Goal: Task Accomplishment & Management: Complete application form

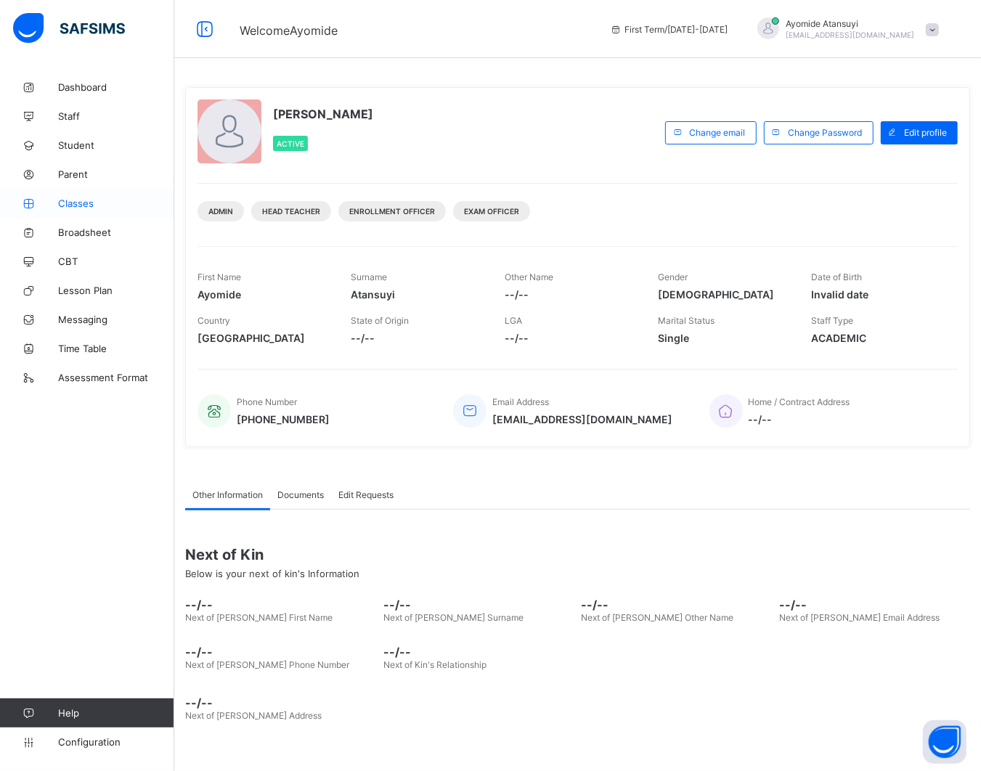
click at [107, 200] on span "Classes" at bounding box center [116, 204] width 116 height 12
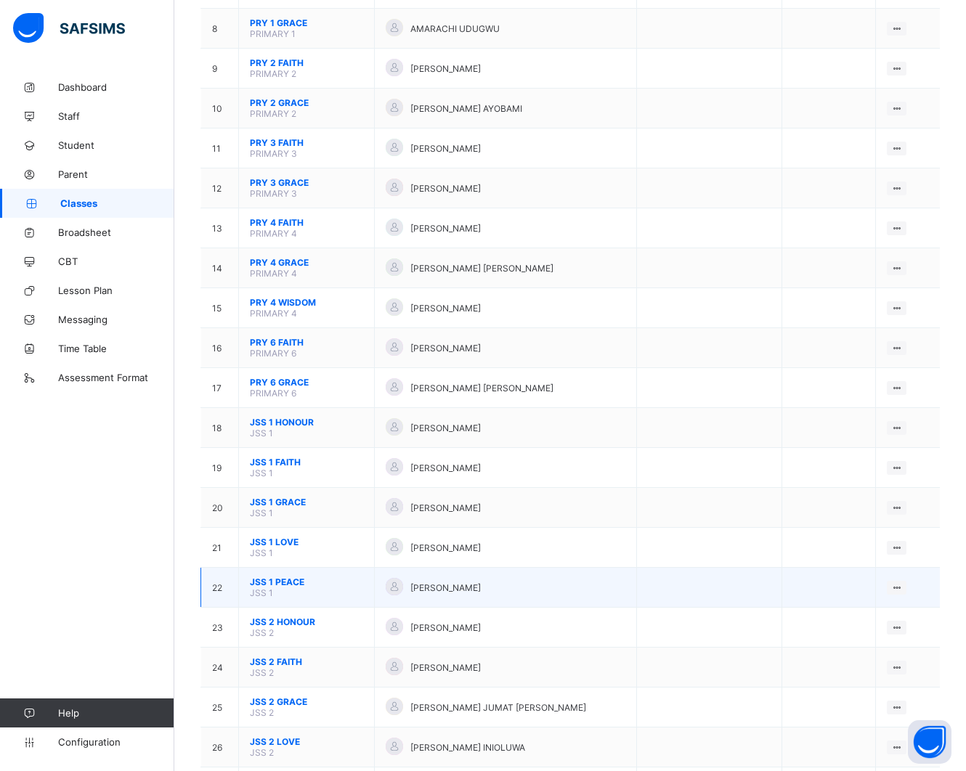
scroll to position [454, 0]
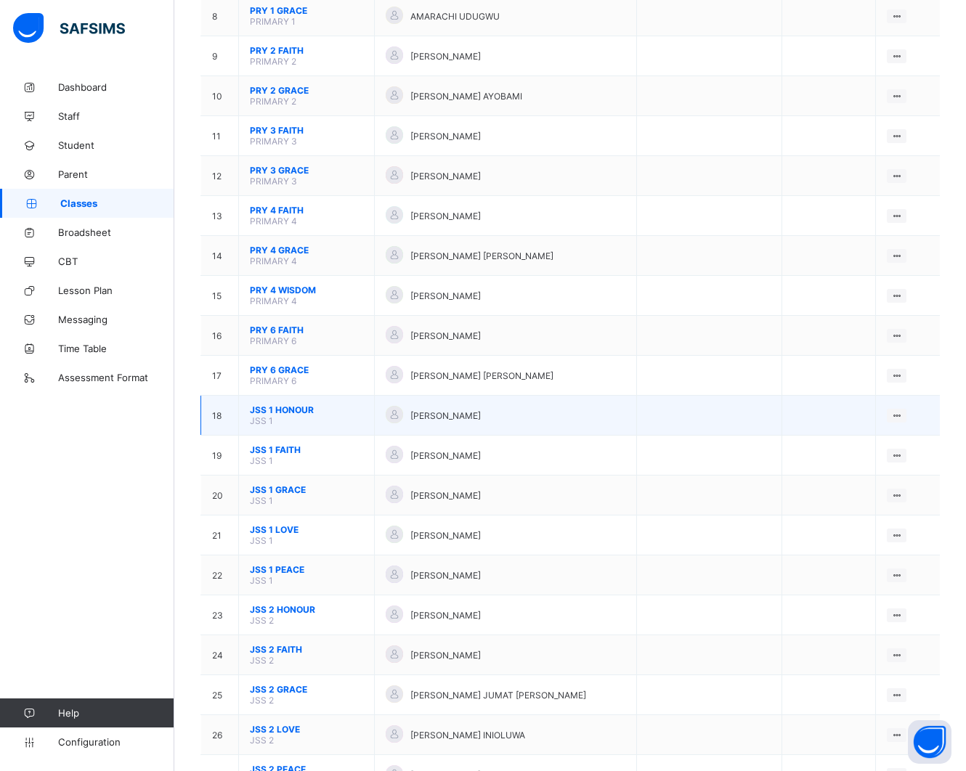
click at [293, 404] on span "JSS 1 HONOUR" at bounding box center [306, 409] width 113 height 11
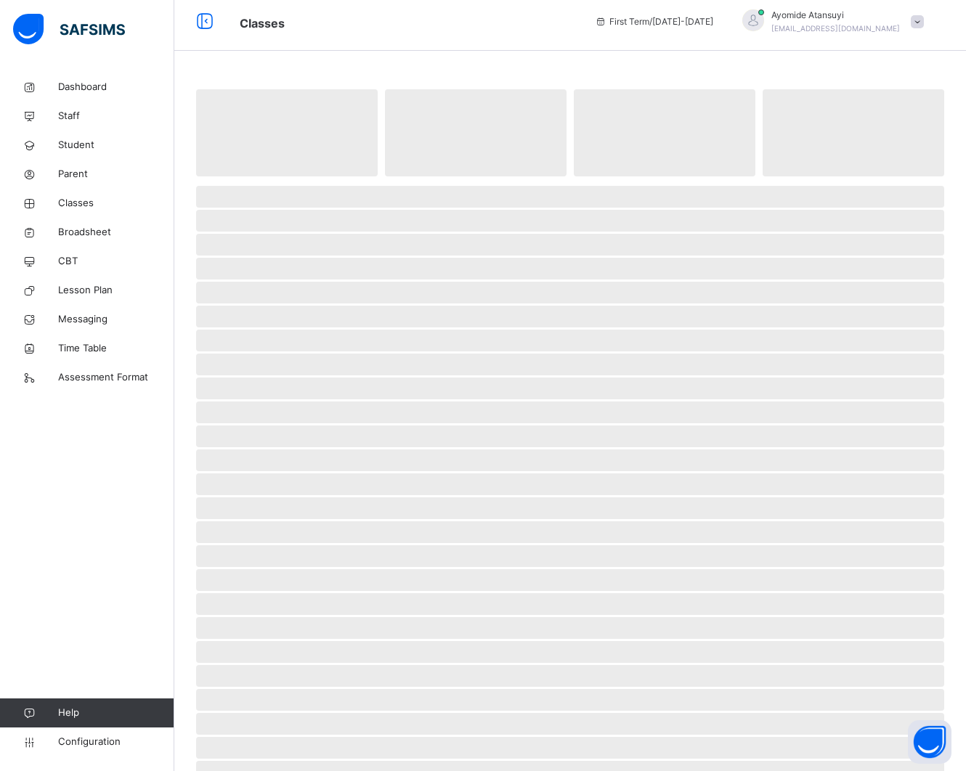
click at [293, 381] on span "‌" at bounding box center [570, 389] width 748 height 22
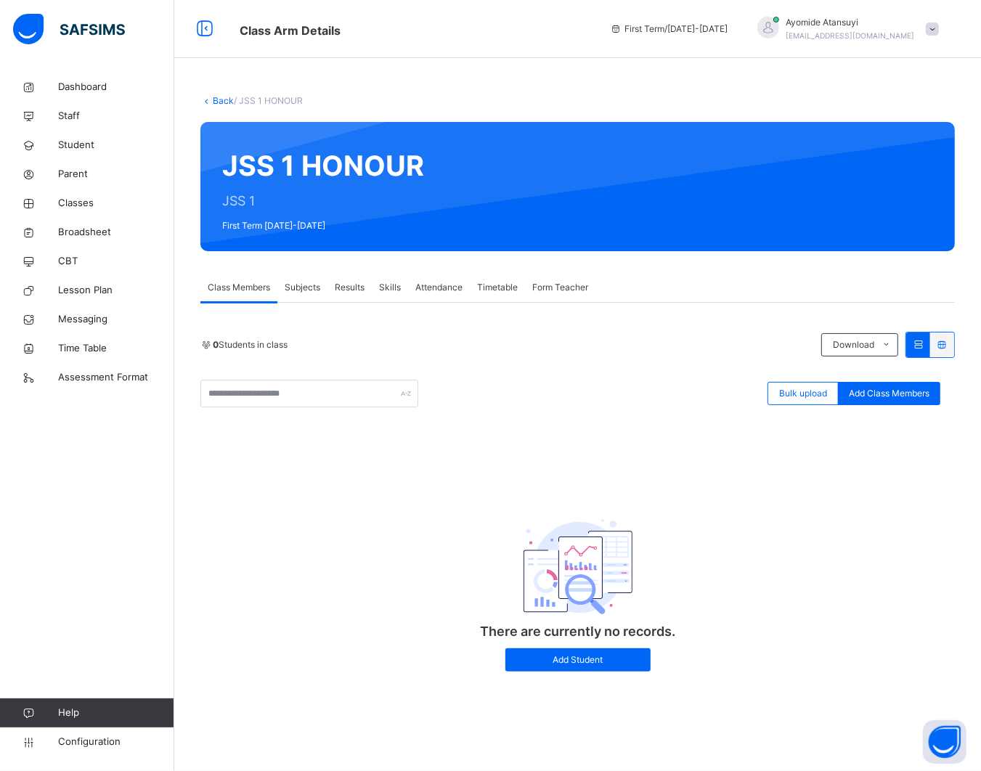
click at [313, 285] on span "Subjects" at bounding box center [303, 287] width 36 height 13
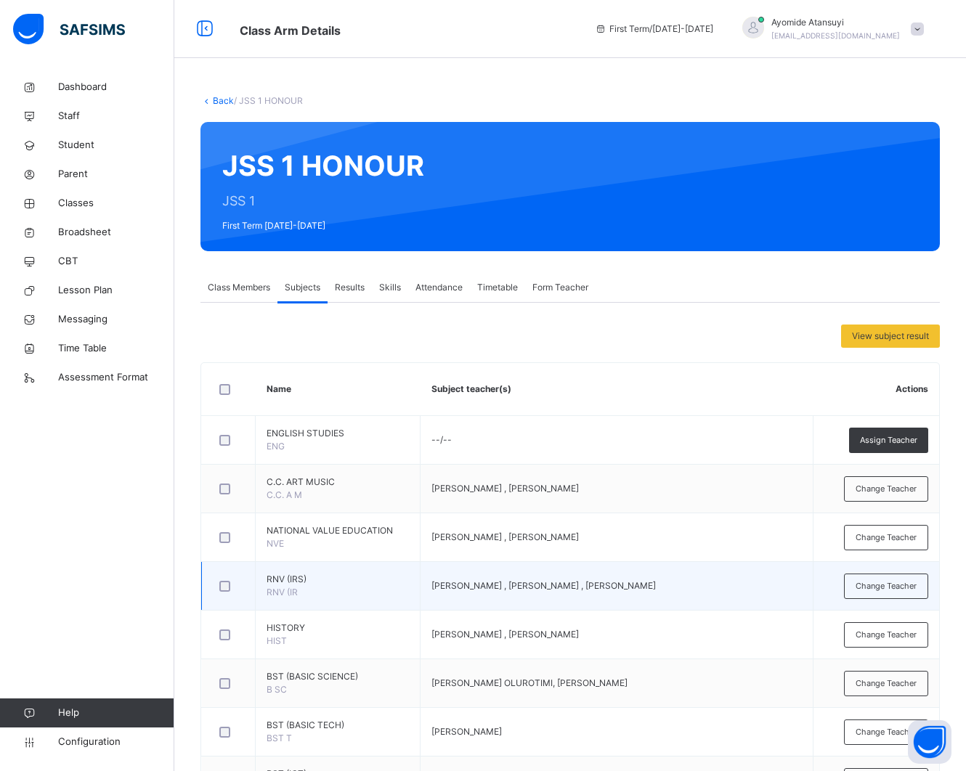
click at [531, 592] on td "GABRIEL UFOT , ADEJUMOKE OKE , IDRIS BANKOLE , JIMMY OLUWAFERANMI" at bounding box center [616, 586] width 393 height 49
click at [534, 593] on td "GABRIEL UFOT , ADEJUMOKE OKE , IDRIS BANKOLE , JIMMY OLUWAFERANMI" at bounding box center [616, 586] width 393 height 49
click at [270, 587] on span "RNV (IR" at bounding box center [282, 592] width 31 height 11
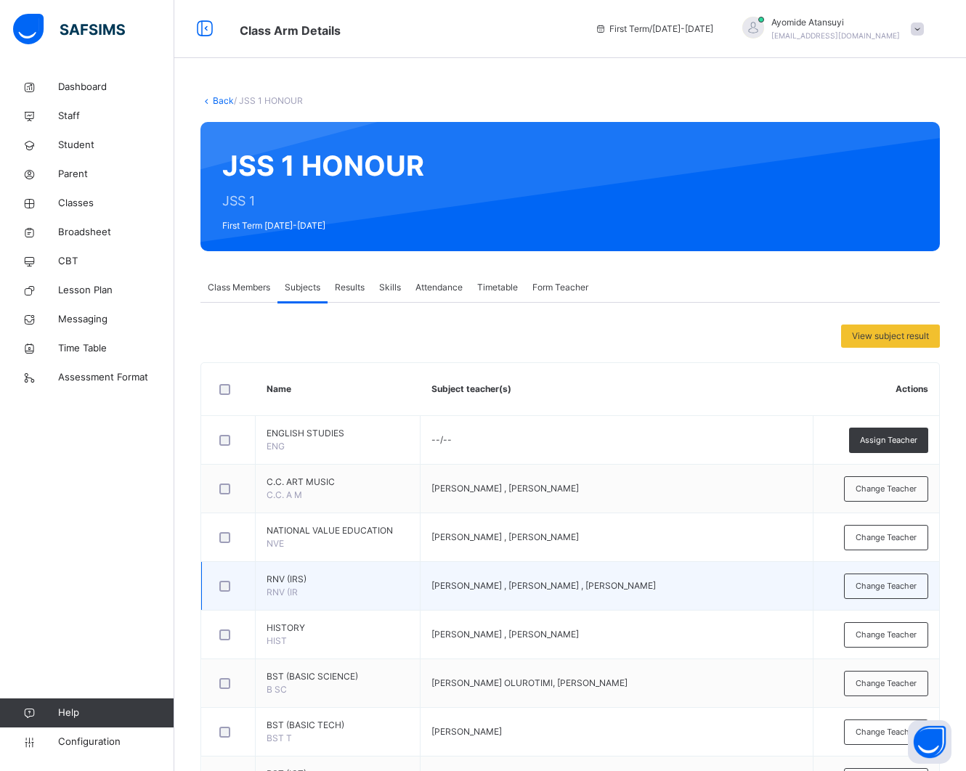
click at [227, 593] on div at bounding box center [228, 586] width 31 height 30
click at [529, 594] on td "GABRIEL UFOT , ADEJUMOKE OKE , IDRIS BANKOLE , JIMMY OLUWAFERANMI" at bounding box center [616, 586] width 393 height 49
click at [902, 585] on span "Change Teacher" at bounding box center [885, 586] width 61 height 12
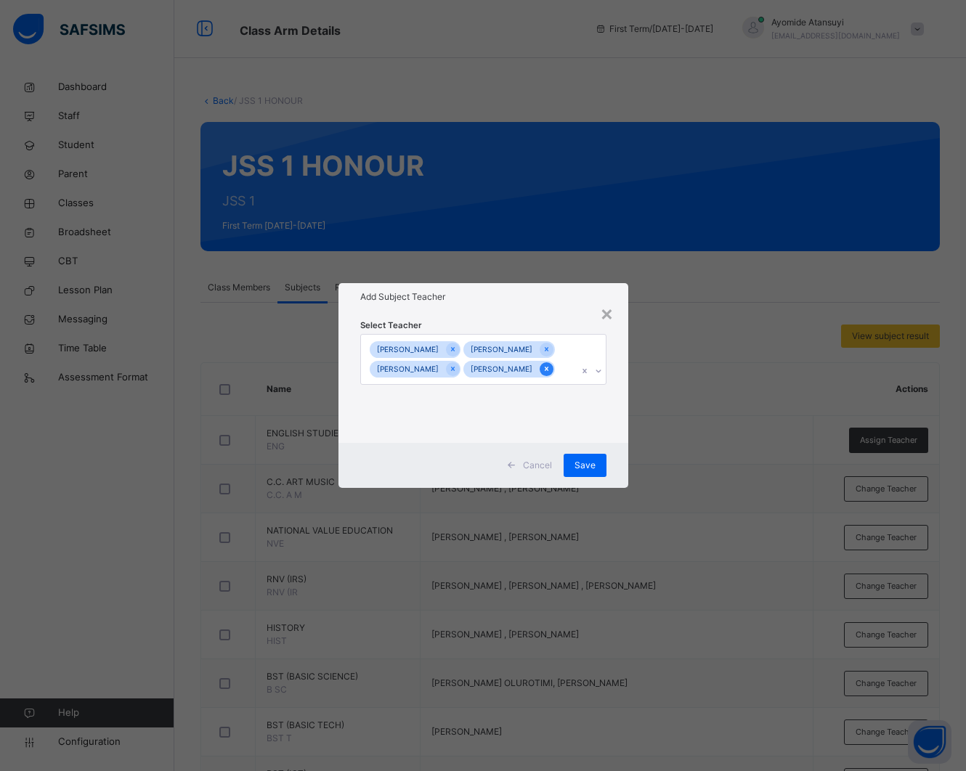
click at [550, 373] on icon at bounding box center [546, 369] width 8 height 10
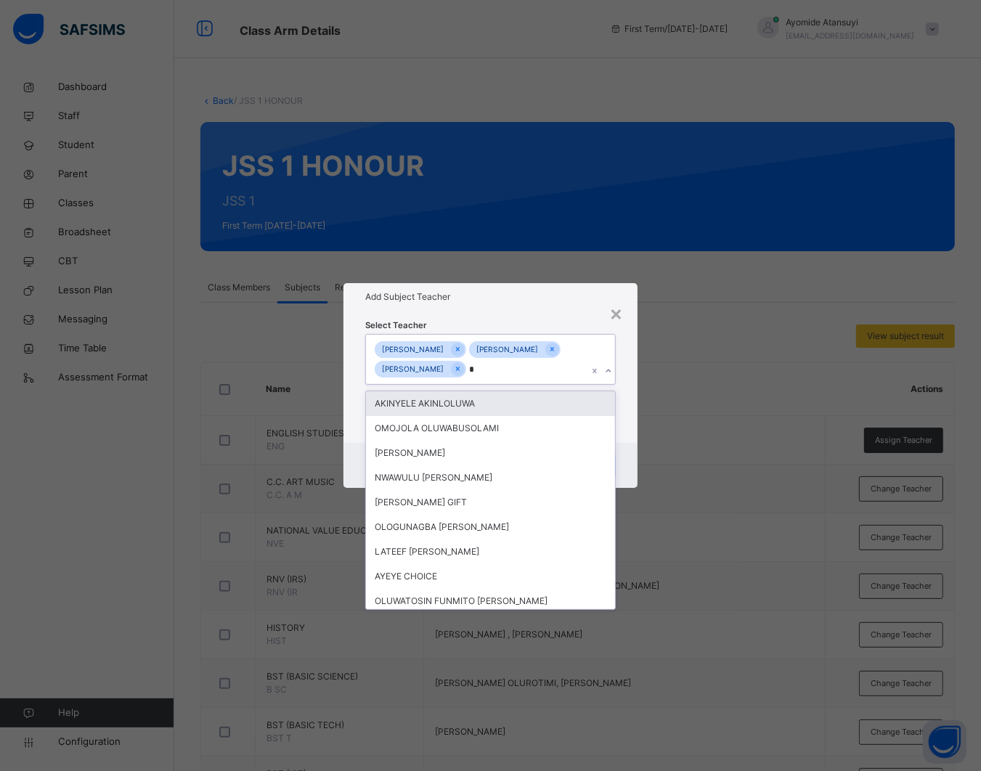
type input "**"
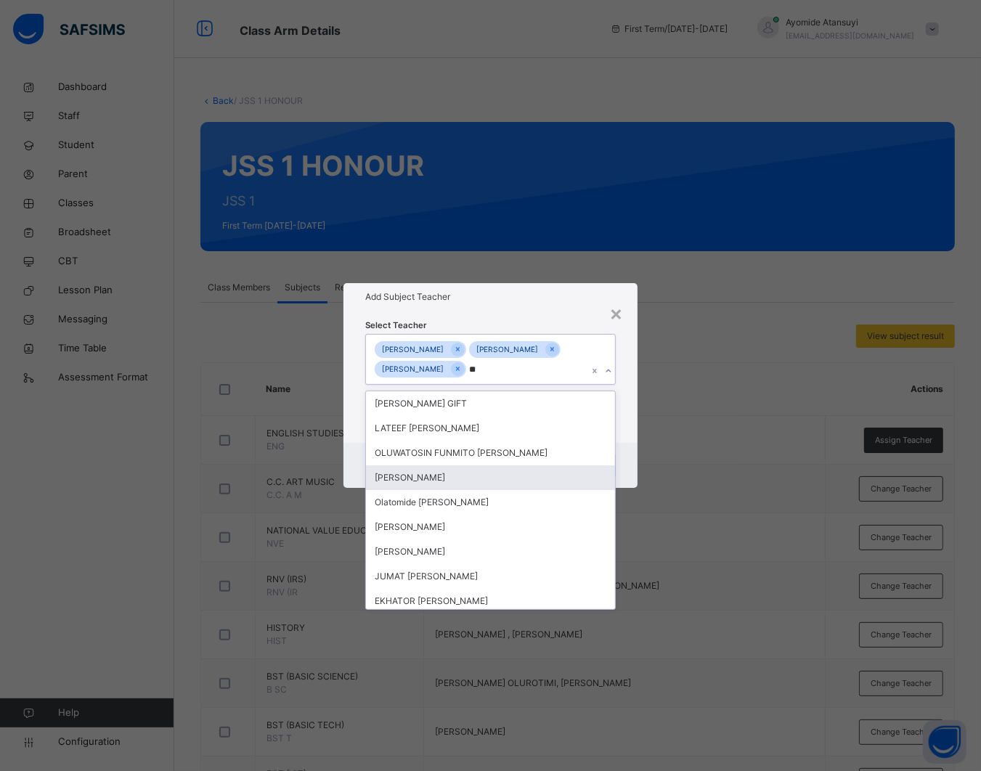
click at [472, 473] on div "[PERSON_NAME]" at bounding box center [490, 477] width 249 height 25
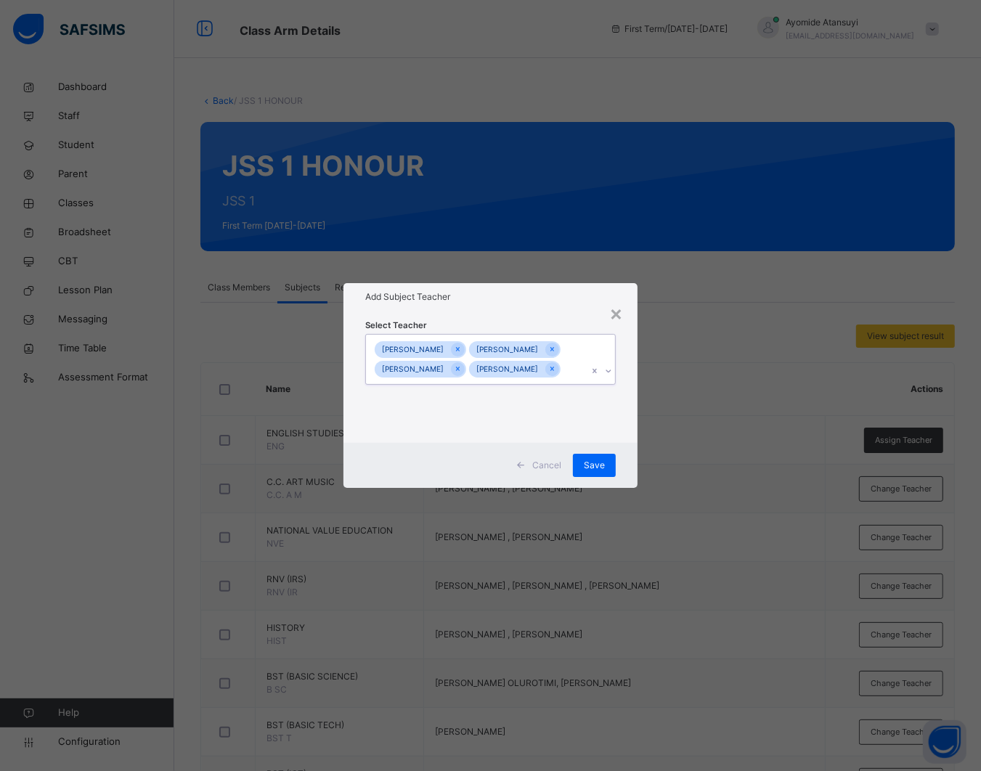
click at [561, 358] on div "GABRIEL UFOT ADEJUMOKE OKE IDRIS BANKOLE Atansuyi Ayomide" at bounding box center [476, 360] width 221 height 50
click at [588, 467] on span "Save" at bounding box center [594, 465] width 21 height 13
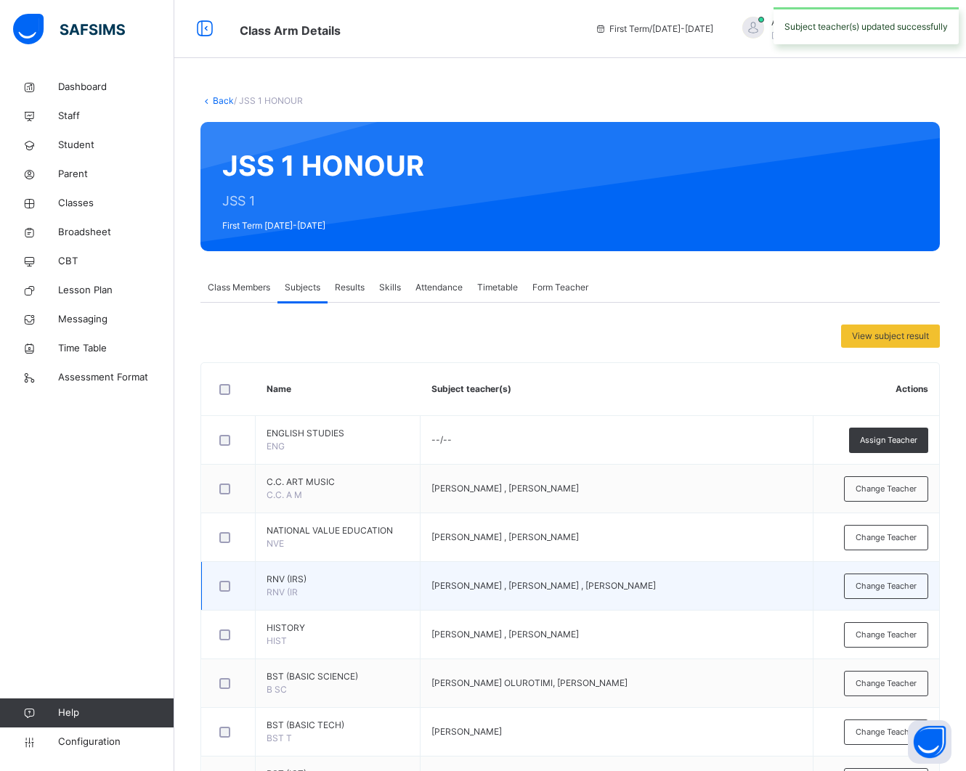
click at [343, 599] on td "RNV (IRS) RNV (IR" at bounding box center [338, 586] width 165 height 49
click at [342, 598] on td "RNV (IRS) RNV (IR" at bounding box center [338, 586] width 165 height 49
click at [327, 587] on td "RNV (IRS) RNV (IR" at bounding box center [338, 586] width 165 height 49
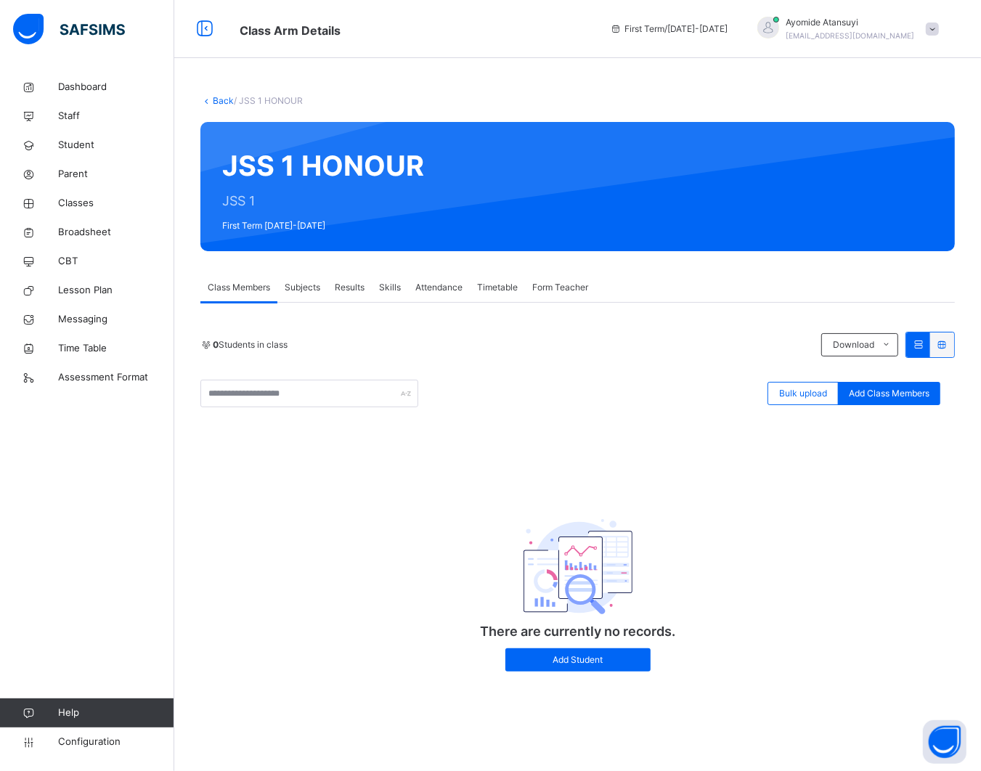
click at [296, 285] on span "Subjects" at bounding box center [303, 287] width 36 height 13
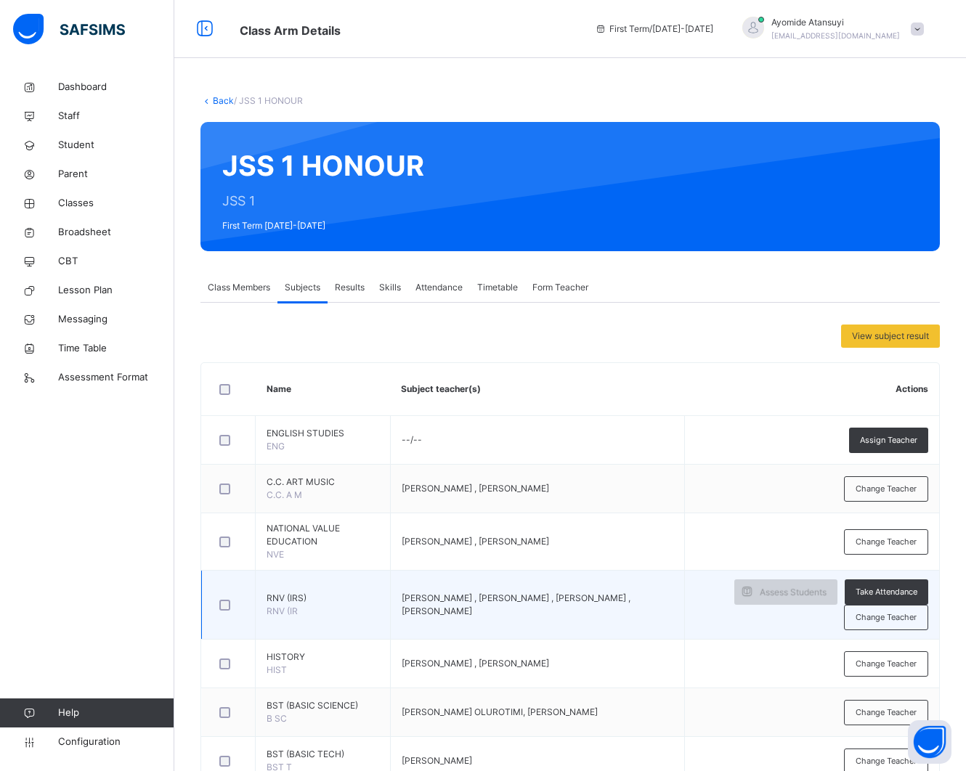
click at [815, 597] on span "Assess Students" at bounding box center [793, 592] width 67 height 13
click at [814, 596] on span "Assess Students" at bounding box center [793, 592] width 67 height 13
click at [817, 599] on span "Assess Students" at bounding box center [793, 592] width 67 height 13
click at [320, 598] on span "RNV (IRS)" at bounding box center [323, 598] width 113 height 13
click at [317, 598] on span "RNV (IRS)" at bounding box center [323, 598] width 113 height 13
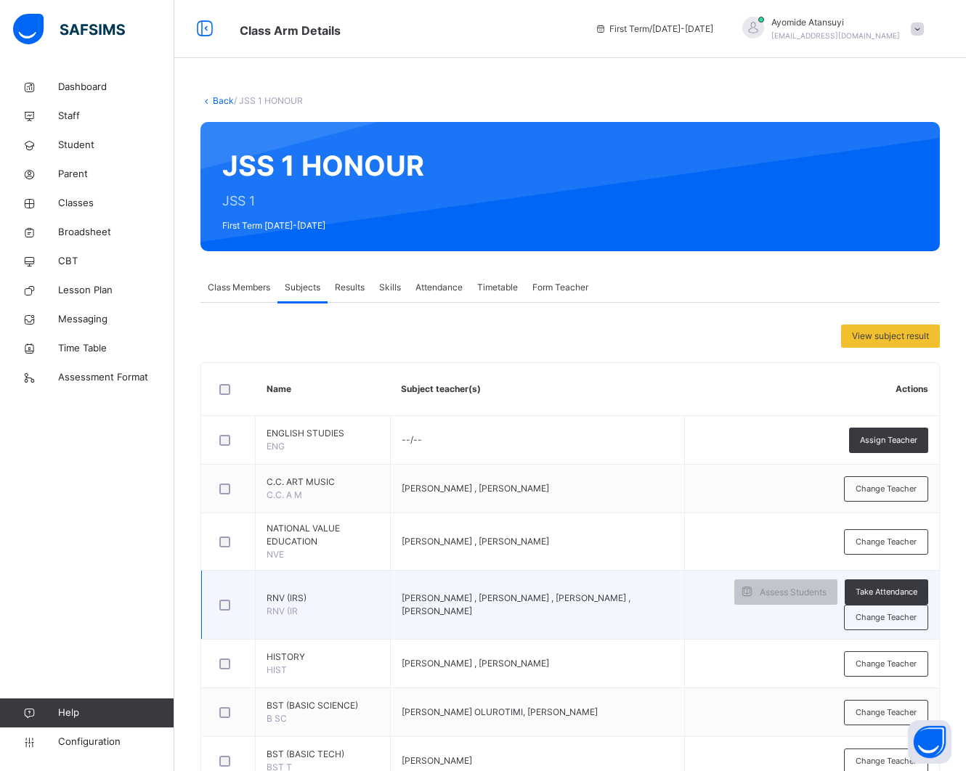
click at [317, 598] on span "RNV (IRS)" at bounding box center [323, 598] width 113 height 13
click at [314, 598] on span "RNV (IRS)" at bounding box center [323, 598] width 113 height 13
click at [884, 589] on span "Take Attendance" at bounding box center [886, 592] width 62 height 12
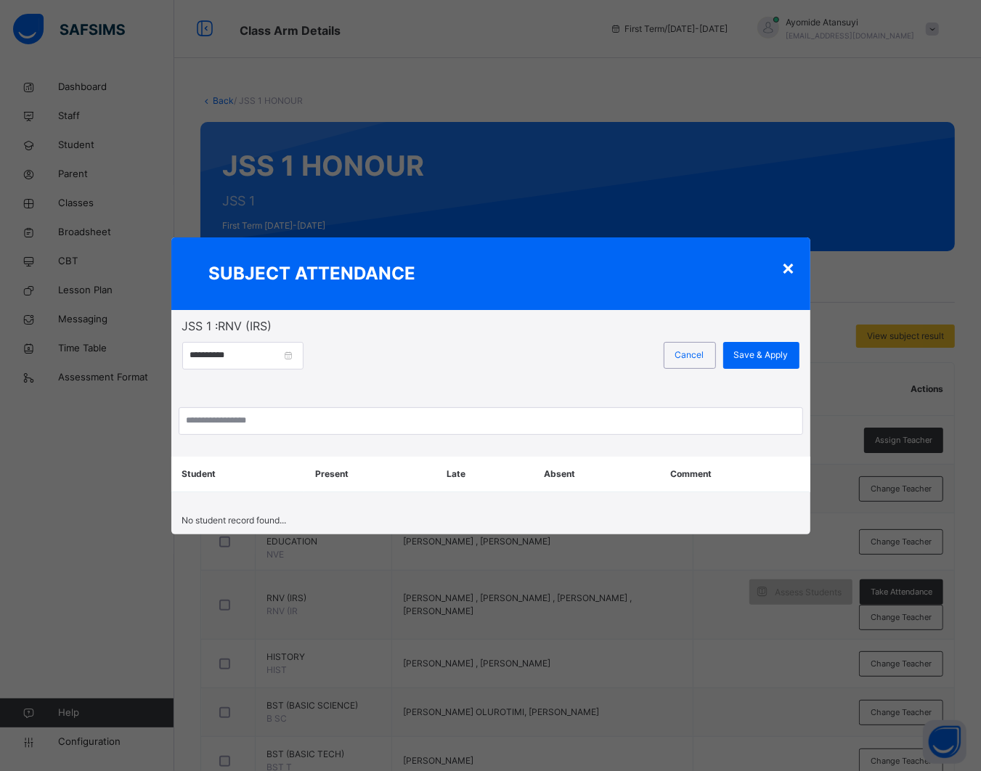
click at [784, 277] on div "×" at bounding box center [789, 267] width 14 height 30
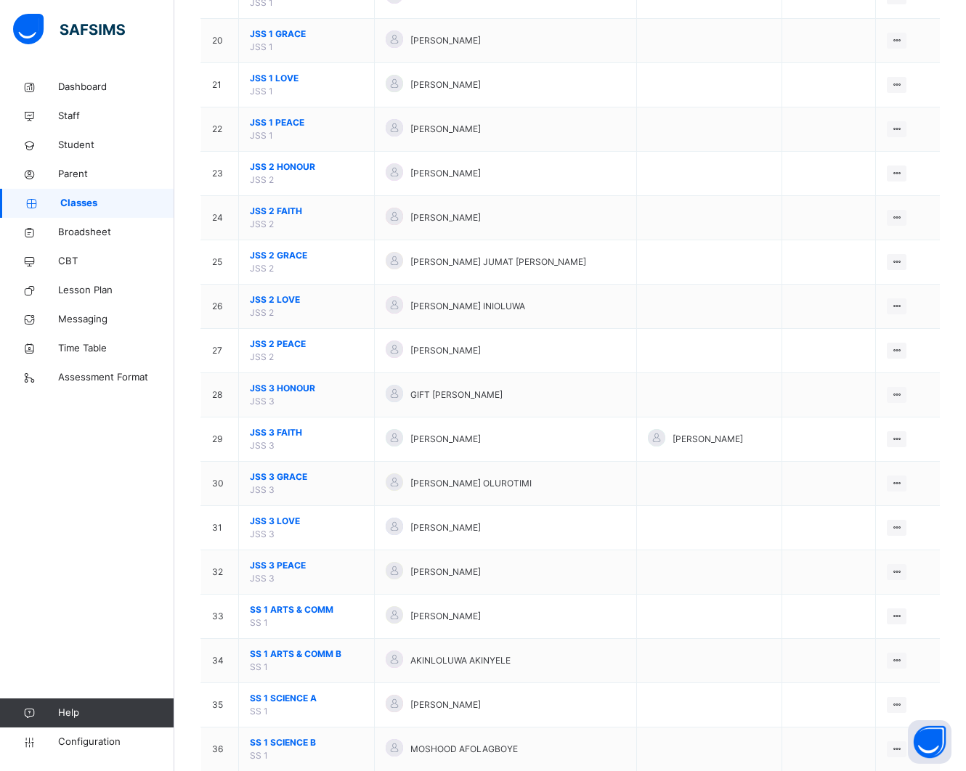
scroll to position [998, 0]
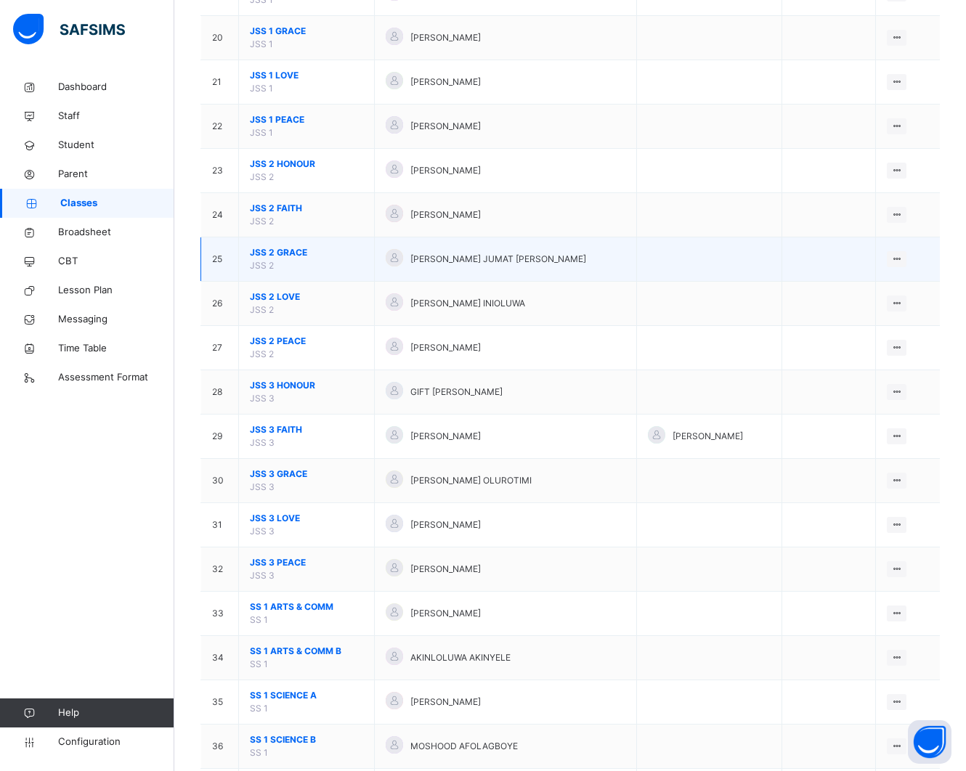
click at [282, 270] on td "JSS 2 GRACE JSS 2" at bounding box center [307, 259] width 136 height 44
click at [282, 259] on span "JSS 2 GRACE" at bounding box center [306, 252] width 113 height 13
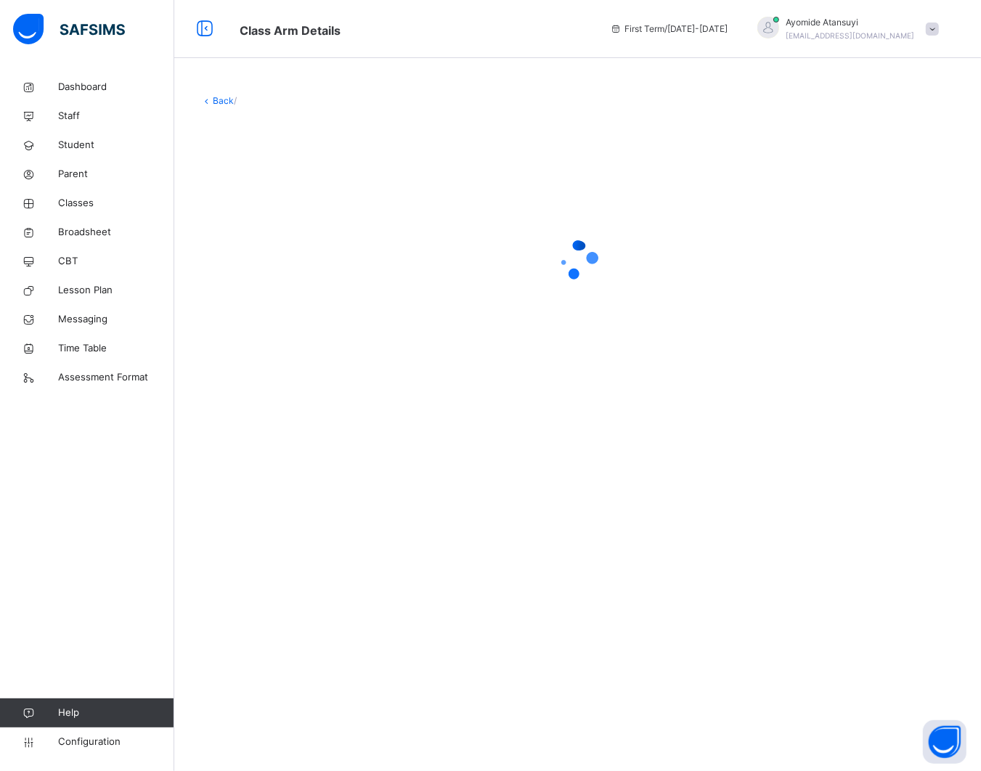
click at [282, 259] on div at bounding box center [577, 260] width 754 height 58
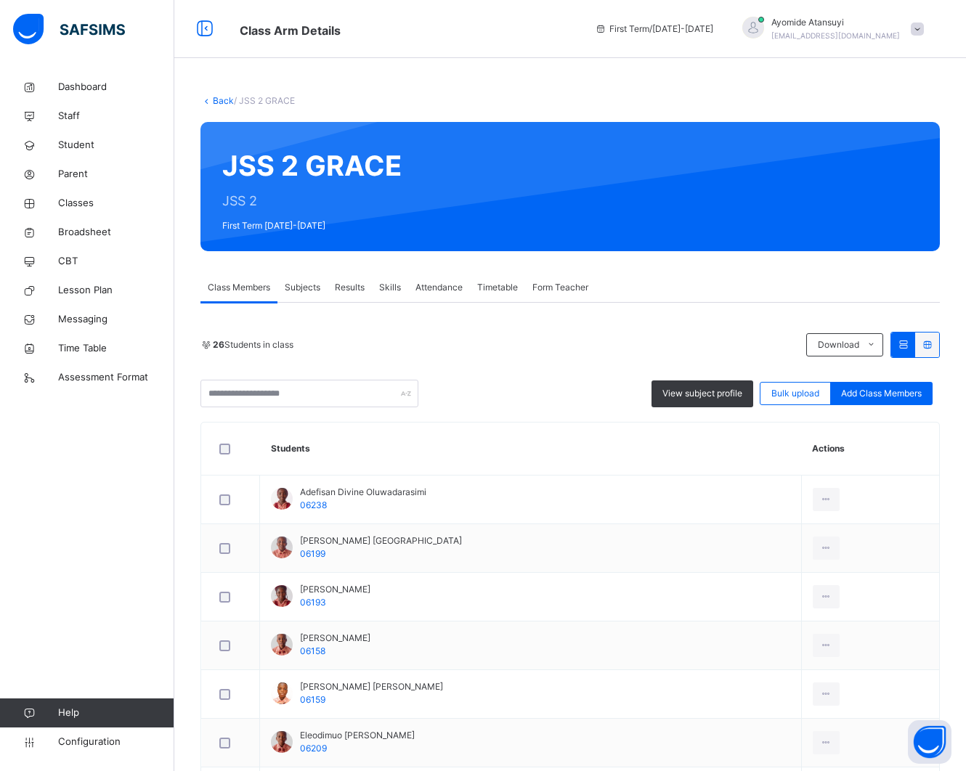
click at [317, 288] on span "Subjects" at bounding box center [303, 287] width 36 height 13
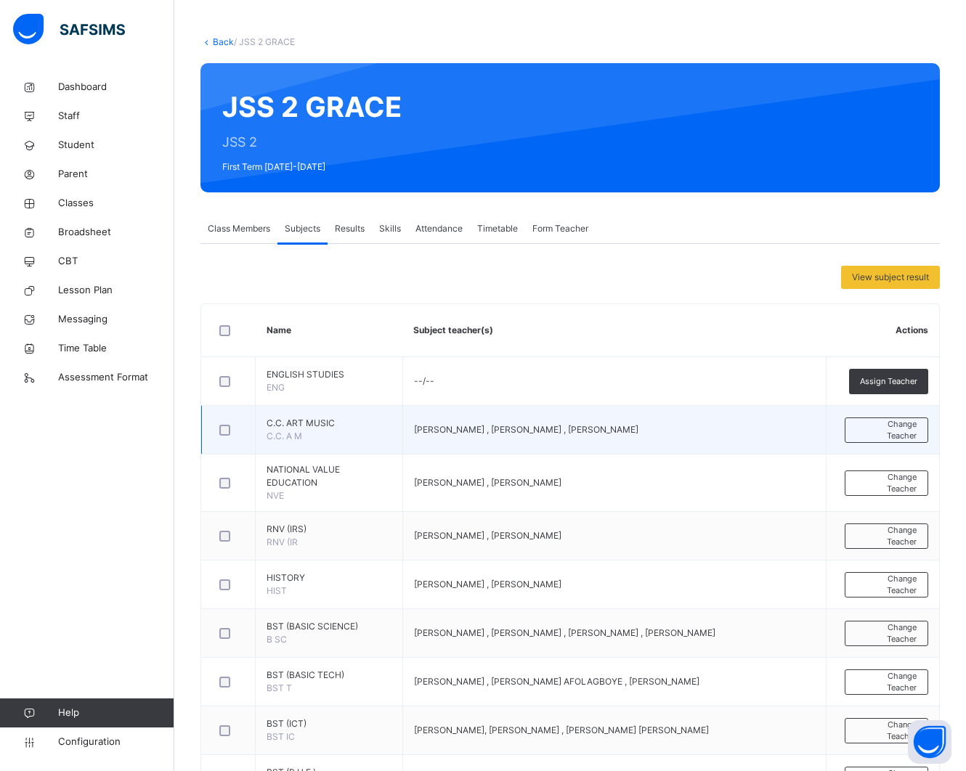
scroll to position [91, 0]
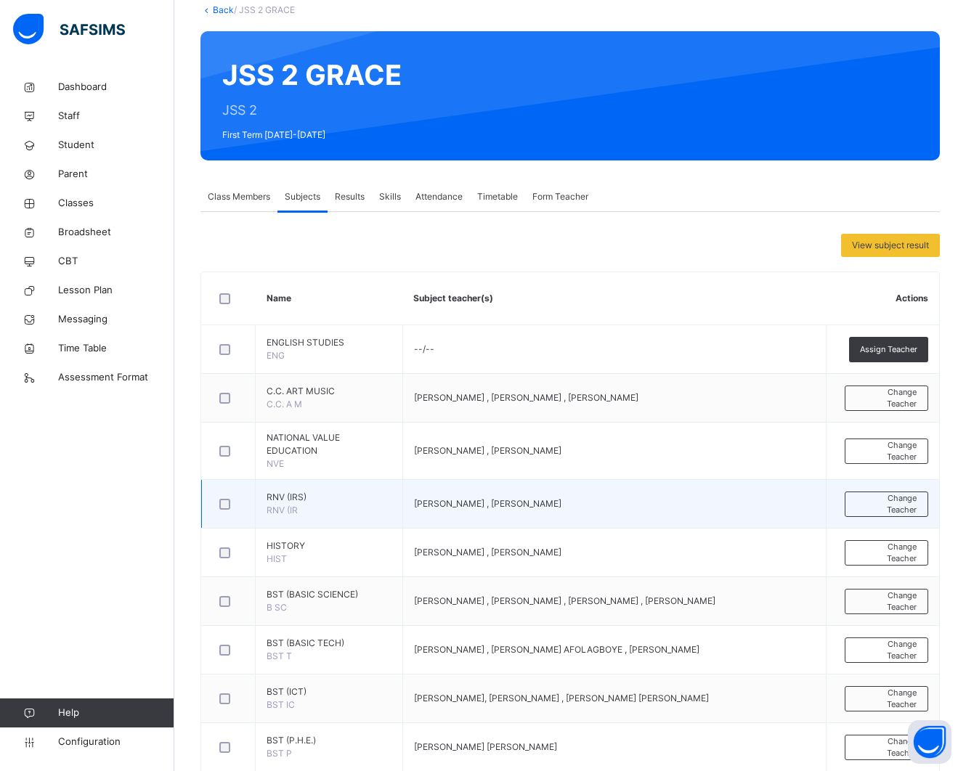
click at [330, 506] on td "RNV (IRS) RNV (IR" at bounding box center [329, 504] width 147 height 49
click at [419, 502] on span "[PERSON_NAME] , [PERSON_NAME]" at bounding box center [487, 503] width 147 height 11
click at [459, 506] on span "[PERSON_NAME] , [PERSON_NAME]" at bounding box center [487, 503] width 147 height 11
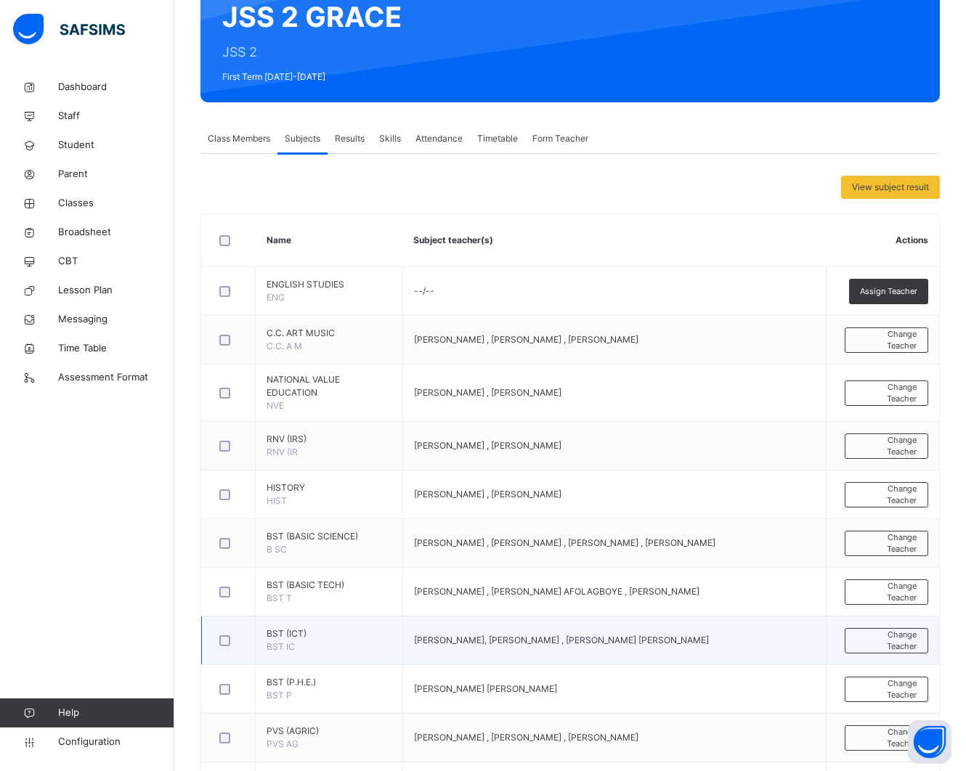
scroll to position [182, 0]
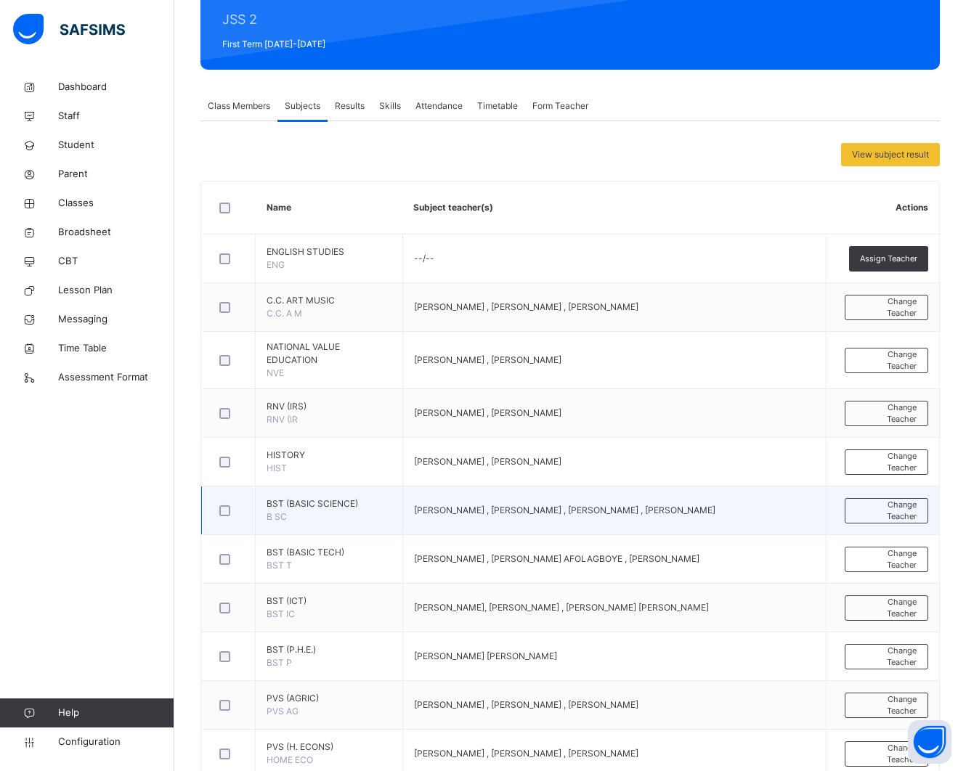
click at [338, 512] on td "BST (BASIC SCIENCE) B SC" at bounding box center [329, 511] width 147 height 49
click at [339, 512] on td "BST (BASIC SCIENCE) B SC" at bounding box center [329, 511] width 147 height 49
click at [309, 496] on td "BST (BASIC SCIENCE) B SC" at bounding box center [329, 511] width 147 height 49
click at [316, 506] on span "BST (BASIC SCIENCE)" at bounding box center [329, 503] width 125 height 13
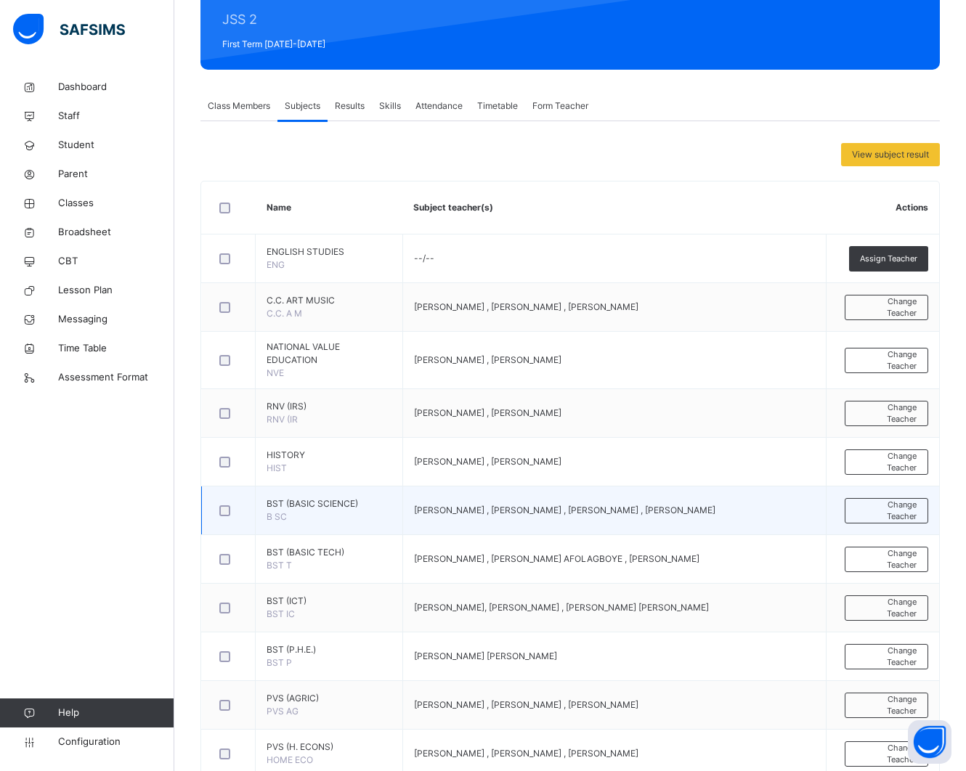
click at [330, 509] on span "BST (BASIC SCIENCE)" at bounding box center [329, 503] width 125 height 13
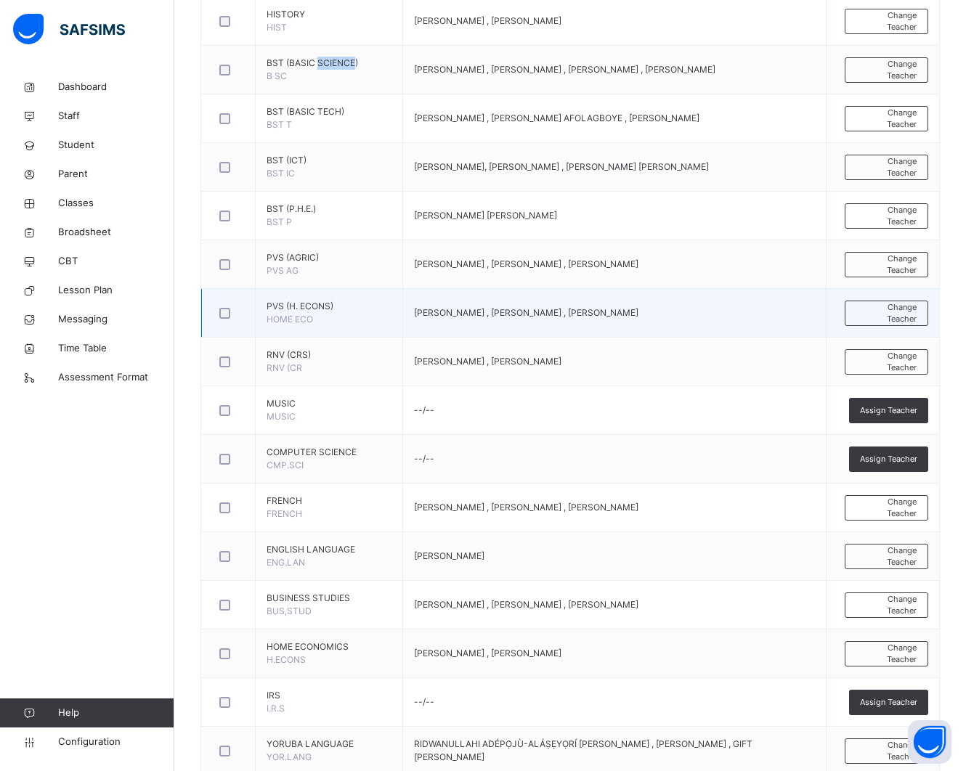
scroll to position [635, 0]
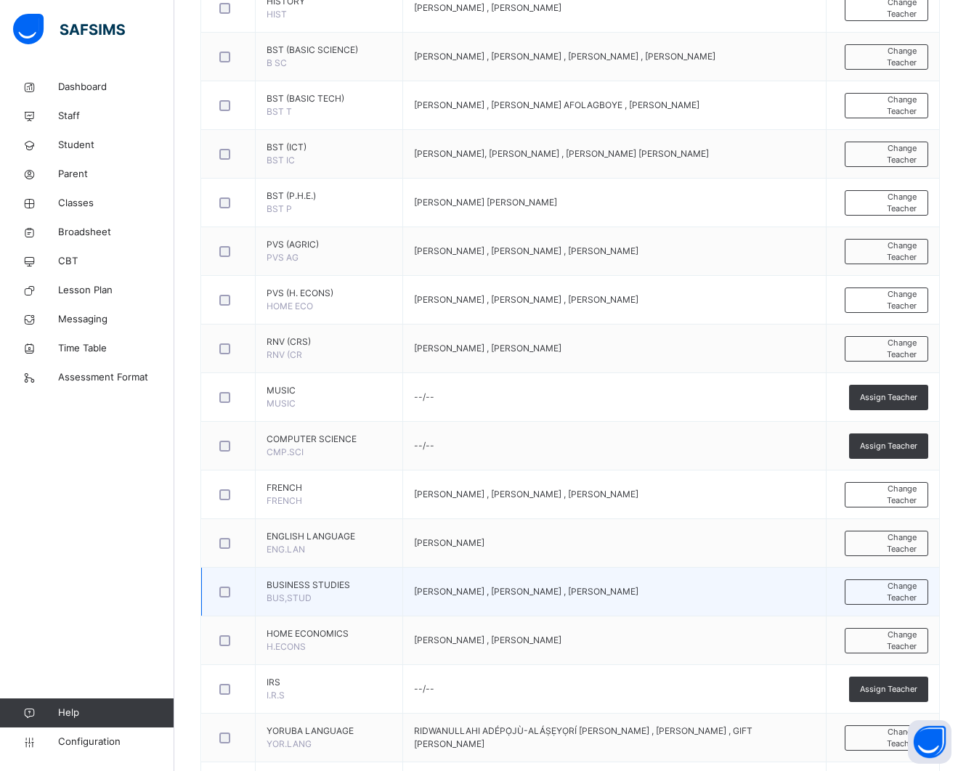
click at [329, 607] on td "BUSINESS STUDIES BUS,STUD" at bounding box center [329, 592] width 147 height 49
click at [332, 599] on td "BUSINESS STUDIES BUS,STUD" at bounding box center [329, 592] width 147 height 49
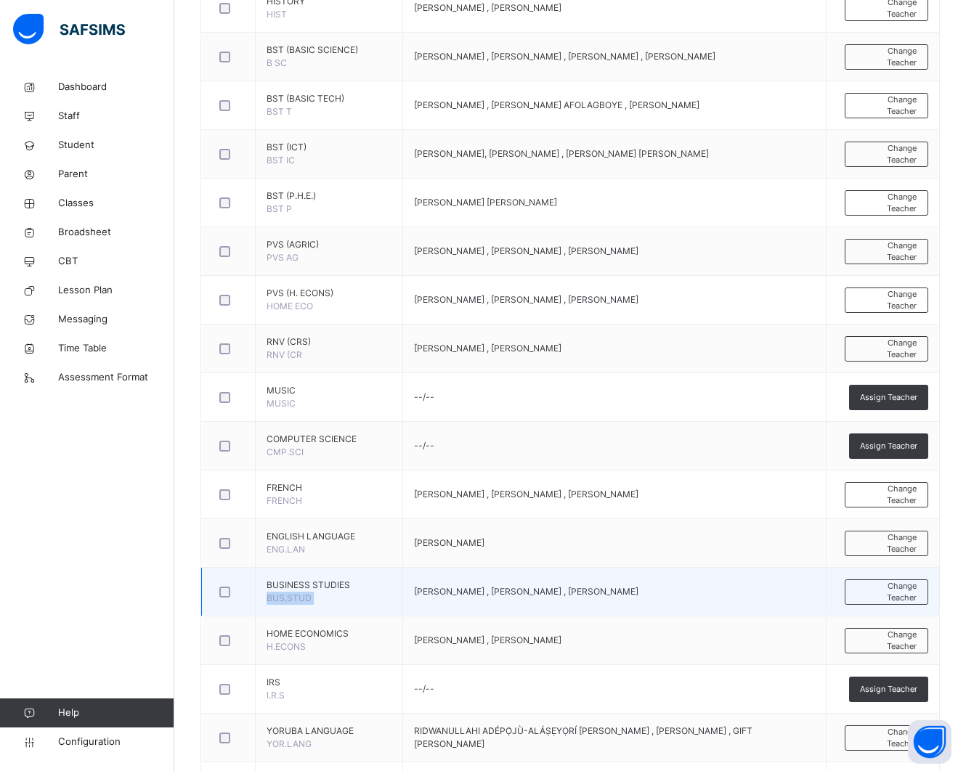
click at [332, 599] on td "BUSINESS STUDIES BUS,STUD" at bounding box center [329, 592] width 147 height 49
click at [343, 586] on span "BUSINESS STUDIES" at bounding box center [329, 585] width 125 height 13
click at [342, 585] on span "BUSINESS STUDIES" at bounding box center [329, 585] width 125 height 13
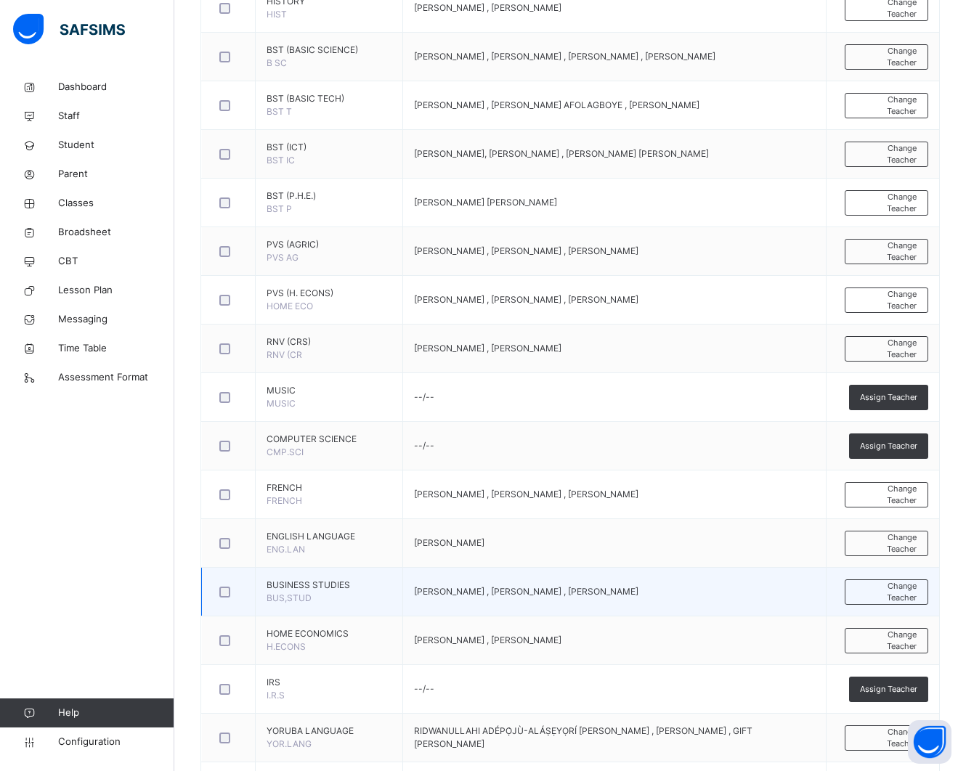
click at [349, 592] on span "BUSINESS STUDIES" at bounding box center [329, 585] width 125 height 13
click at [383, 595] on td "BUSINESS STUDIES BUS,STUD" at bounding box center [329, 592] width 147 height 49
click at [433, 597] on span "[PERSON_NAME] , [PERSON_NAME] , [PERSON_NAME]" at bounding box center [526, 591] width 224 height 11
click at [434, 597] on span "[PERSON_NAME] , [PERSON_NAME] , [PERSON_NAME]" at bounding box center [526, 591] width 224 height 11
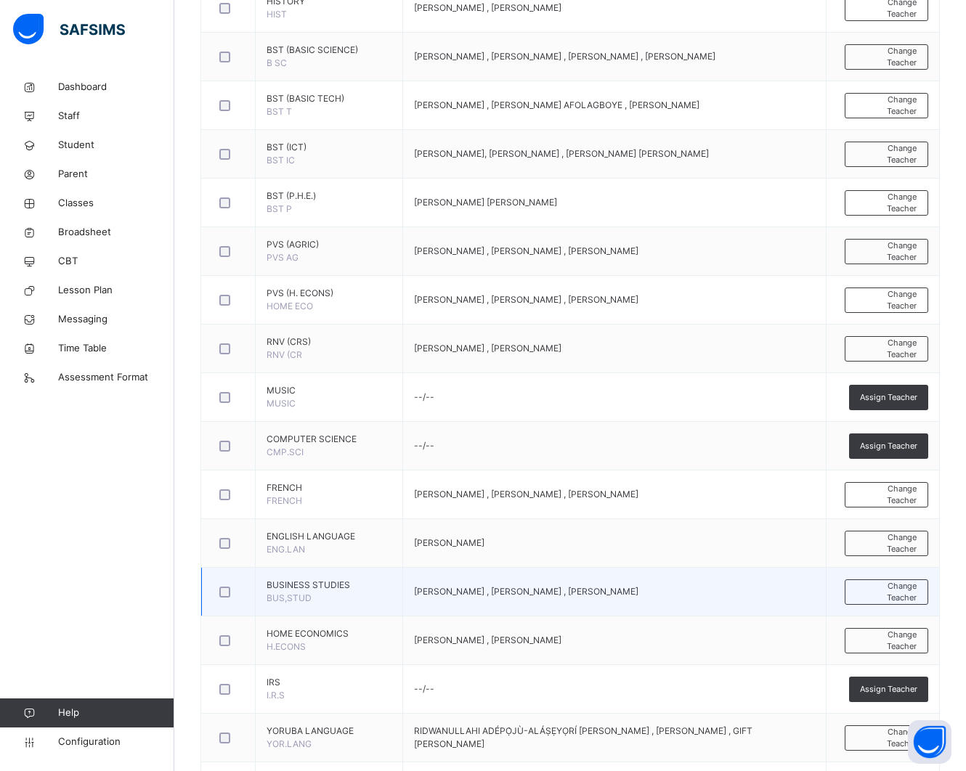
click at [385, 599] on td "BUSINESS STUDIES BUS,STUD" at bounding box center [329, 592] width 147 height 49
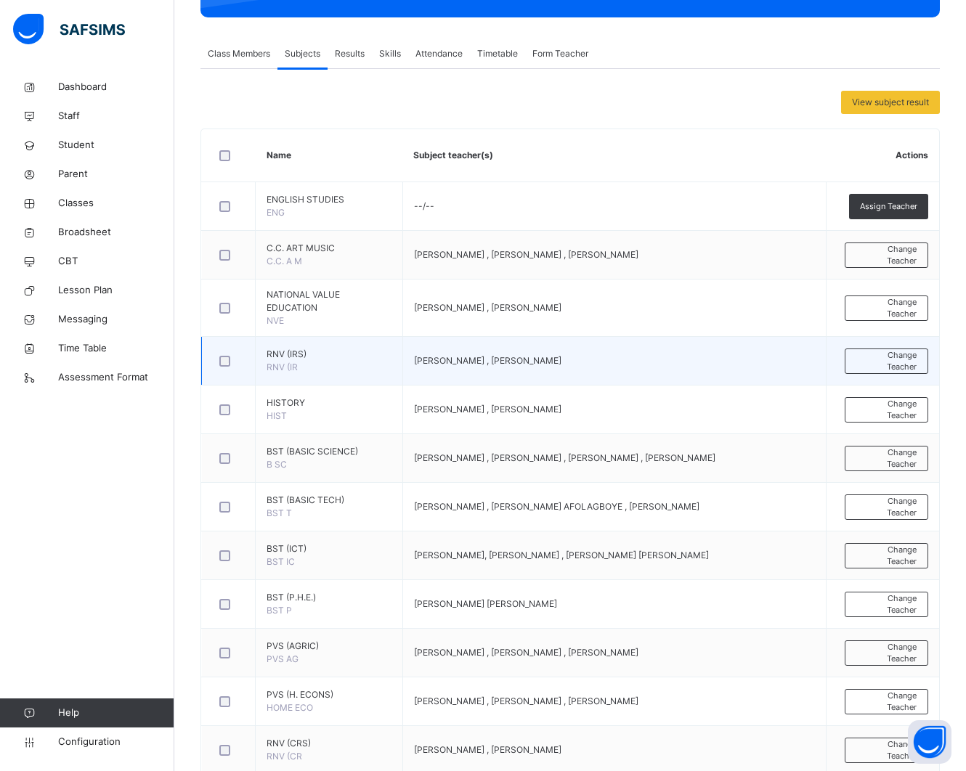
scroll to position [91, 0]
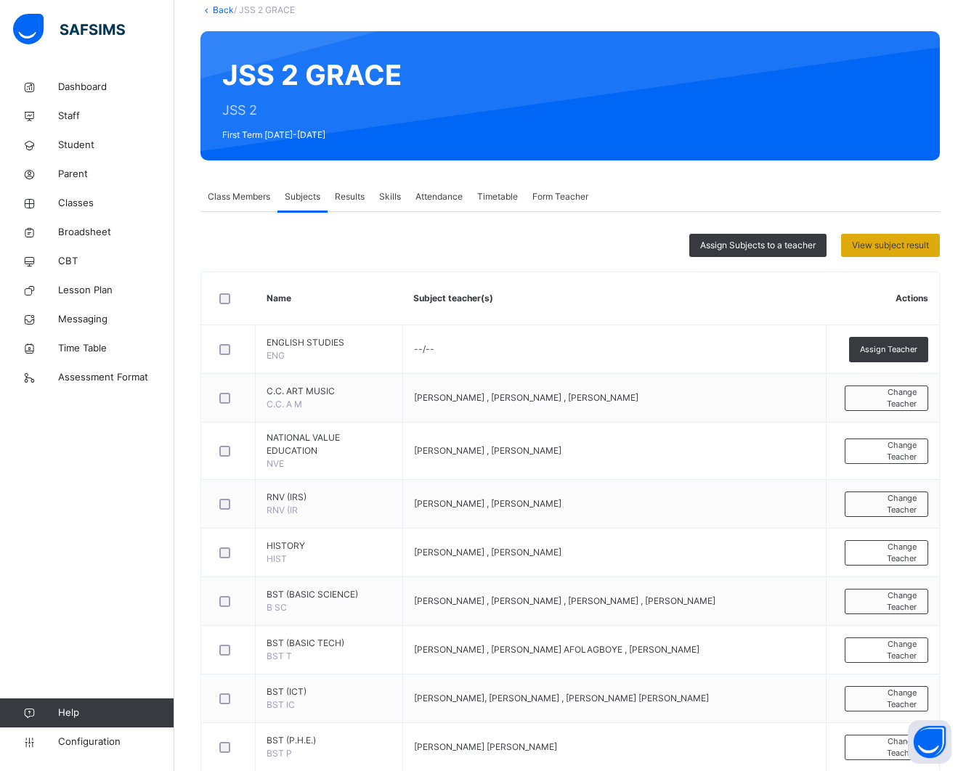
click at [866, 243] on span "View subject result" at bounding box center [890, 245] width 77 height 13
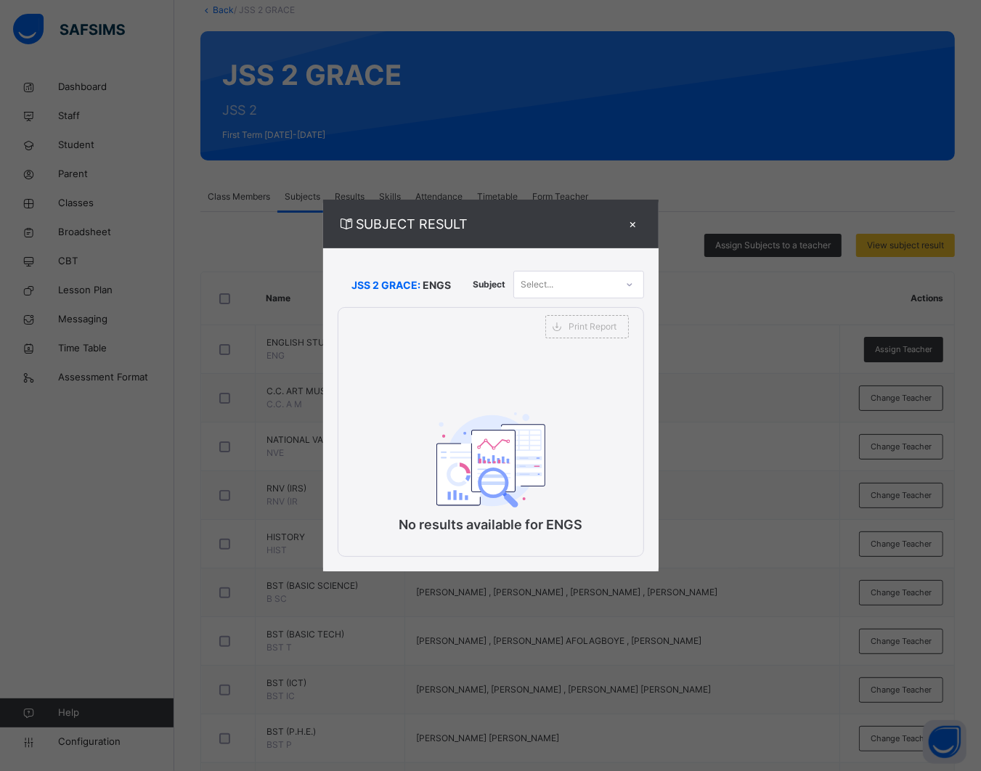
click at [630, 288] on icon at bounding box center [629, 284] width 9 height 15
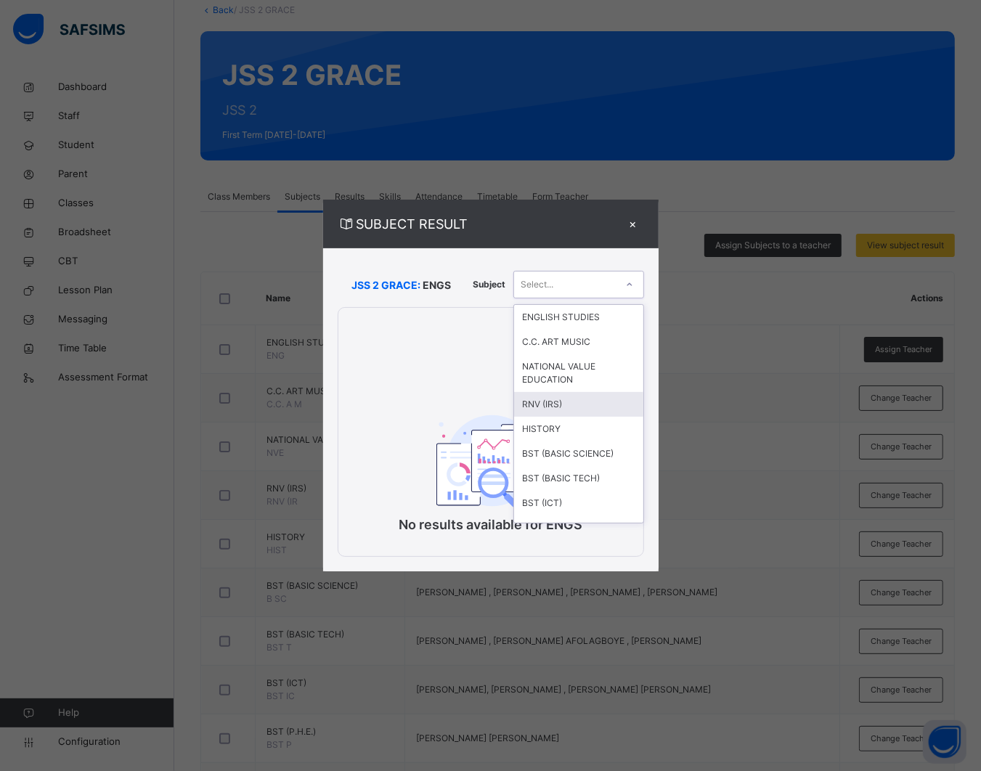
click at [604, 407] on div "RNV (IRS)" at bounding box center [578, 404] width 129 height 25
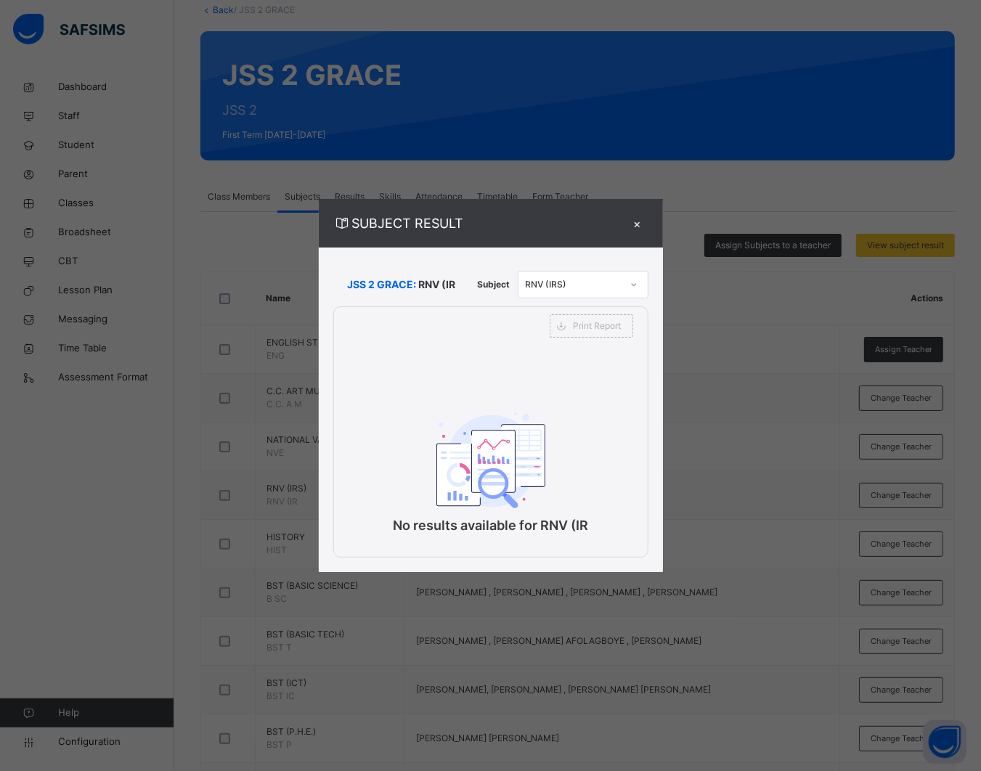
click at [863, 202] on div "SUBJECT RESULT × JSS 2 GRACE: RNV (IR Subject RNV (IRS) Print Report FERSCOAT I…" at bounding box center [490, 385] width 981 height 771
click at [640, 218] on div "×" at bounding box center [638, 223] width 22 height 20
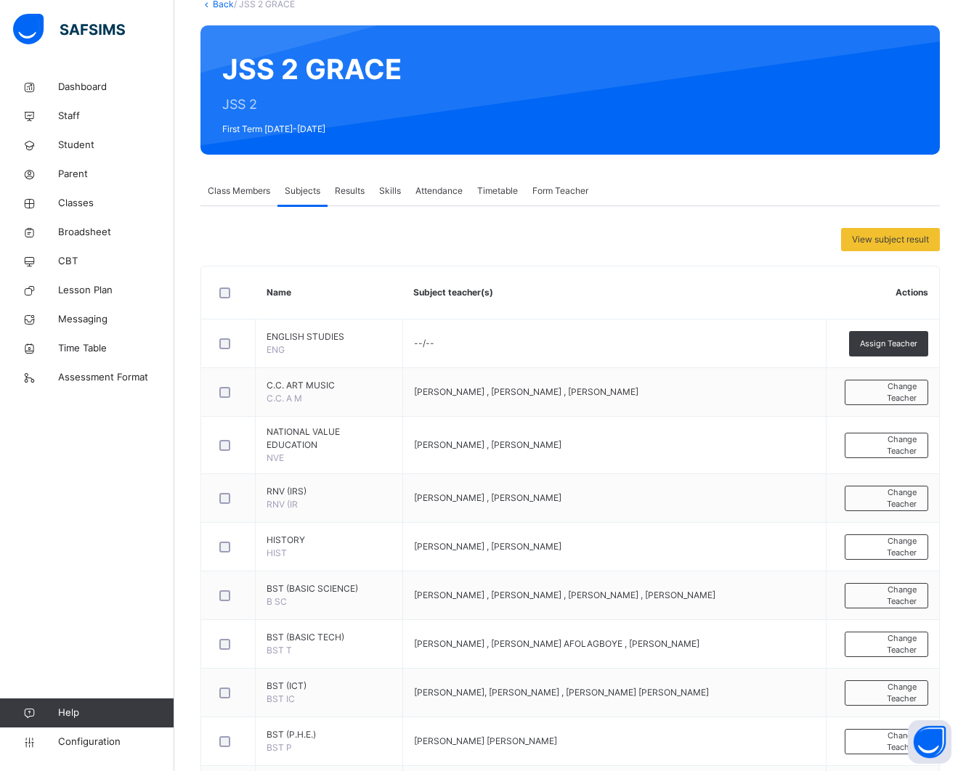
scroll to position [0, 0]
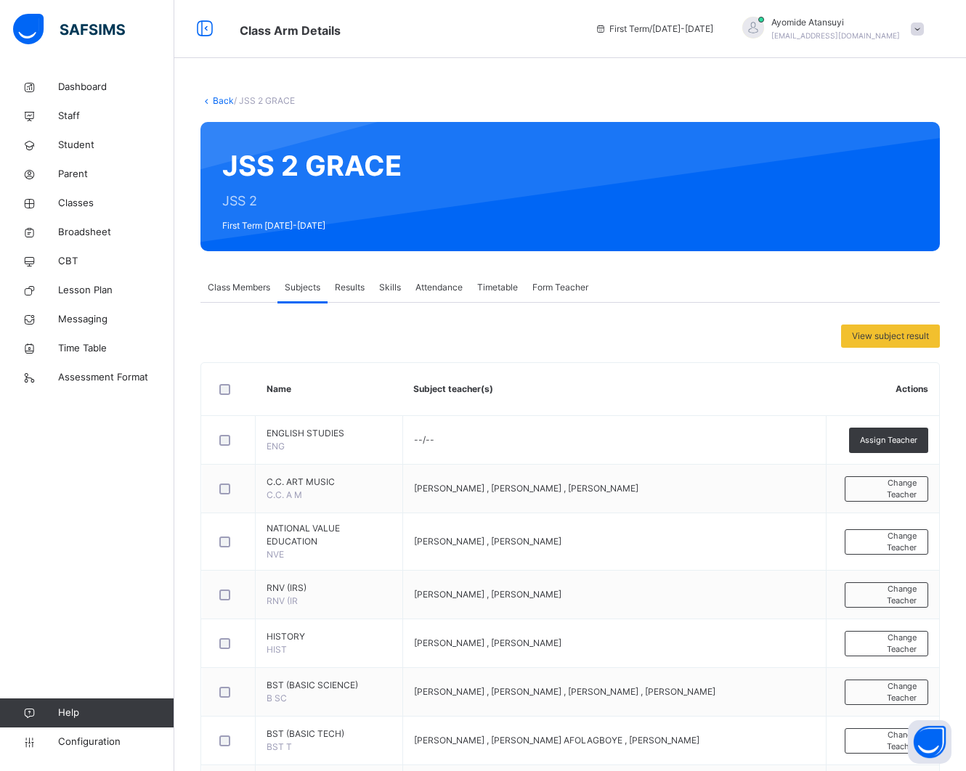
click at [214, 99] on link "Back" at bounding box center [223, 100] width 21 height 11
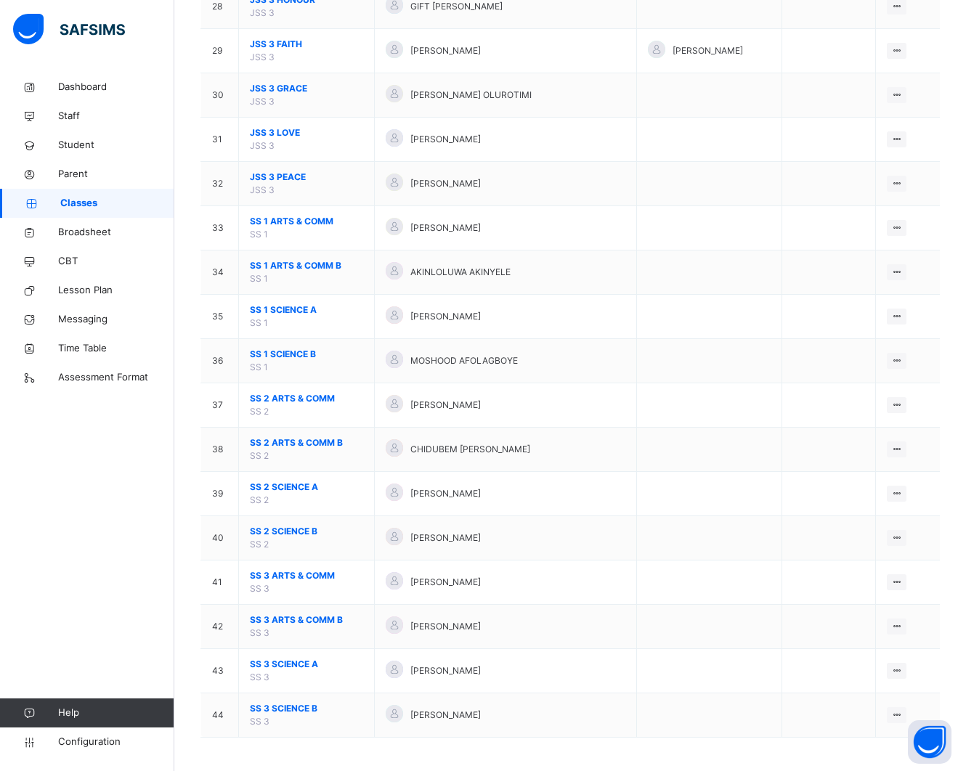
scroll to position [1393, 0]
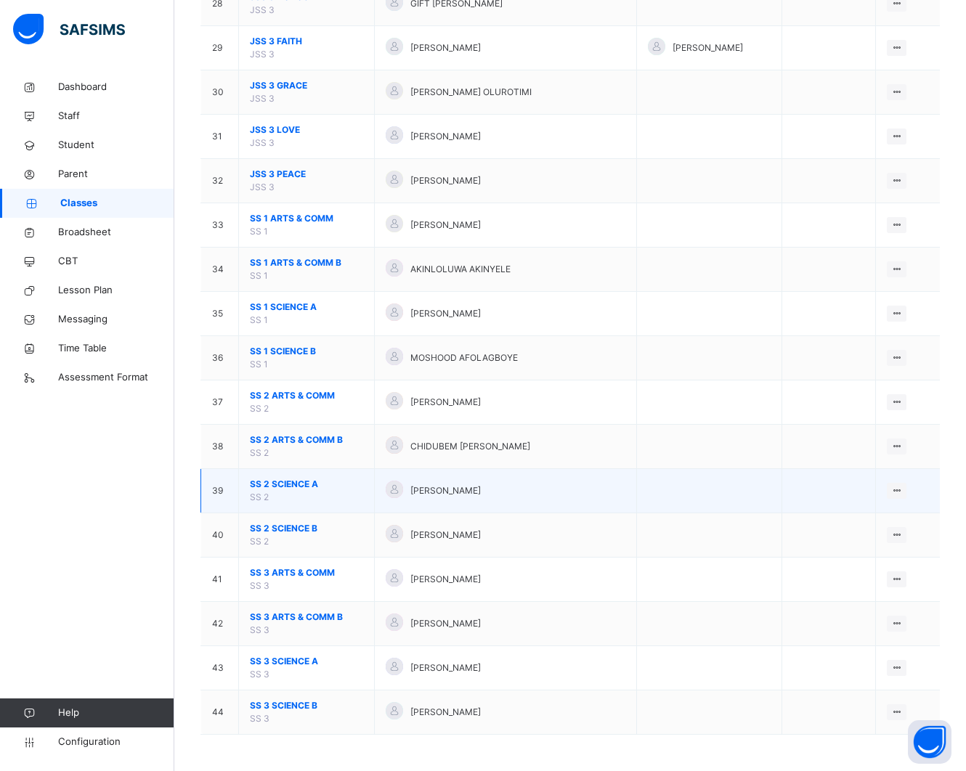
click at [291, 491] on td "SS 2 SCIENCE A SS 2" at bounding box center [307, 491] width 136 height 44
click at [288, 485] on span "SS 2 SCIENCE A" at bounding box center [306, 484] width 113 height 13
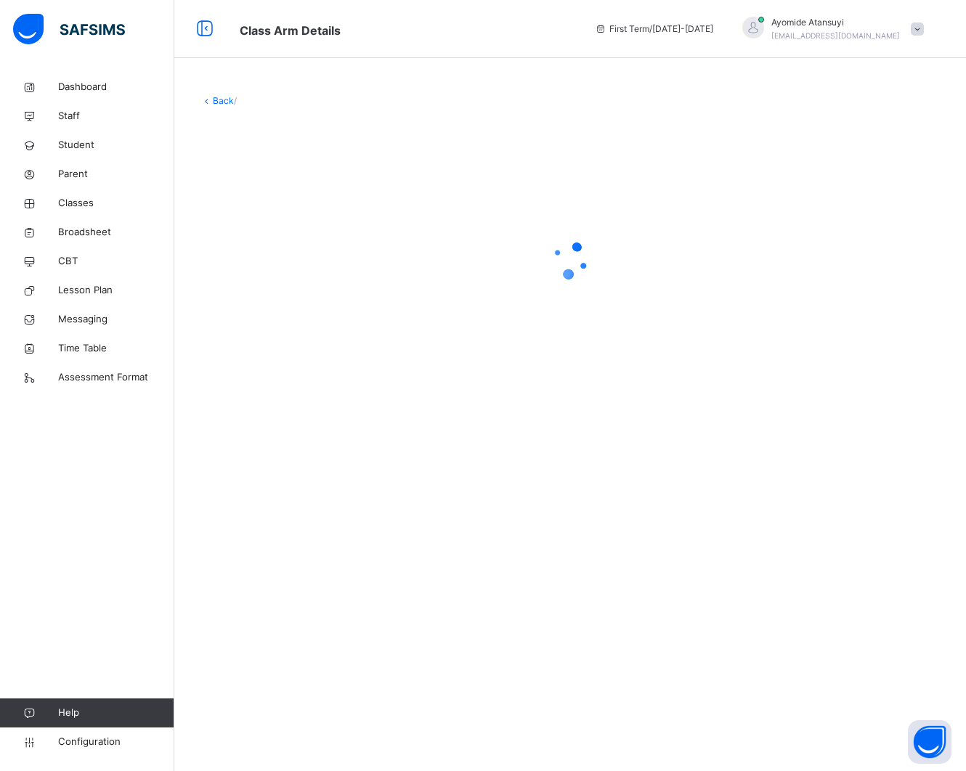
click at [288, 485] on div "Back /" at bounding box center [570, 385] width 792 height 771
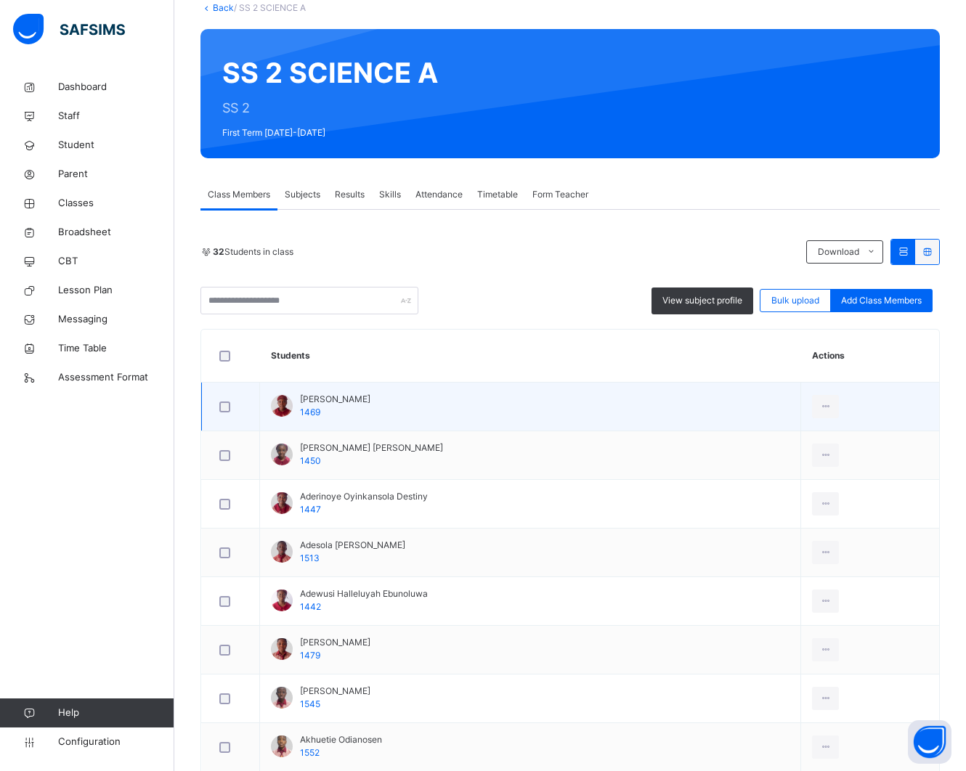
scroll to position [91, 0]
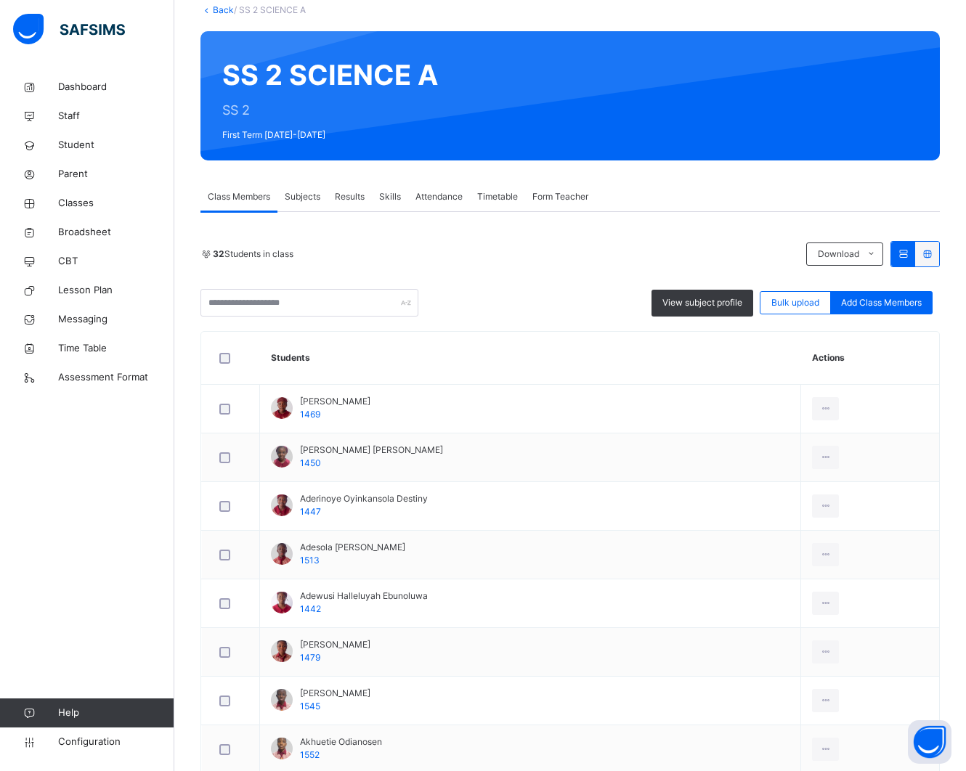
click at [310, 195] on span "Subjects" at bounding box center [303, 196] width 36 height 13
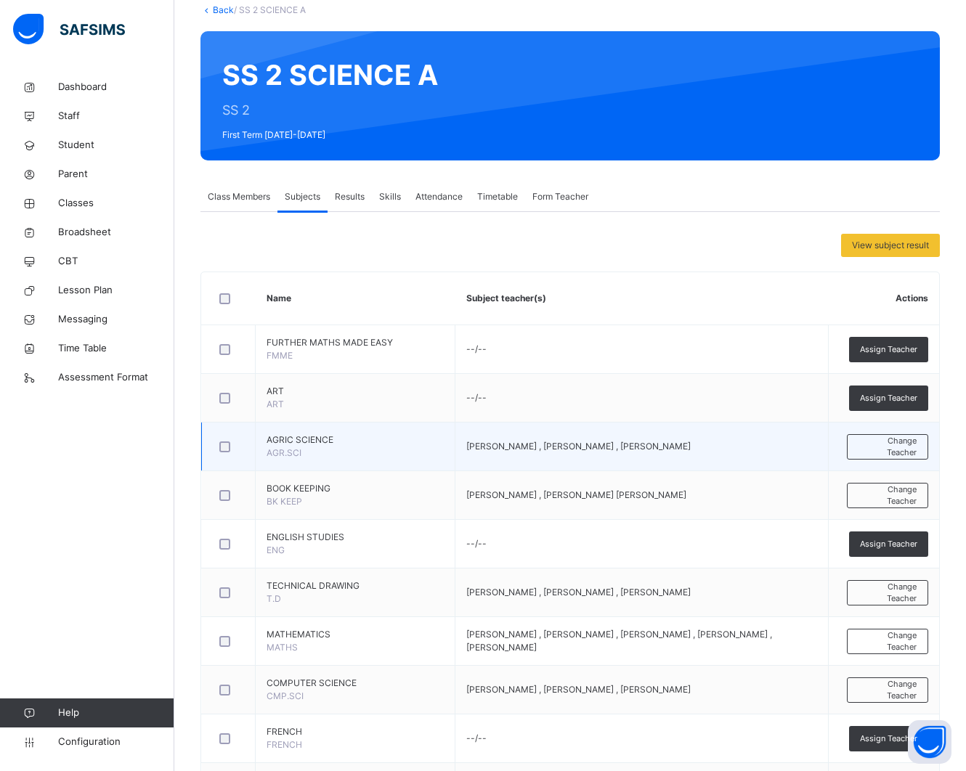
scroll to position [272, 0]
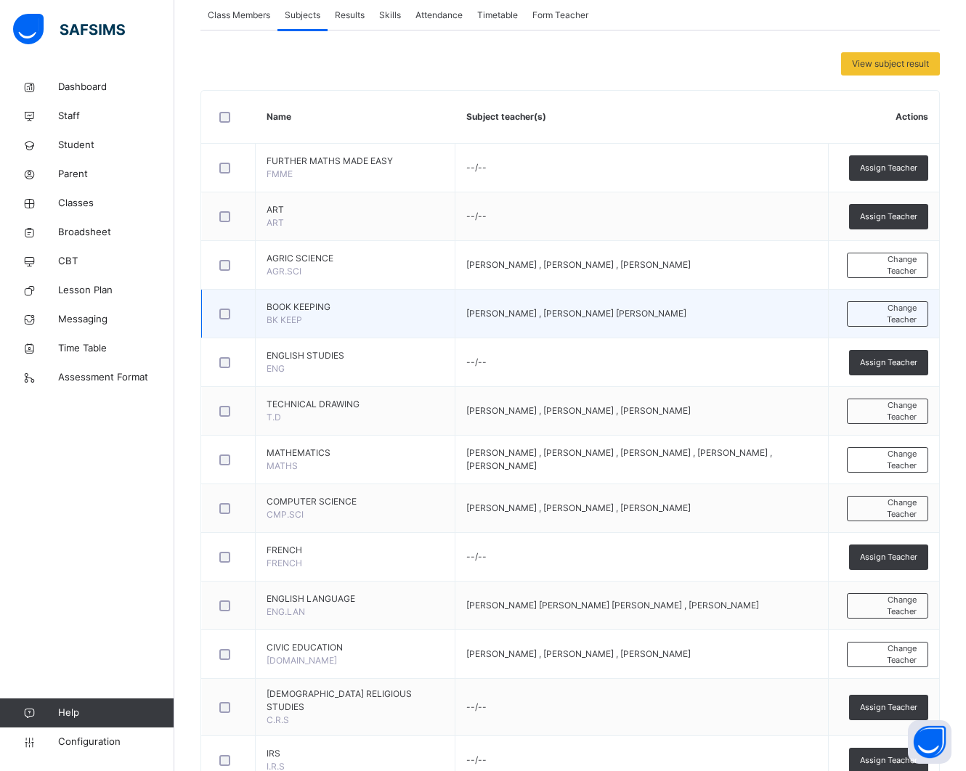
click at [309, 314] on span "BOOK KEEPING" at bounding box center [355, 307] width 177 height 13
click at [314, 314] on span "BOOK KEEPING" at bounding box center [355, 307] width 177 height 13
click at [325, 314] on span "BOOK KEEPING" at bounding box center [355, 307] width 177 height 13
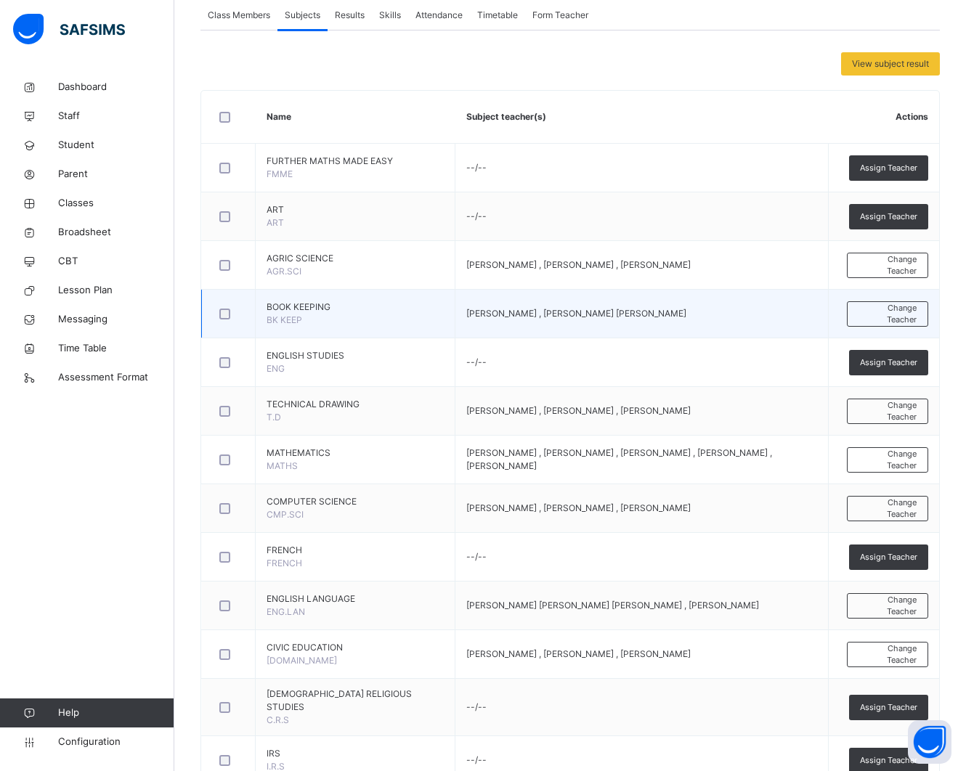
click at [338, 325] on td "BOOK KEEPING BK KEEP" at bounding box center [356, 314] width 200 height 49
click at [364, 325] on td "BOOK KEEPING BK KEEP" at bounding box center [356, 314] width 200 height 49
click at [363, 325] on td "BOOK KEEPING BK KEEP" at bounding box center [356, 314] width 200 height 49
click at [349, 325] on td "BOOK KEEPING BK KEEP" at bounding box center [356, 314] width 200 height 49
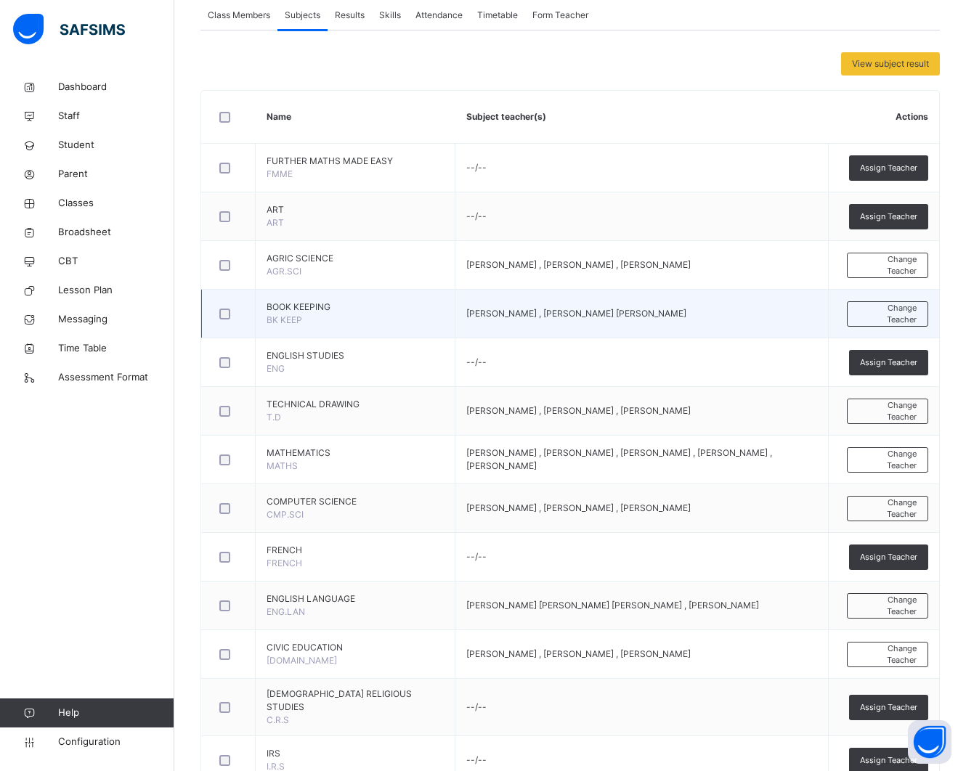
click at [349, 325] on td "BOOK KEEPING BK KEEP" at bounding box center [356, 314] width 200 height 49
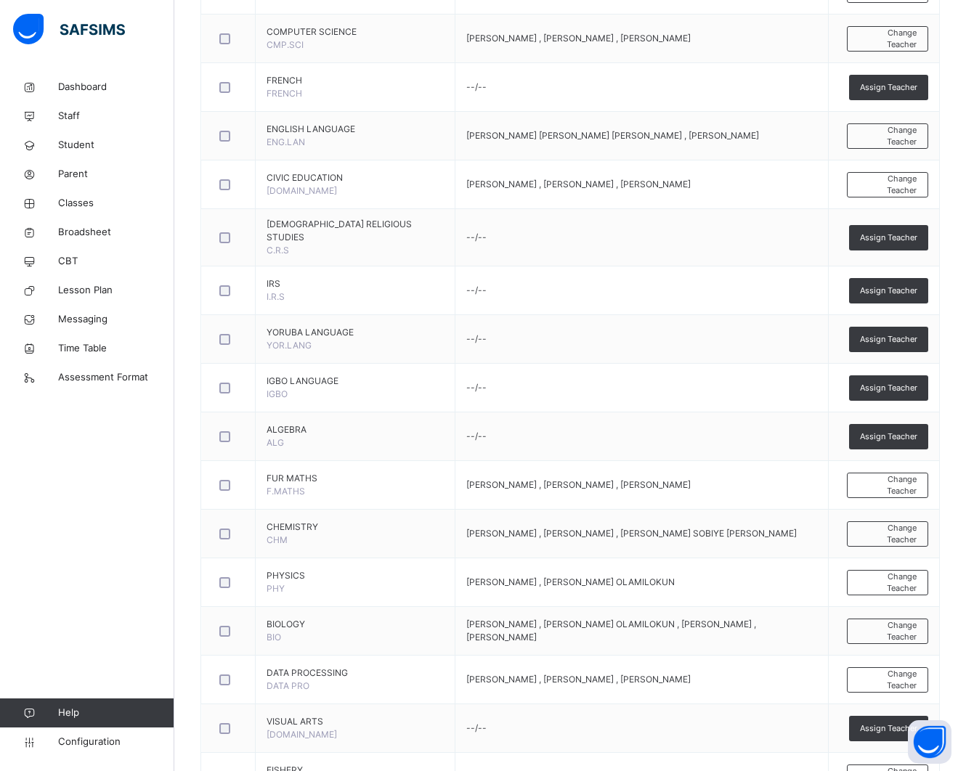
scroll to position [726, 0]
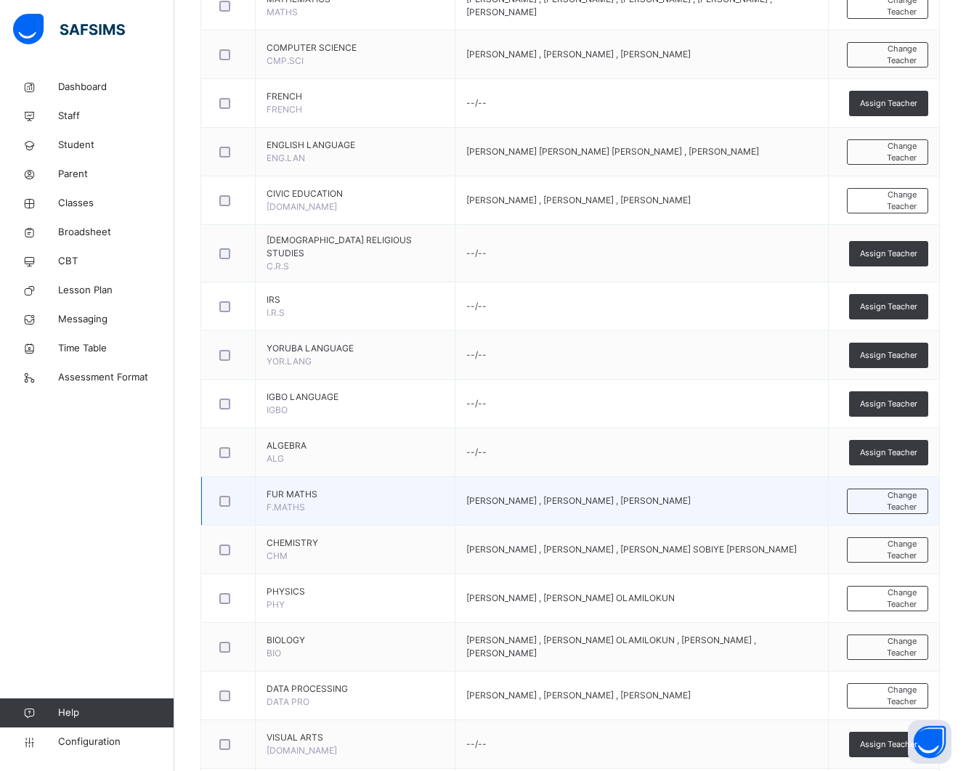
click at [329, 501] on span "FUR MATHS" at bounding box center [355, 494] width 177 height 13
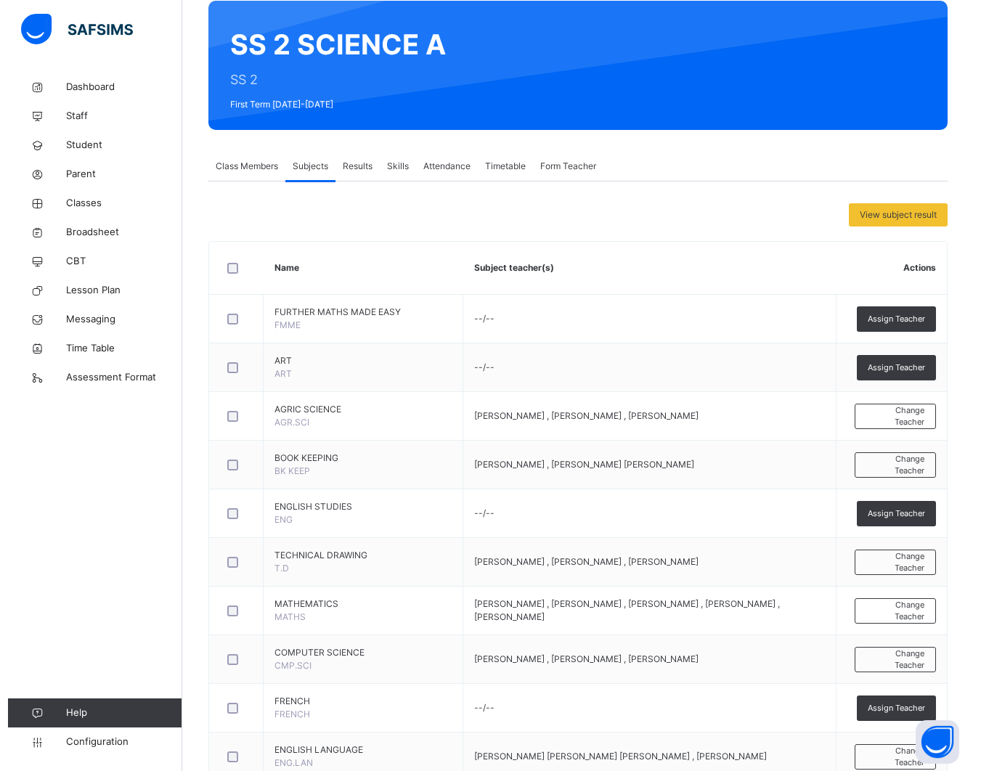
scroll to position [0, 0]
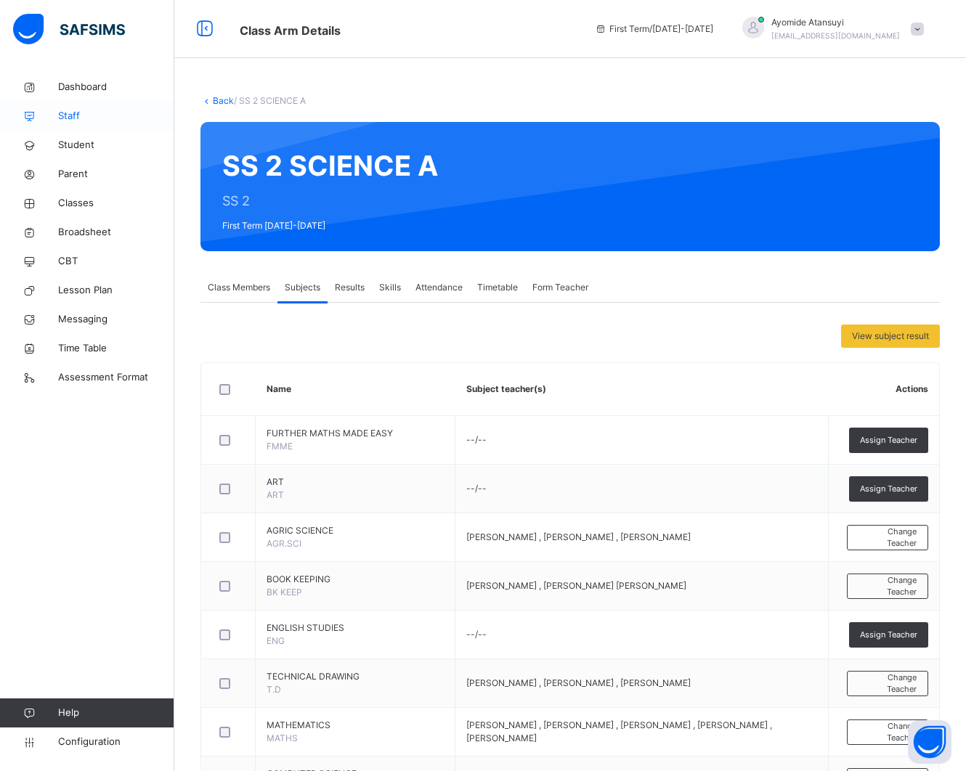
click at [74, 118] on span "Staff" at bounding box center [116, 116] width 116 height 15
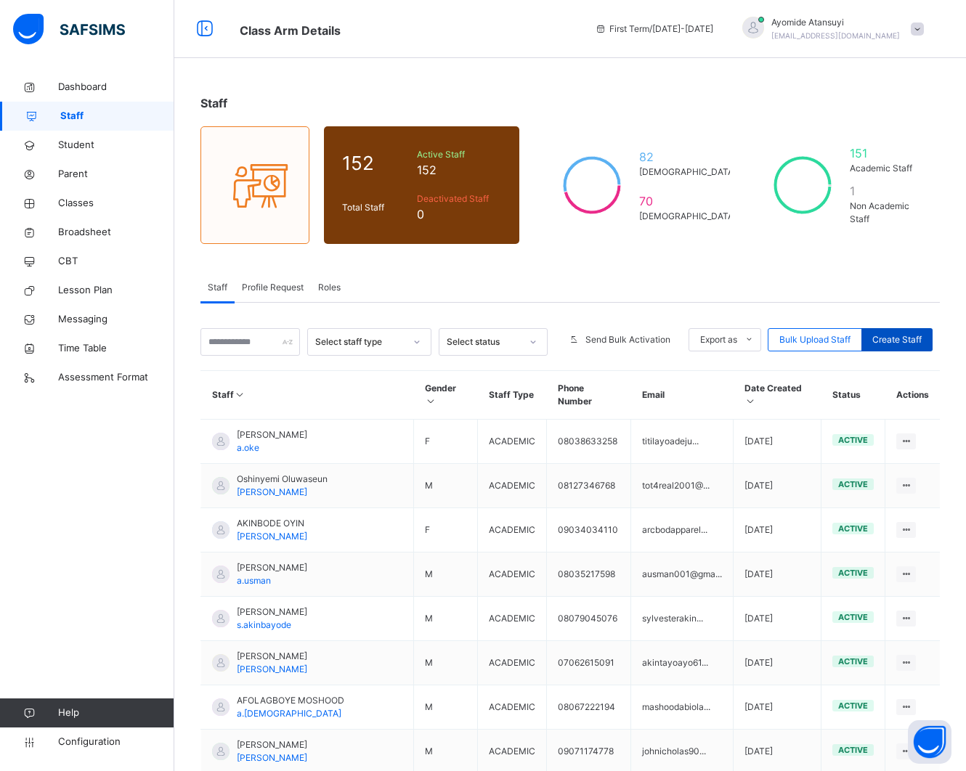
click at [895, 338] on span "Create Staff" at bounding box center [896, 339] width 49 height 13
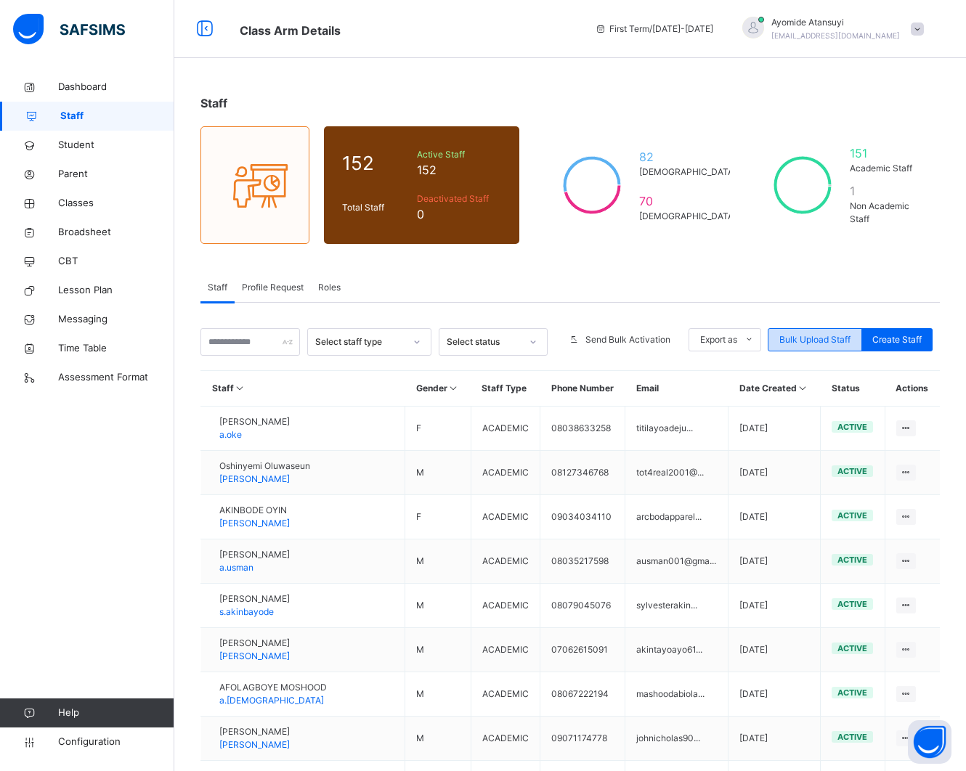
select select "**"
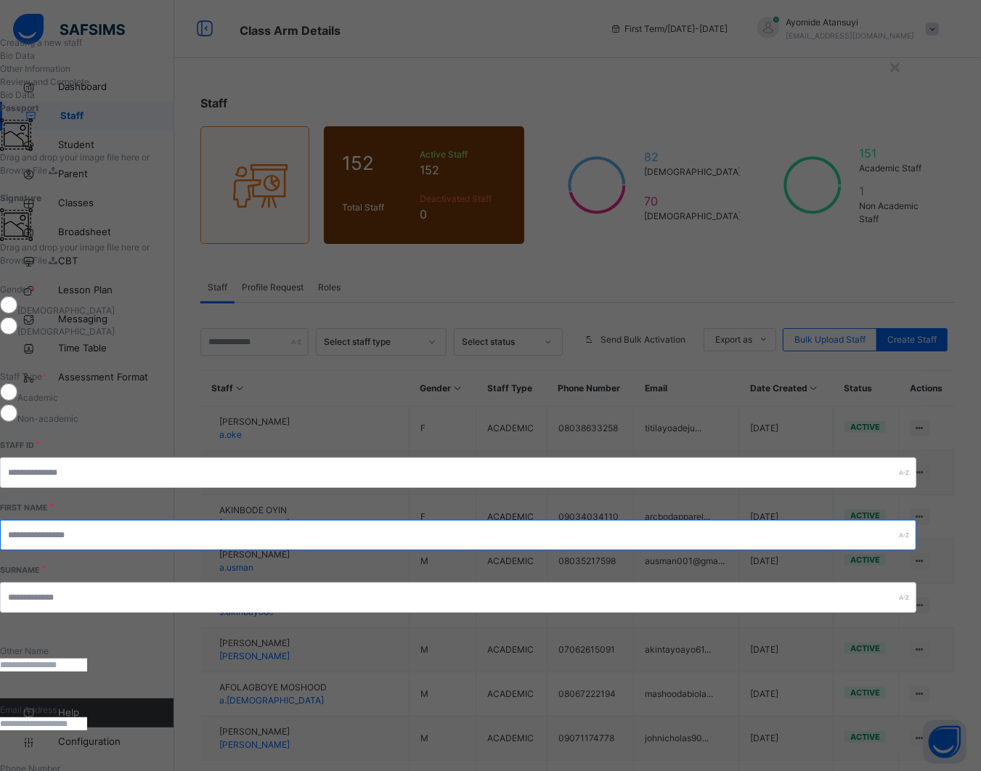
click at [650, 520] on input "text" at bounding box center [458, 535] width 916 height 30
type input "*"
type input "*****"
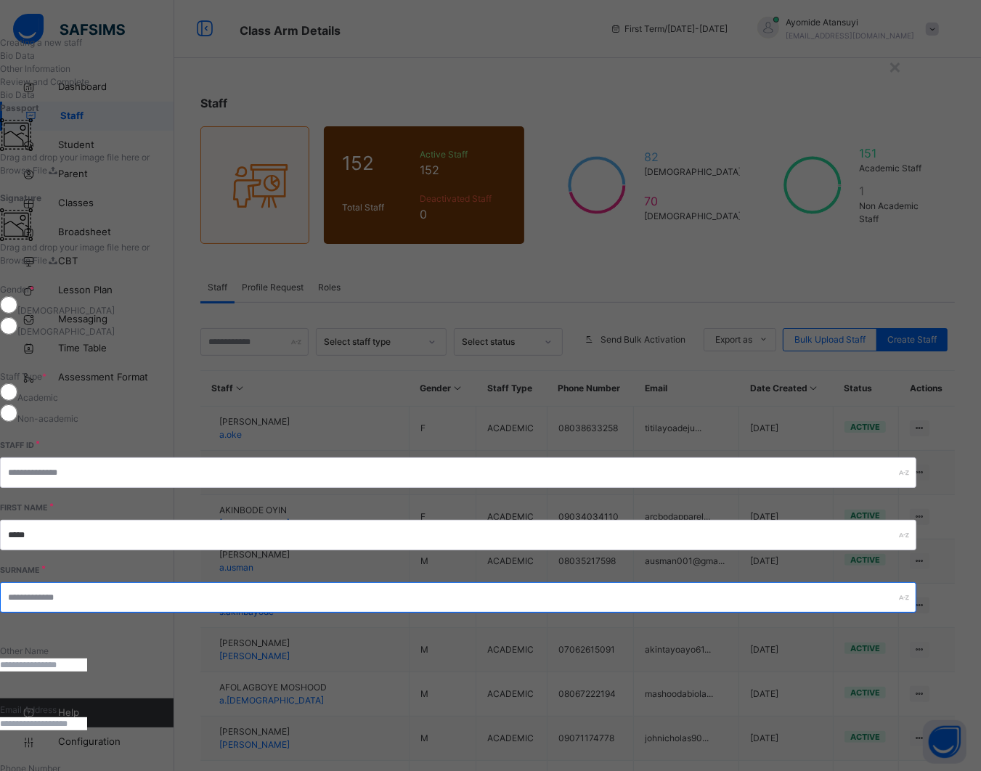
click at [761, 582] on input "text" at bounding box center [458, 597] width 916 height 30
type input "********"
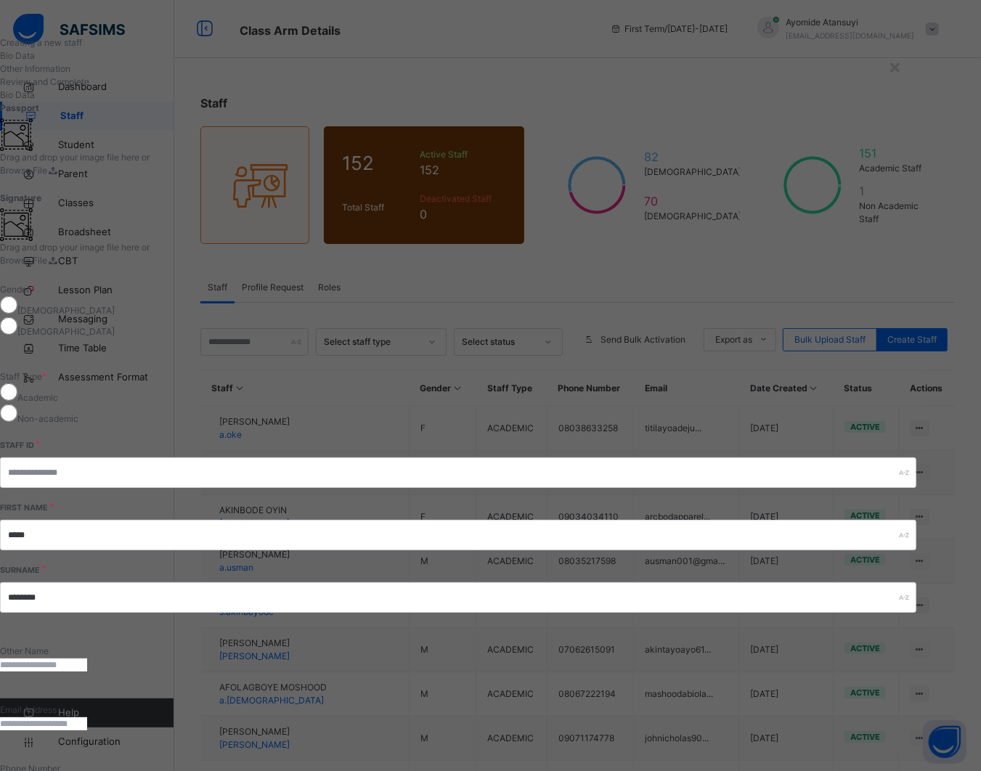
click at [87, 717] on input "email" at bounding box center [43, 723] width 87 height 13
type input "**********"
click at [565, 770] on input "****" at bounding box center [469, 782] width 895 height 13
click at [581, 770] on input "****" at bounding box center [469, 782] width 895 height 13
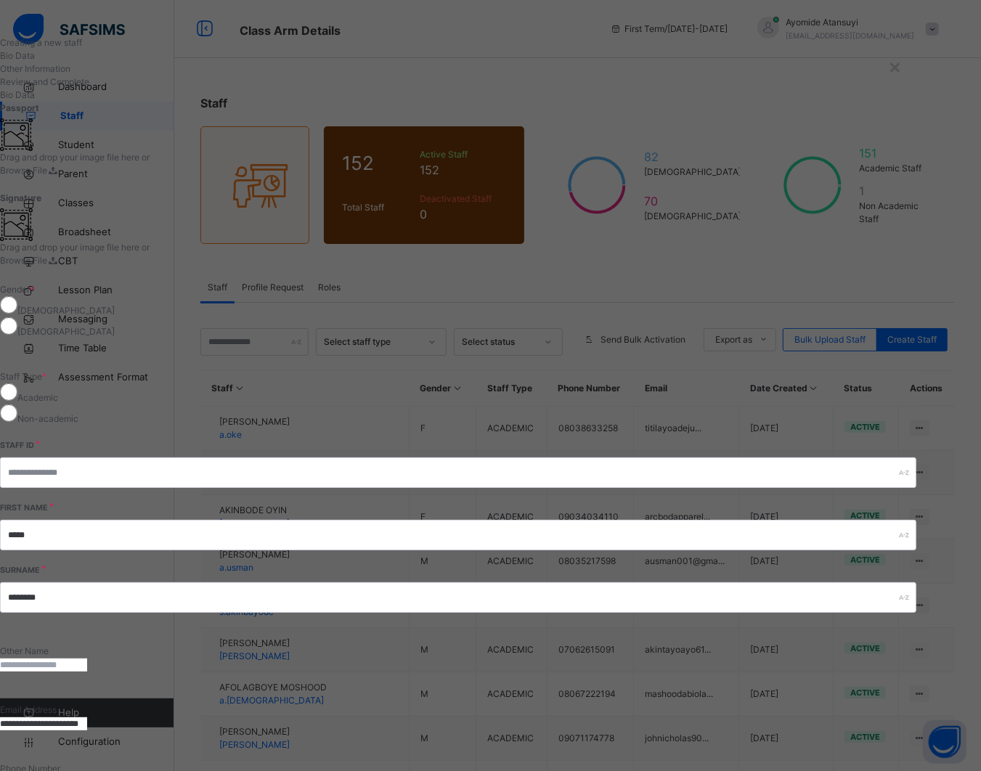
type input "**********"
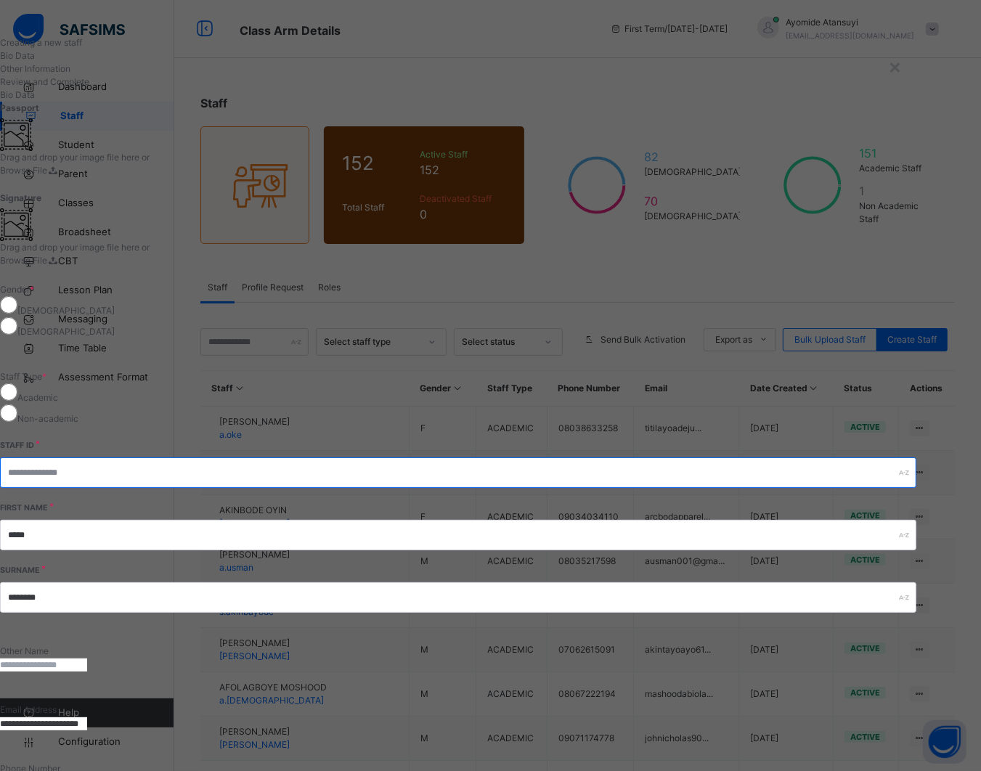
click at [550, 457] on input "text" at bounding box center [458, 472] width 916 height 30
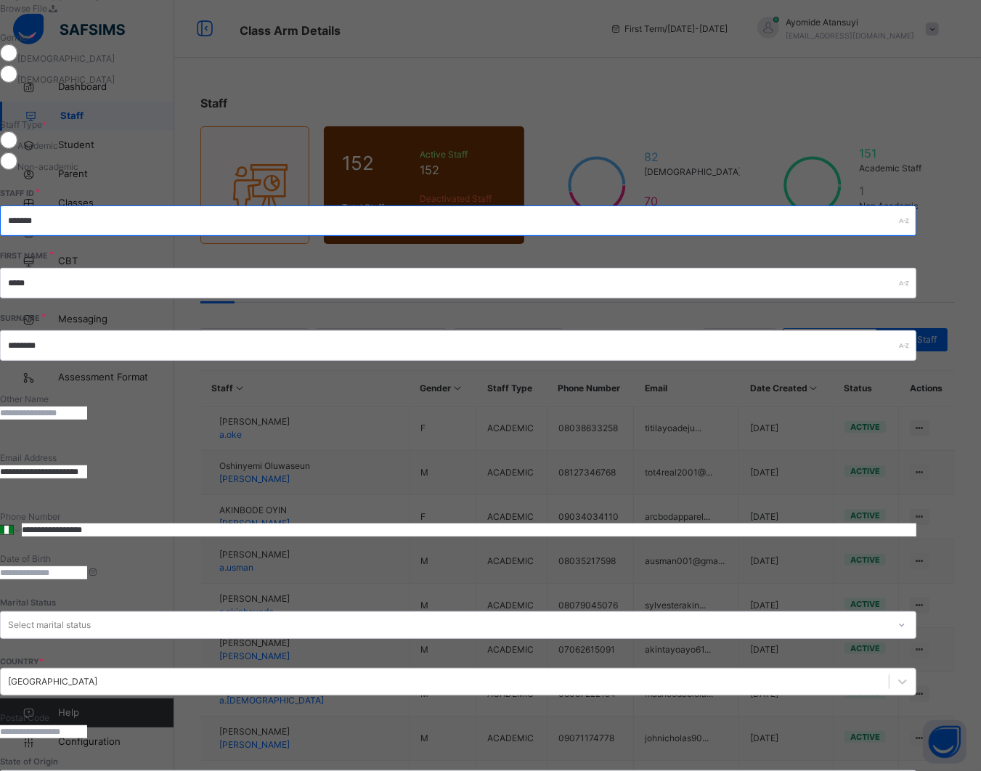
scroll to position [262, 0]
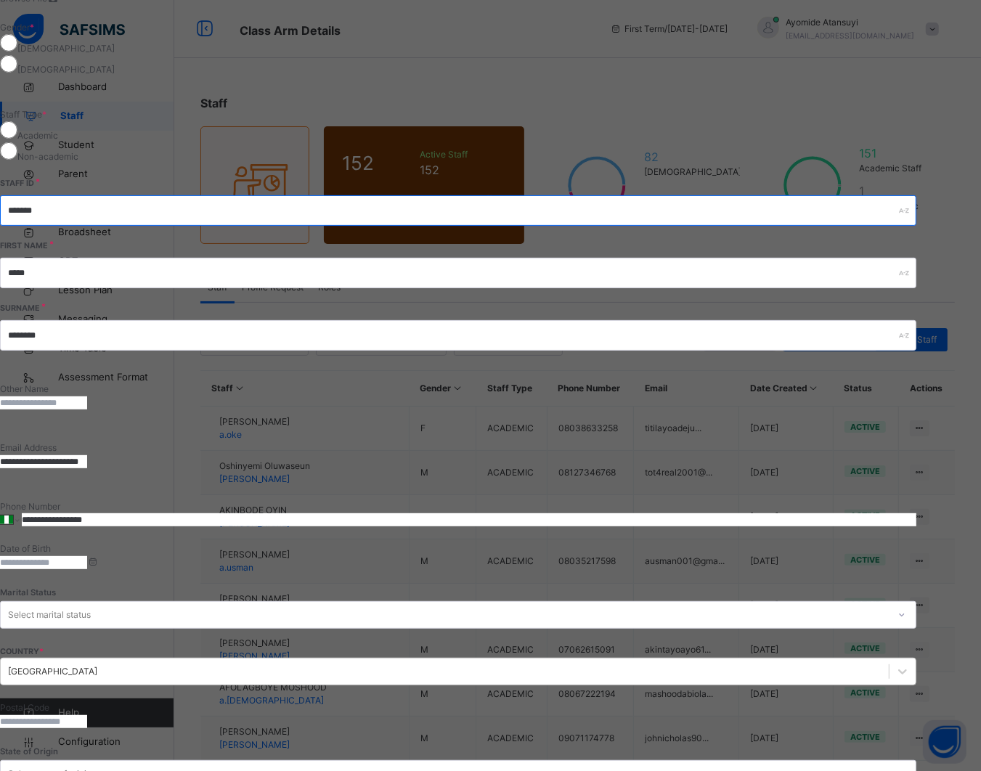
type input "*******"
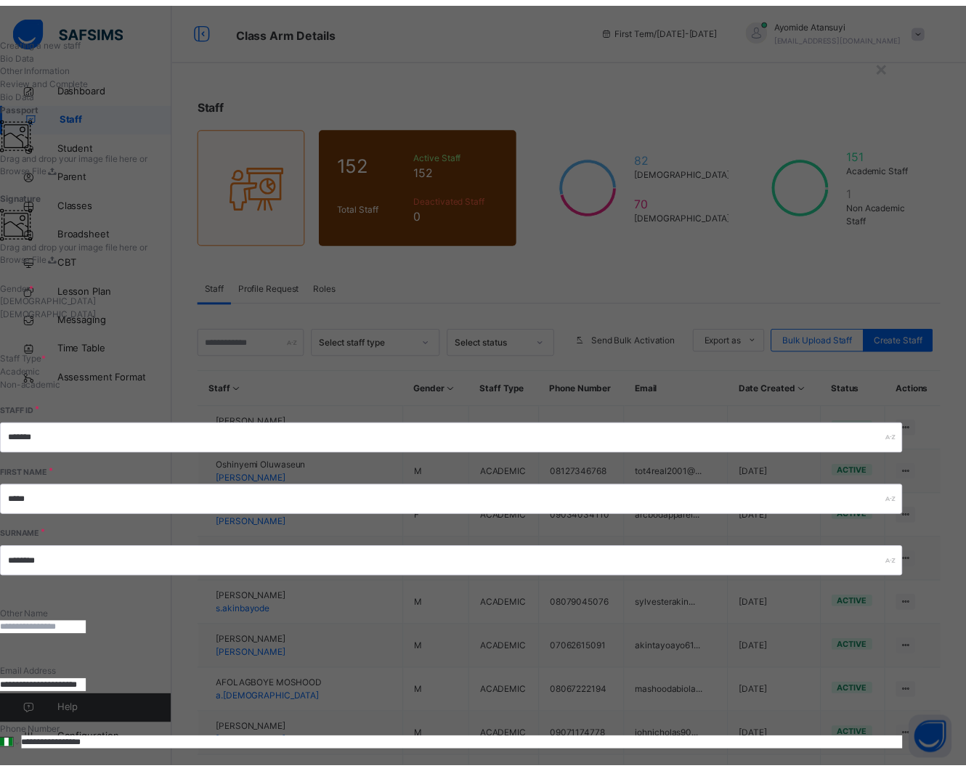
scroll to position [259, 0]
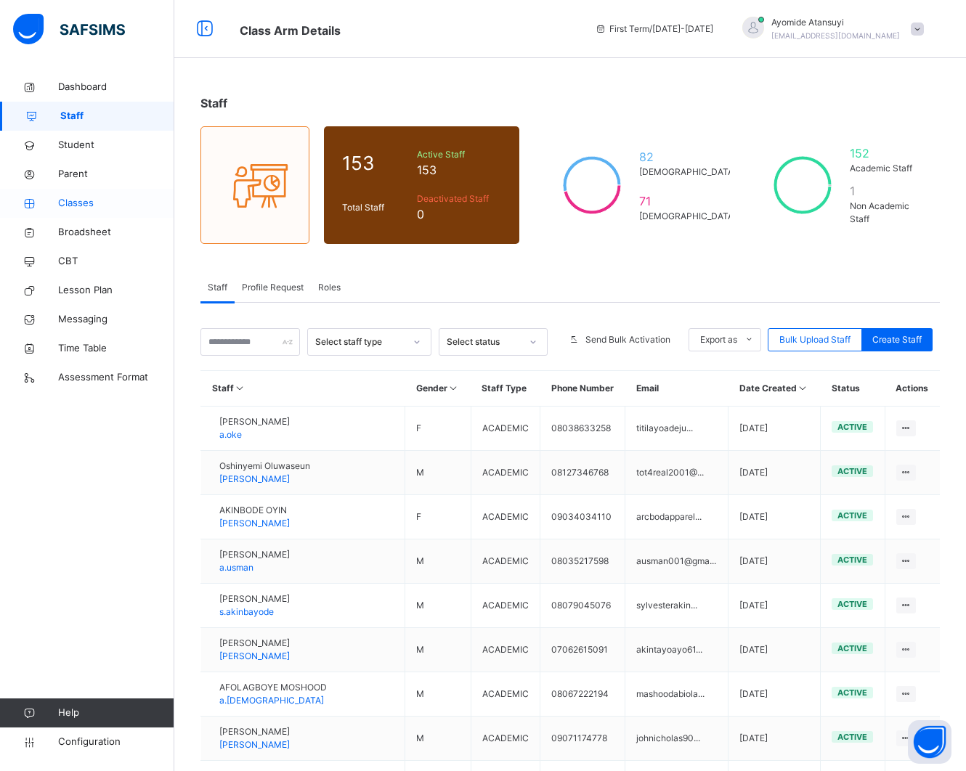
click at [80, 201] on span "Classes" at bounding box center [116, 203] width 116 height 15
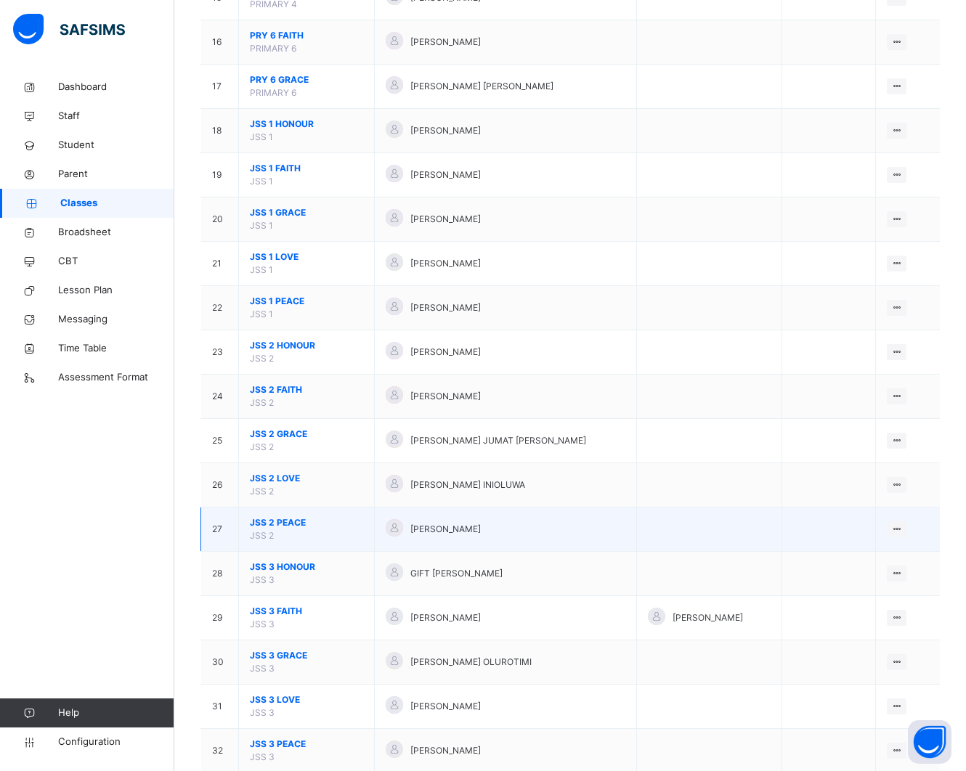
scroll to position [998, 0]
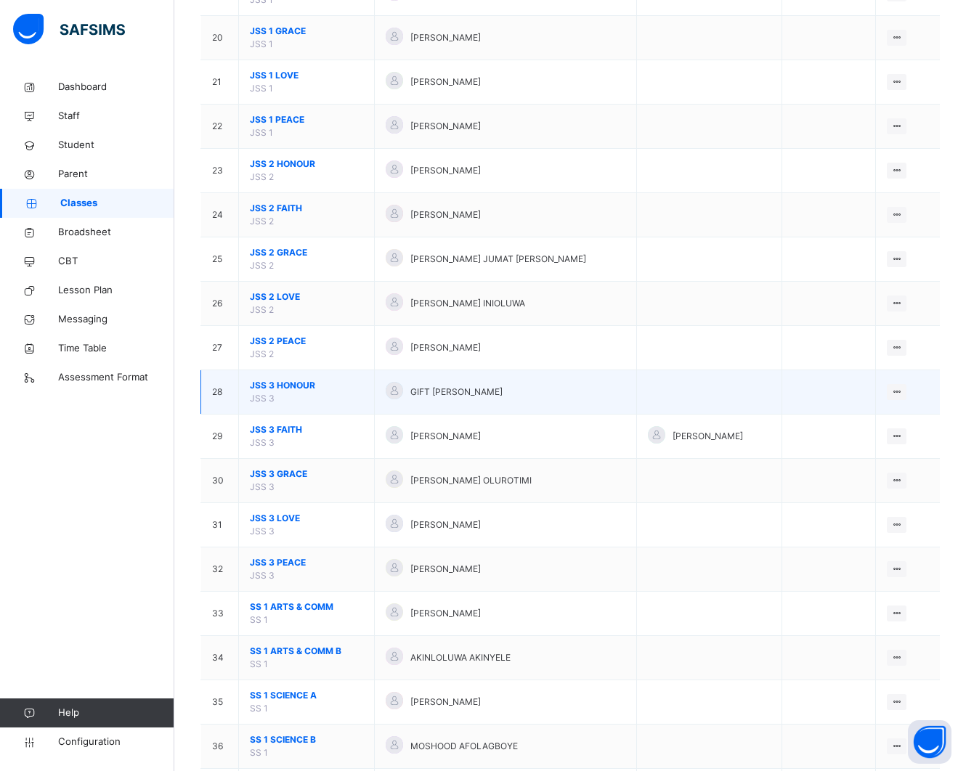
click at [293, 392] on span "JSS 3 HONOUR" at bounding box center [306, 385] width 113 height 13
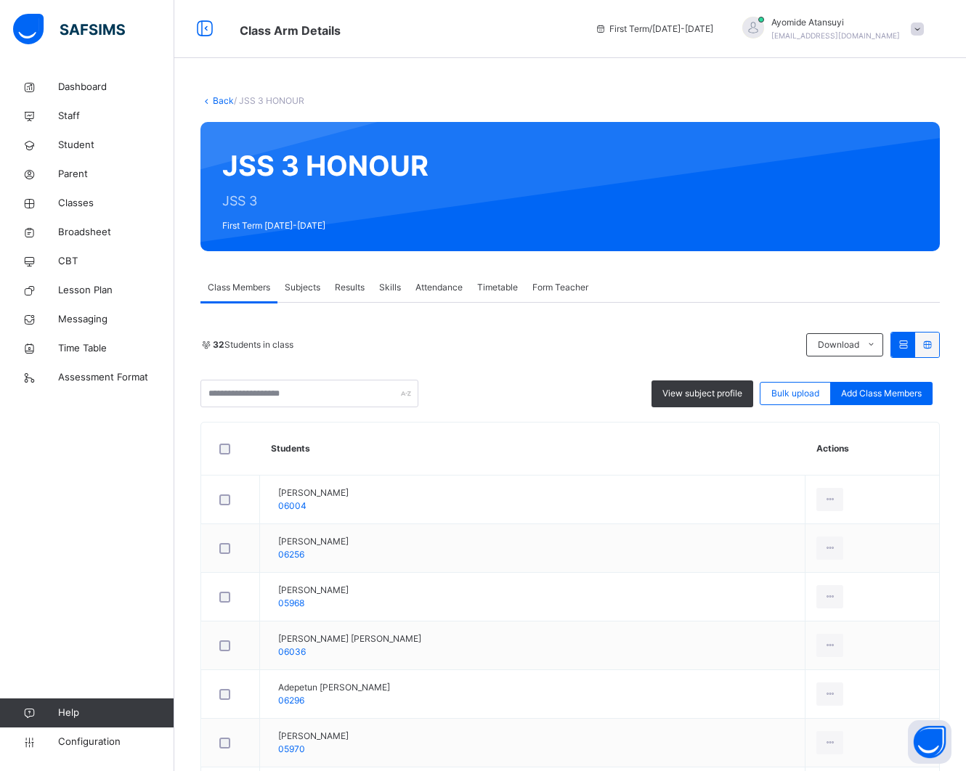
click at [314, 280] on div "Subjects" at bounding box center [302, 287] width 50 height 29
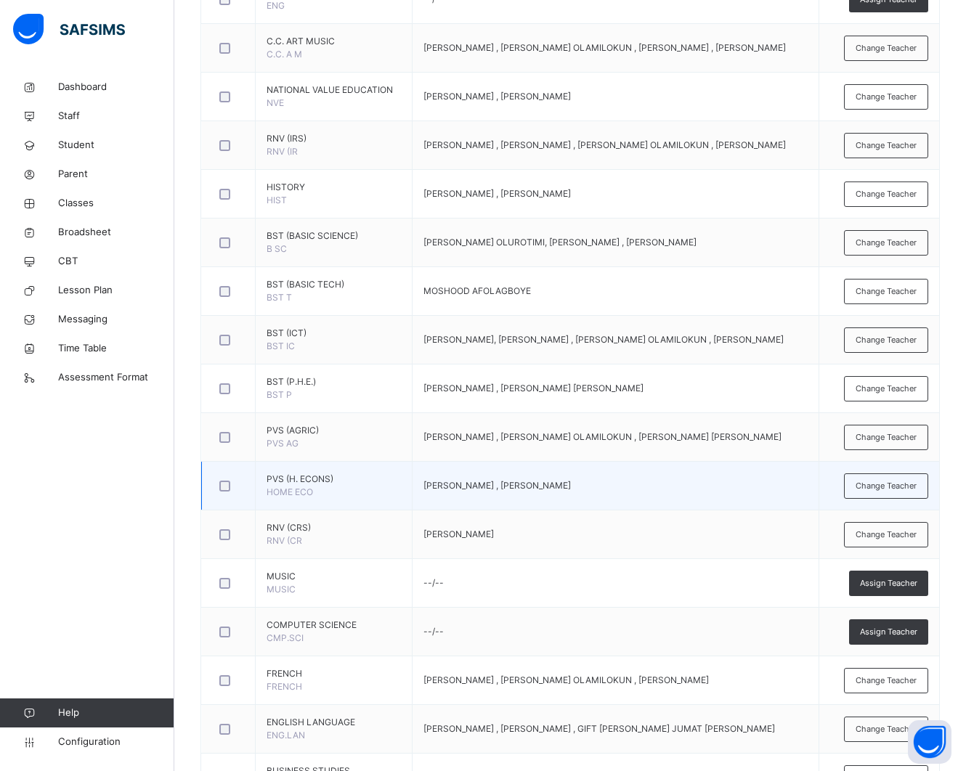
scroll to position [545, 0]
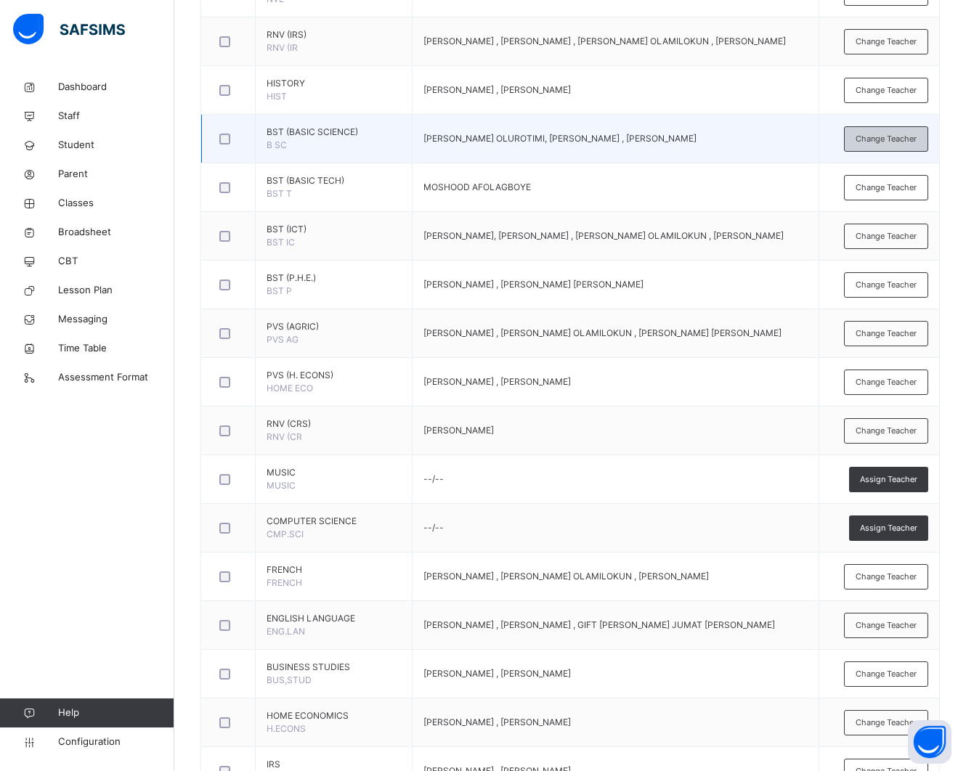
click at [887, 145] on span "Change Teacher" at bounding box center [885, 139] width 61 height 12
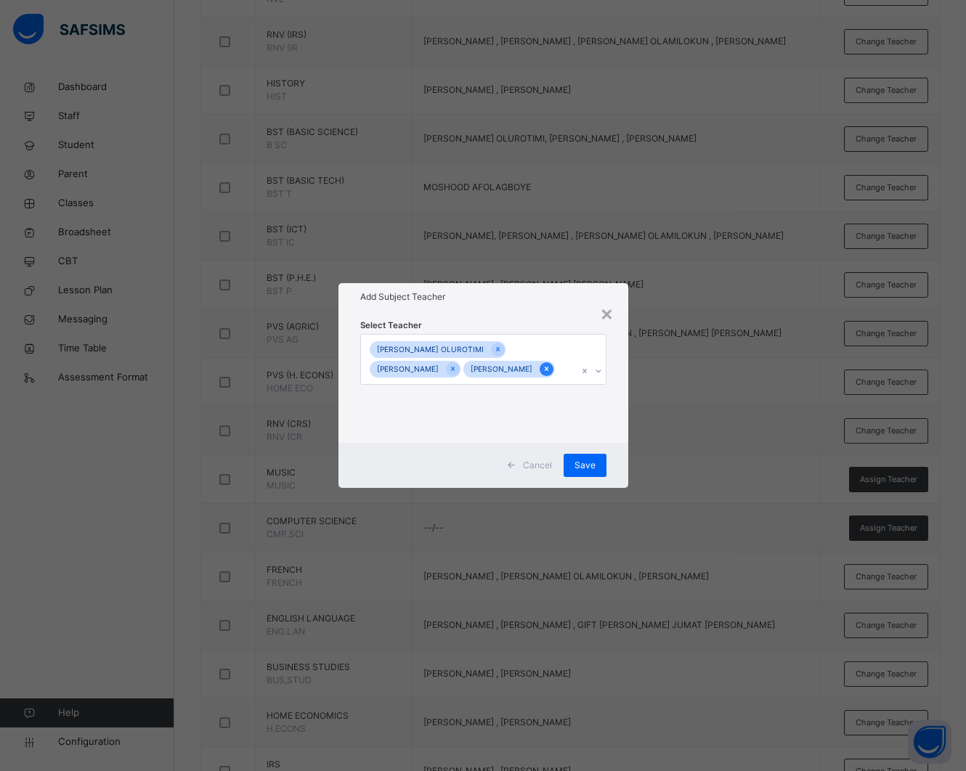
click at [550, 367] on icon at bounding box center [546, 369] width 8 height 10
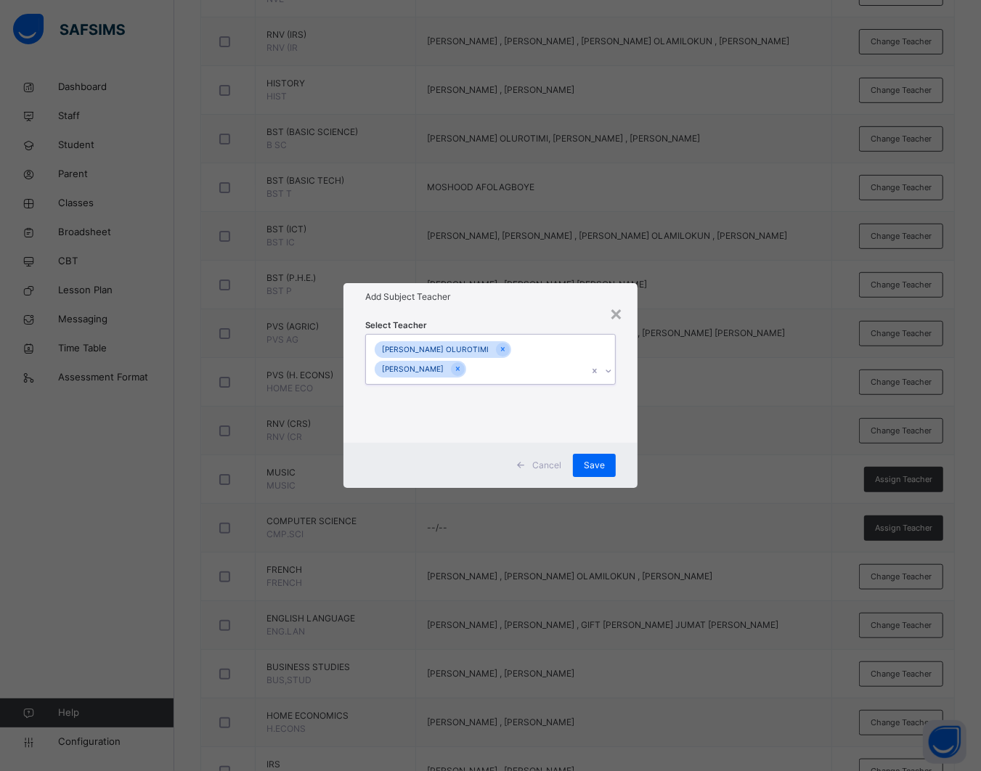
click at [524, 370] on div "[PERSON_NAME] OLUROTIMI [PERSON_NAME]" at bounding box center [476, 360] width 221 height 50
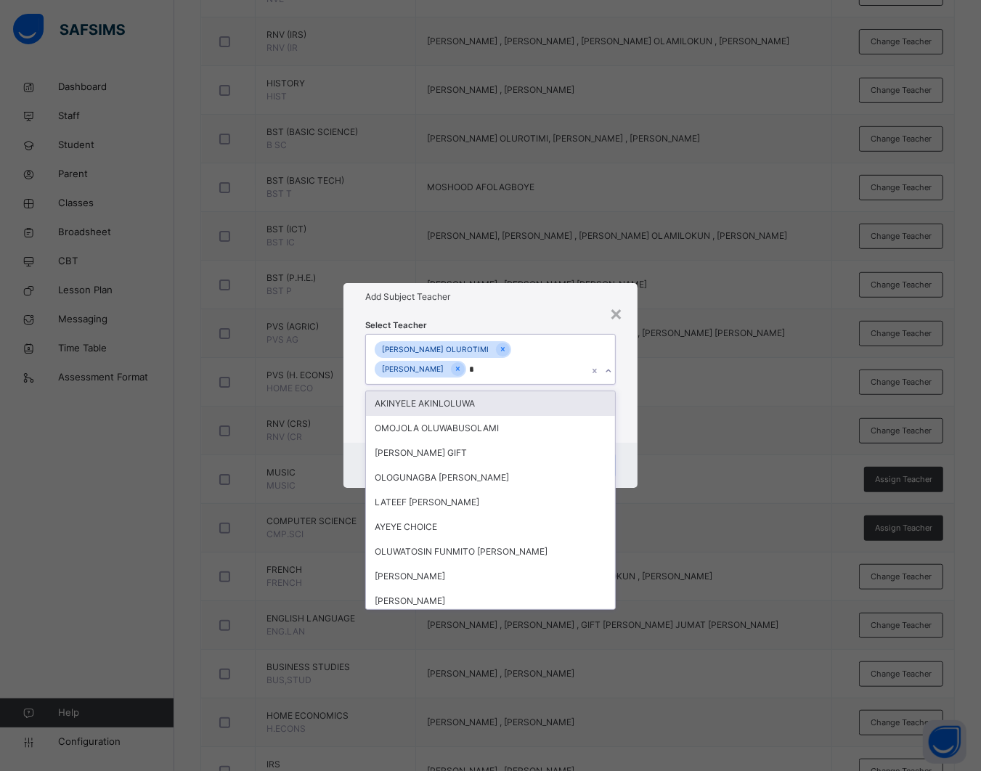
type input "**"
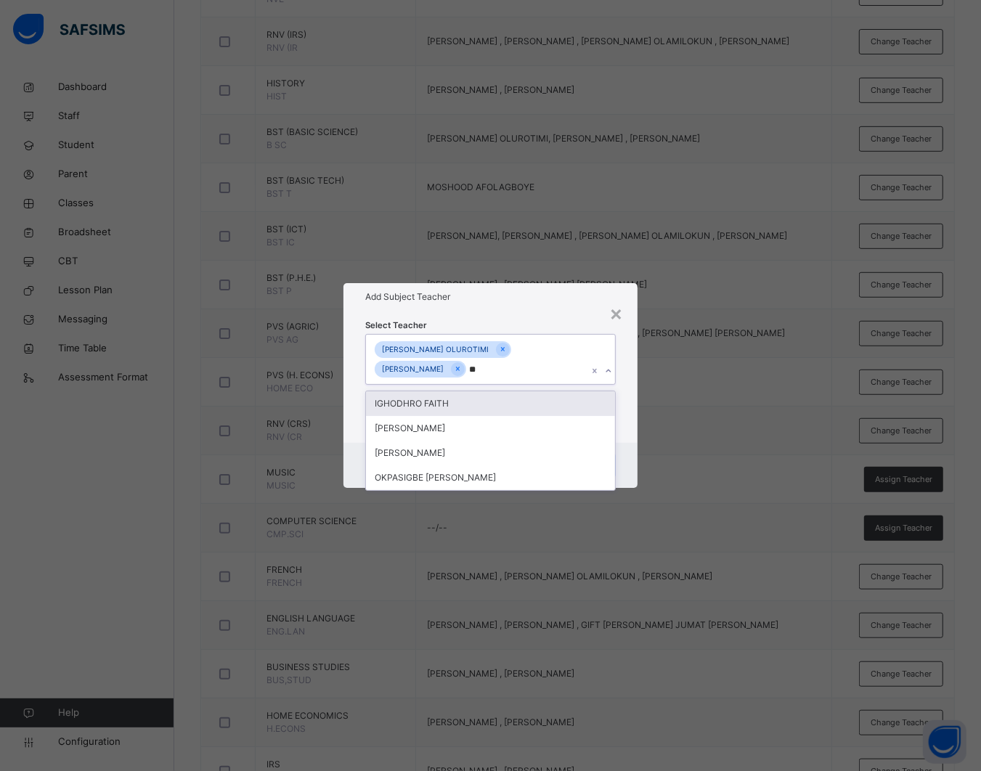
click at [503, 404] on div "IGHODHRO FAITH" at bounding box center [490, 403] width 249 height 25
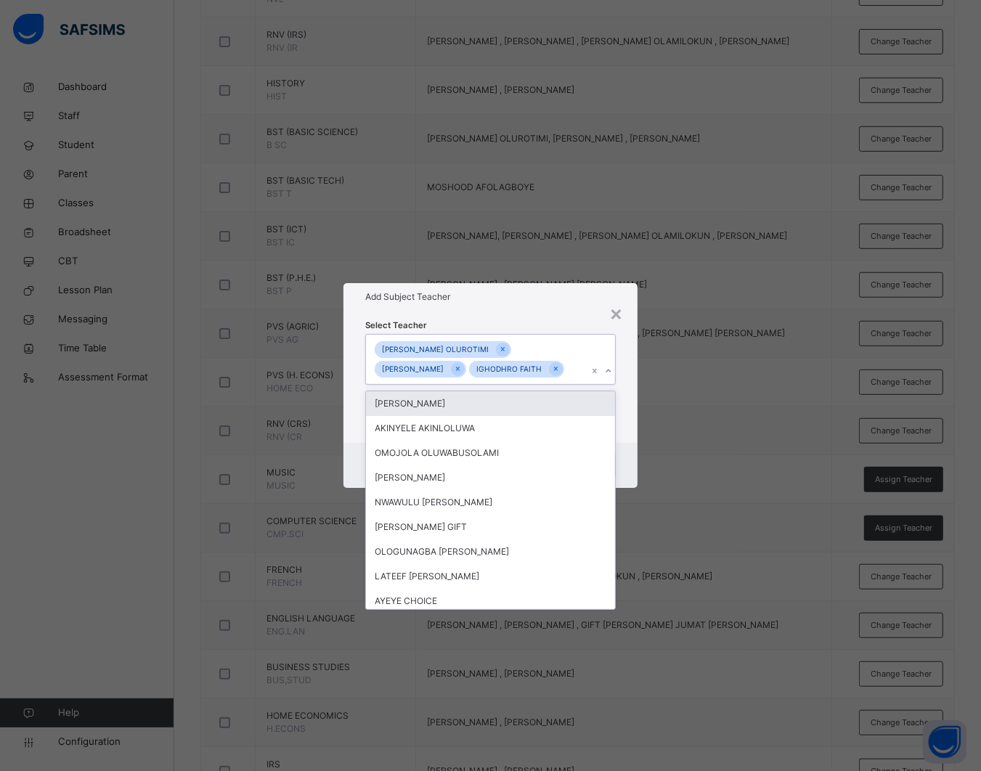
click at [574, 346] on div "[PERSON_NAME] OLUROTIMI [PERSON_NAME] IGHODHRO FAITH" at bounding box center [476, 360] width 221 height 50
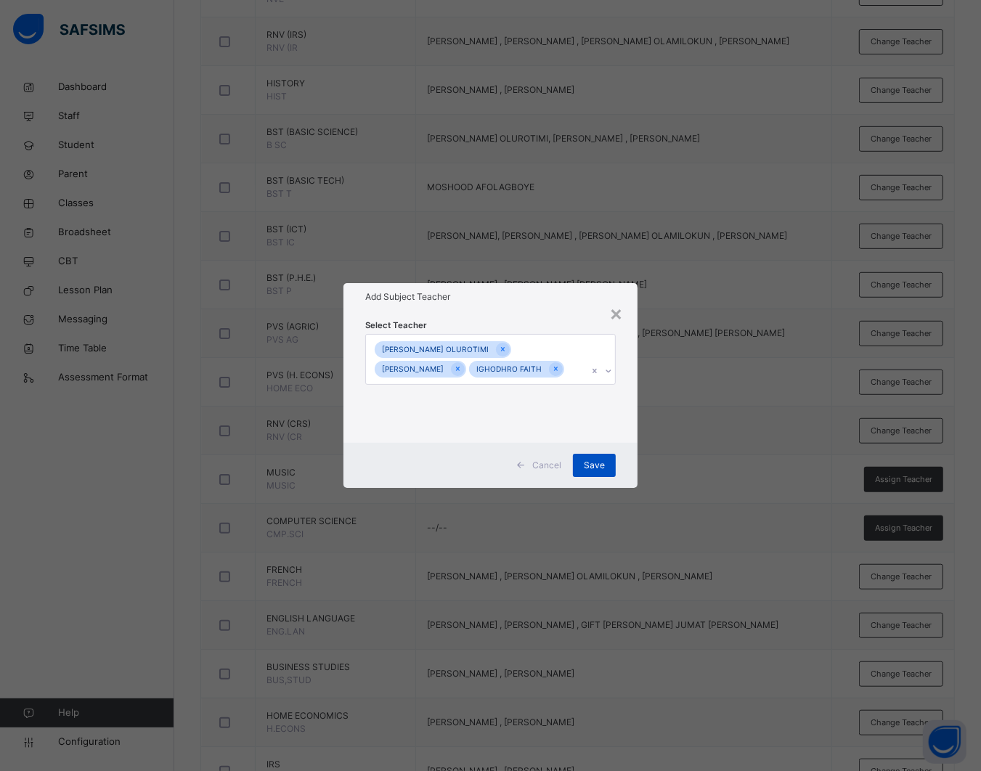
click at [597, 465] on span "Save" at bounding box center [594, 465] width 21 height 13
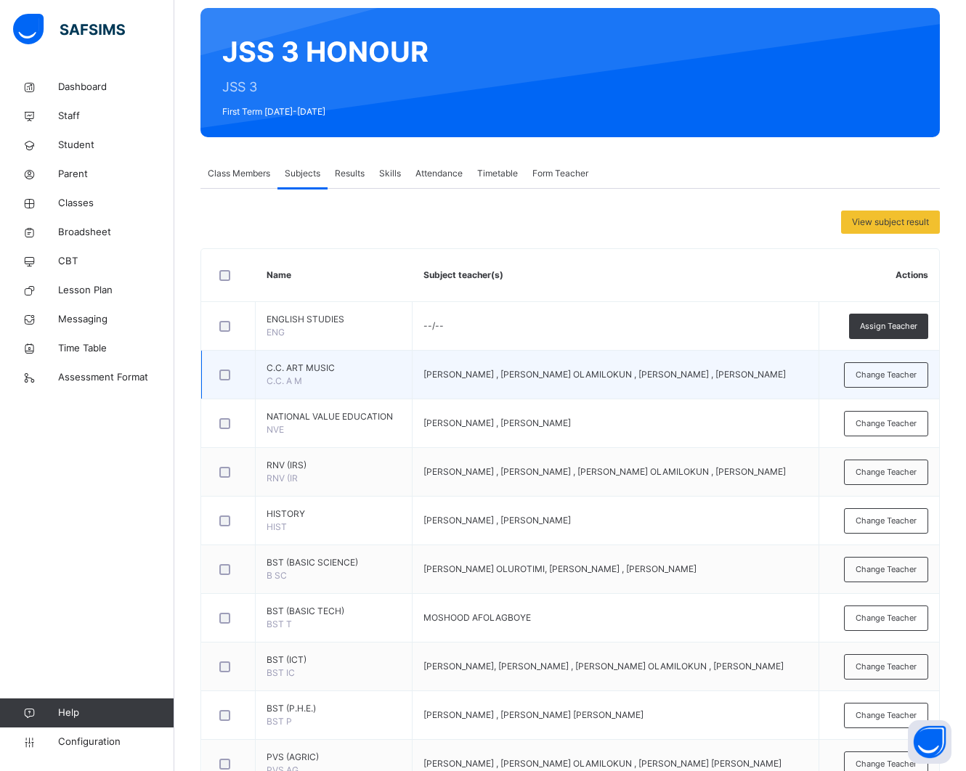
scroll to position [0, 0]
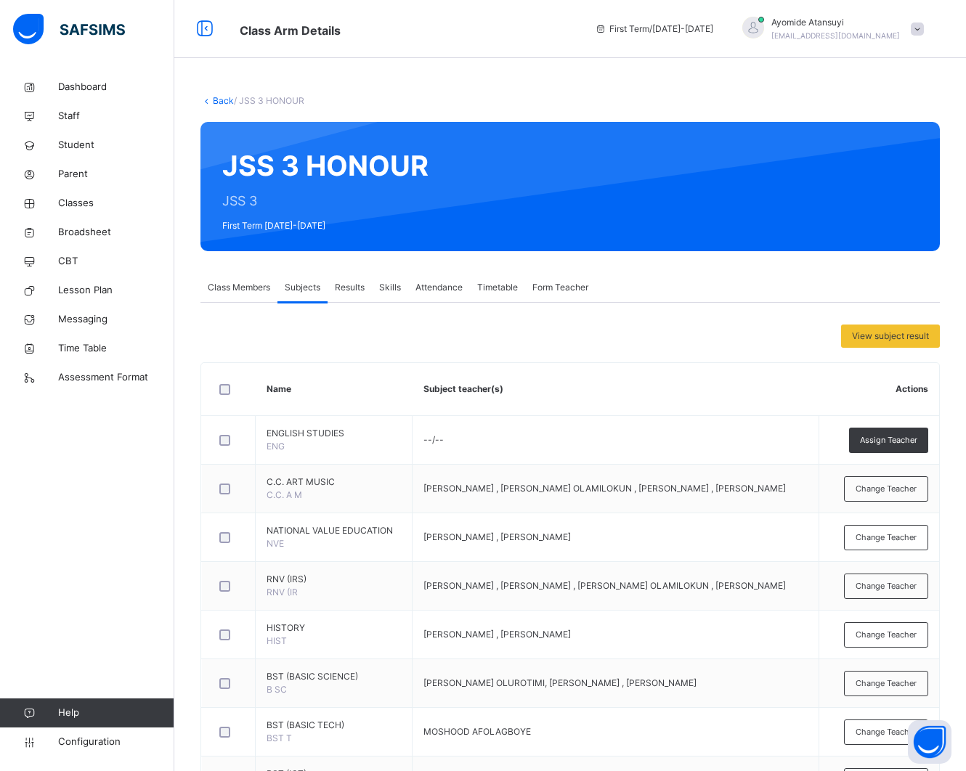
click at [225, 104] on link "Back" at bounding box center [223, 100] width 21 height 11
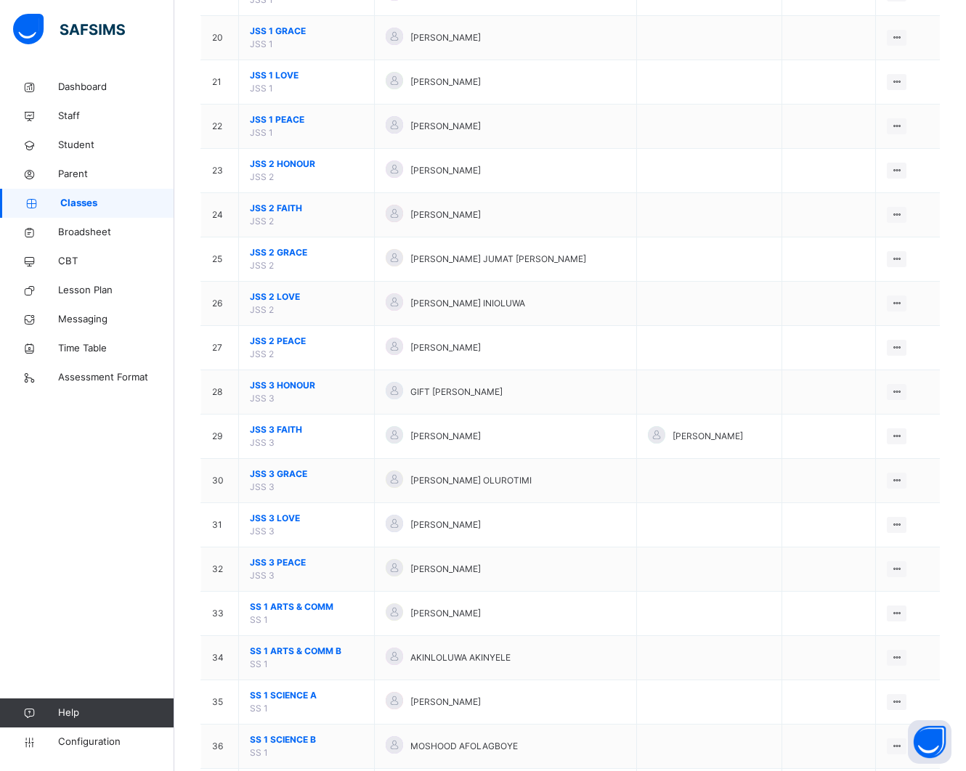
scroll to position [1271, 0]
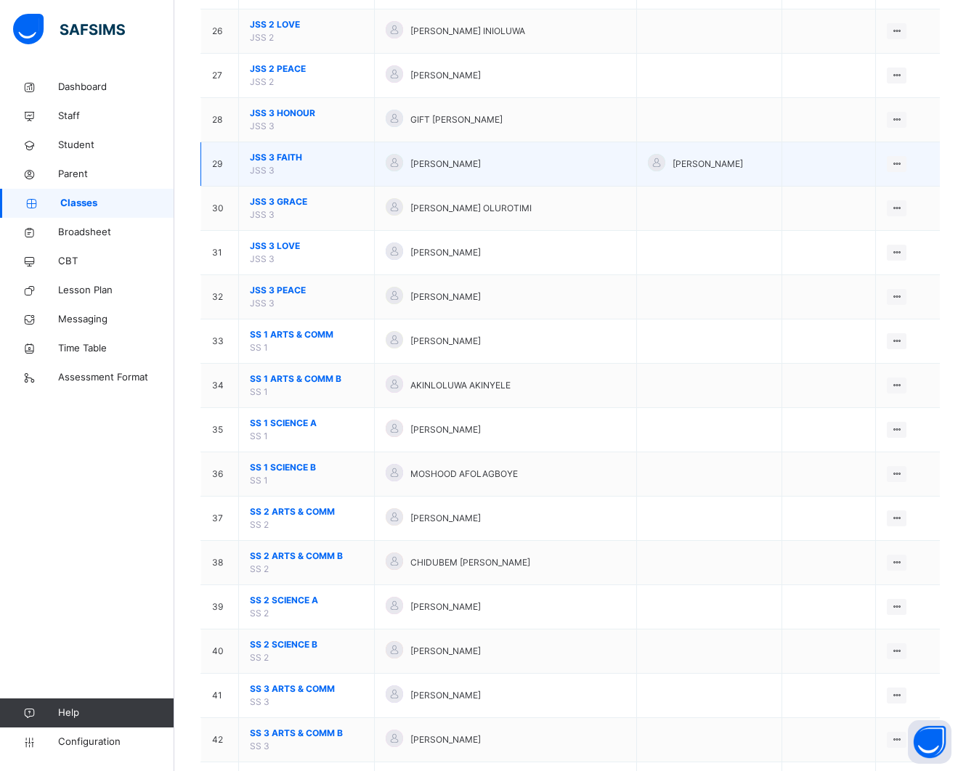
click at [291, 161] on span "JSS 3 FAITH" at bounding box center [306, 157] width 113 height 13
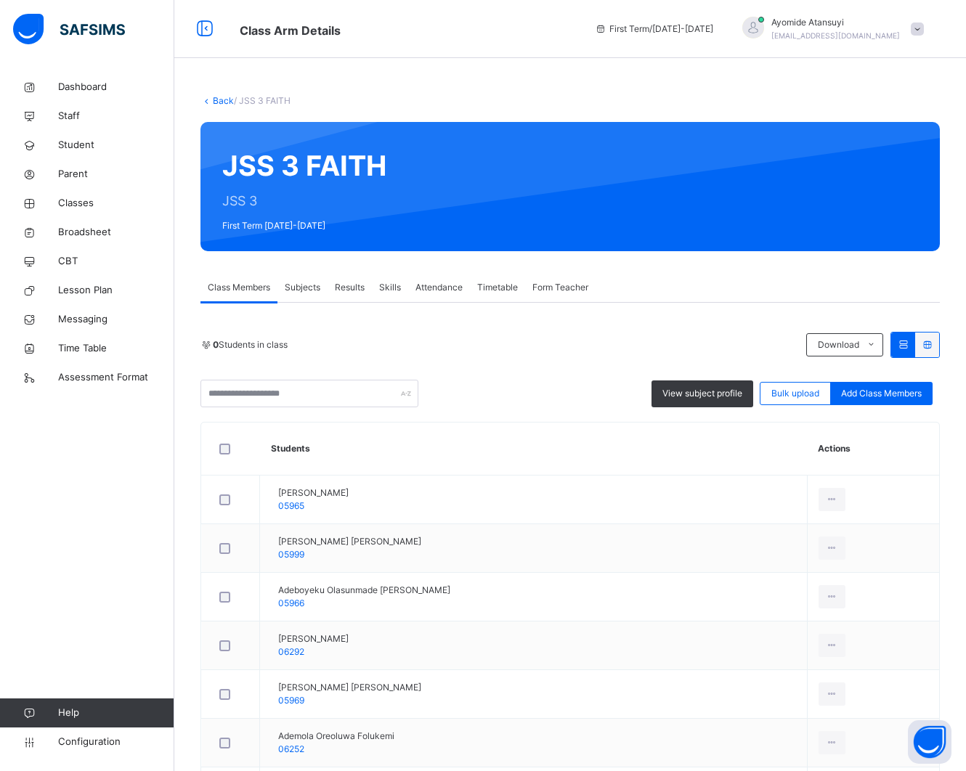
click at [307, 295] on div "Subjects" at bounding box center [302, 287] width 50 height 29
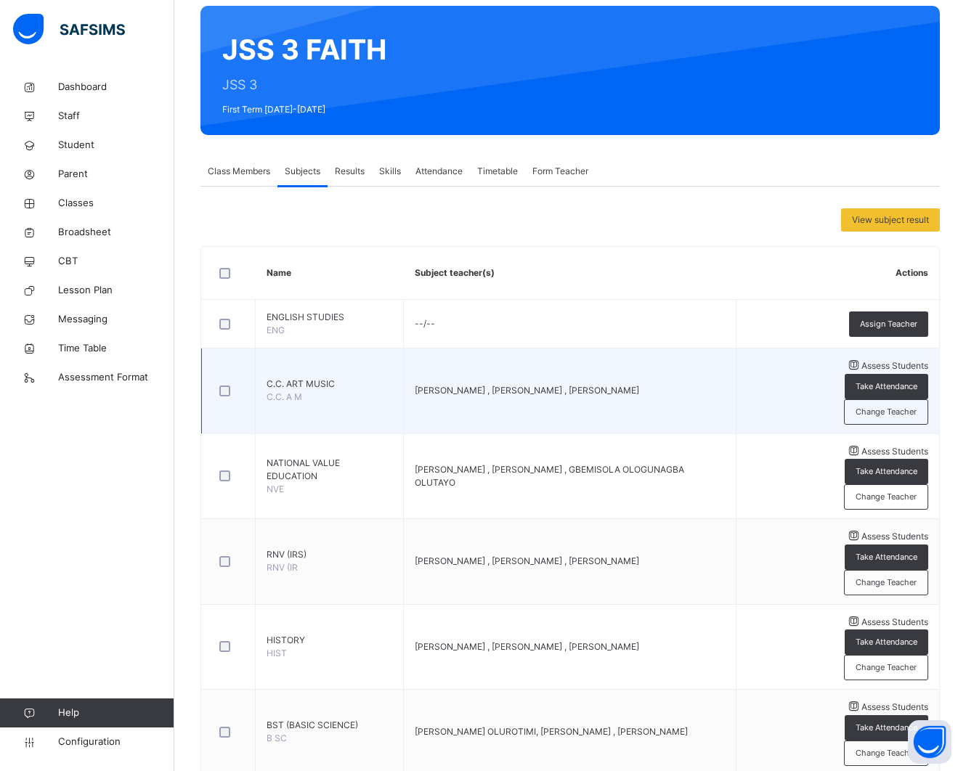
scroll to position [363, 0]
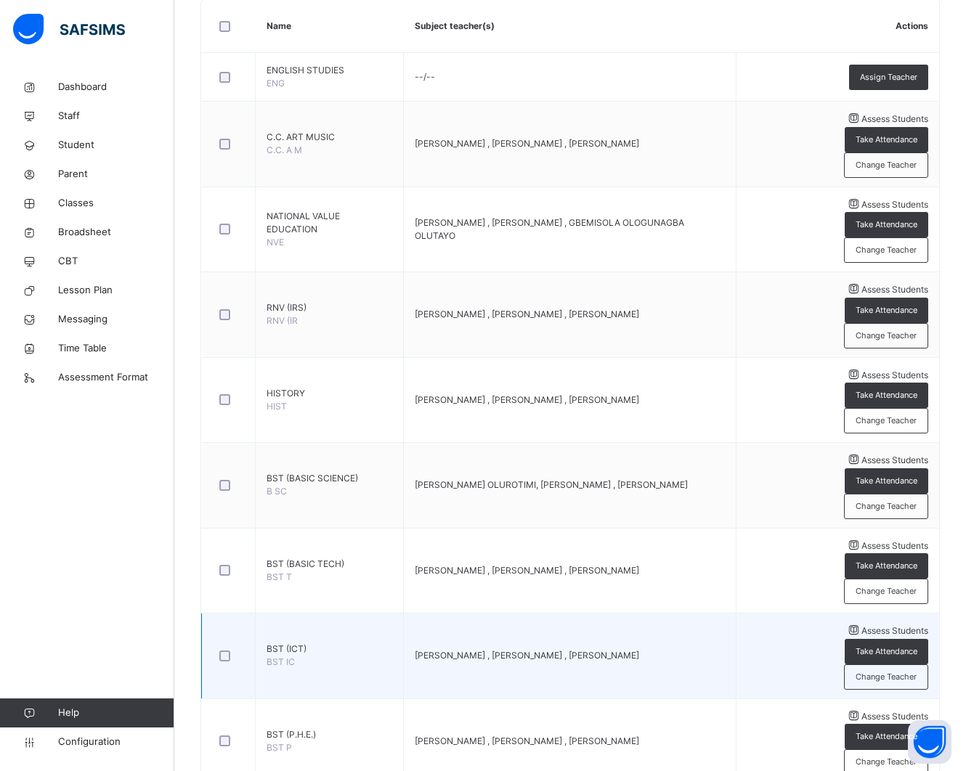
click at [861, 625] on span "Assess Students" at bounding box center [894, 630] width 67 height 11
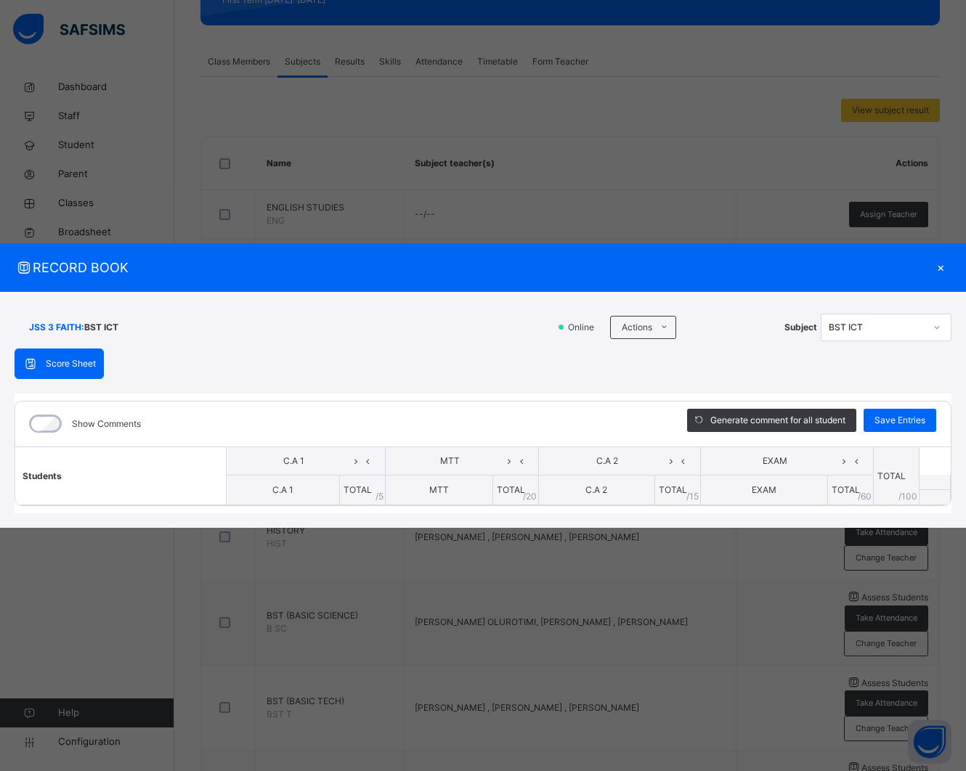
scroll to position [272, 0]
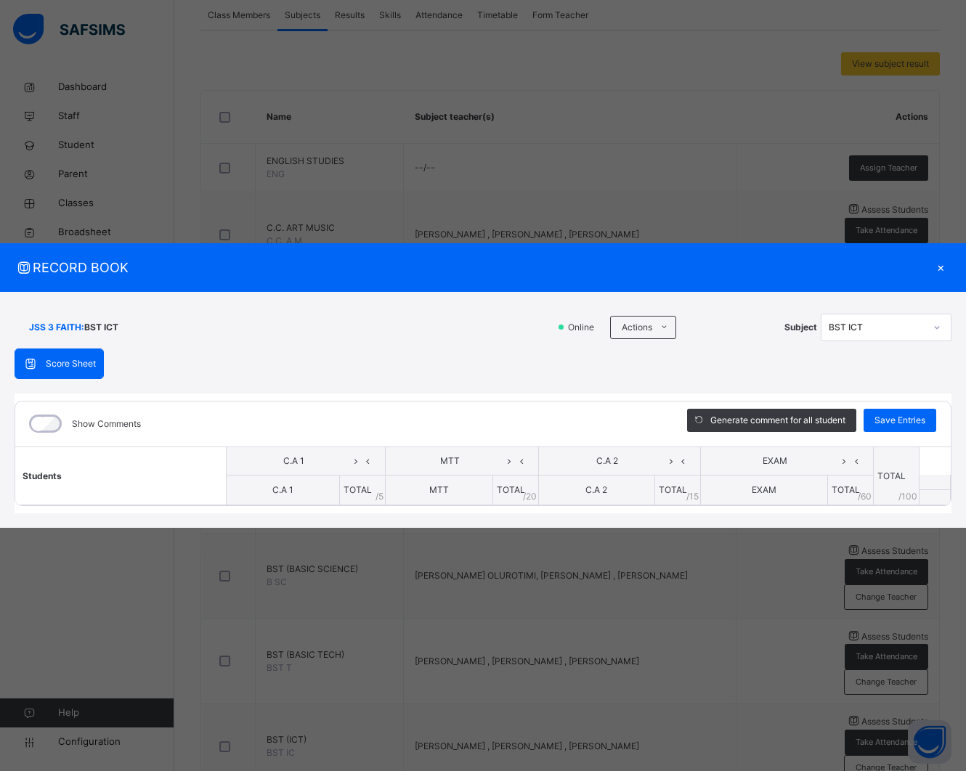
click at [937, 263] on div "×" at bounding box center [940, 268] width 22 height 20
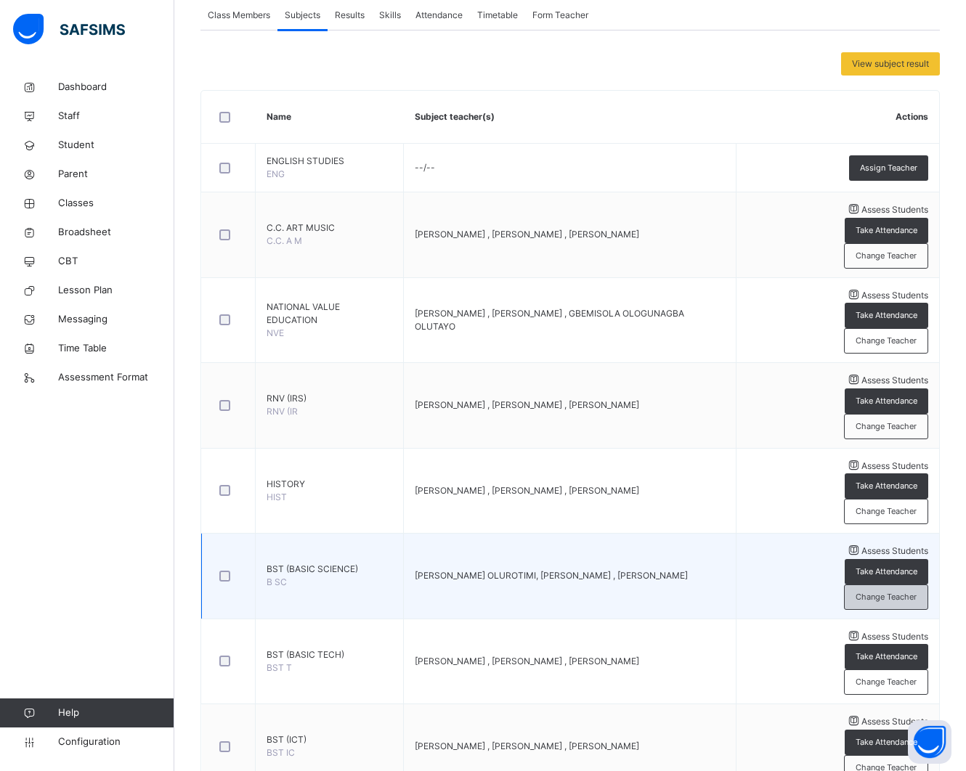
click at [895, 591] on span "Change Teacher" at bounding box center [885, 597] width 61 height 12
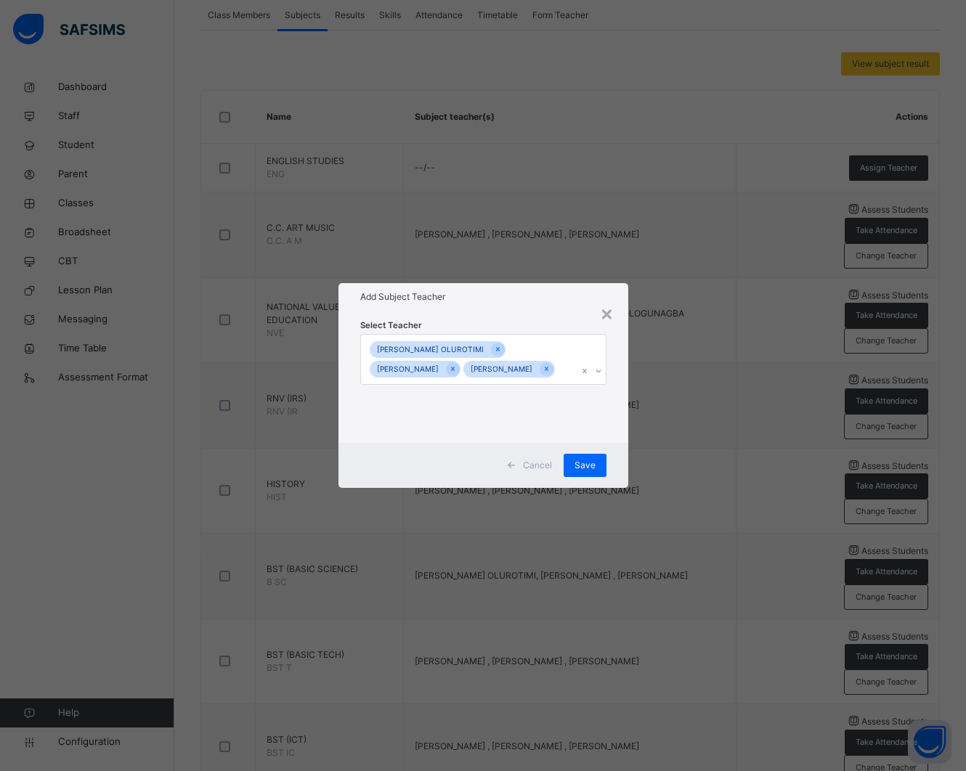
click at [518, 349] on div "[PERSON_NAME] OLUROTIMI [PERSON_NAME] [PERSON_NAME]" at bounding box center [469, 360] width 217 height 50
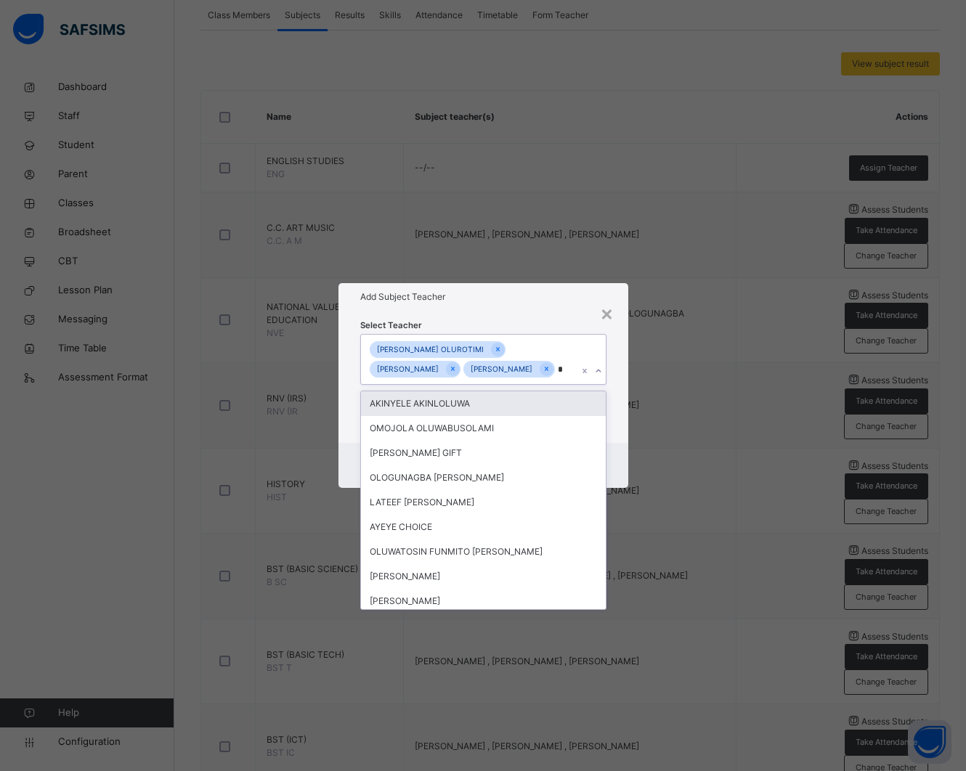
type input "**"
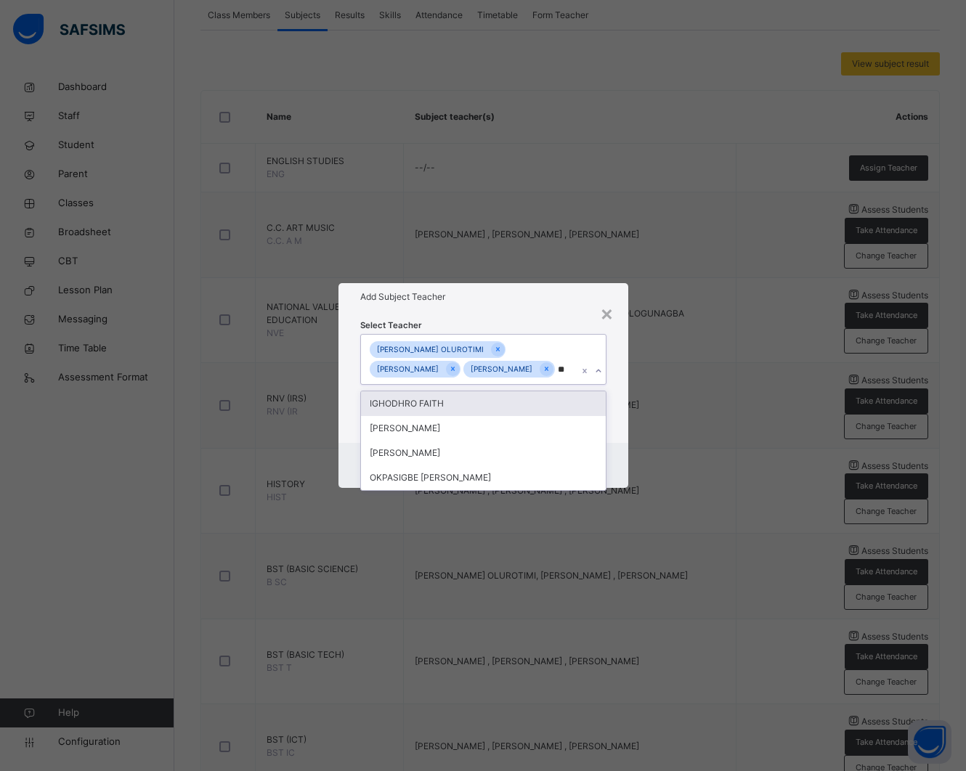
click at [460, 394] on div "IGHODHRO FAITH" at bounding box center [483, 403] width 245 height 25
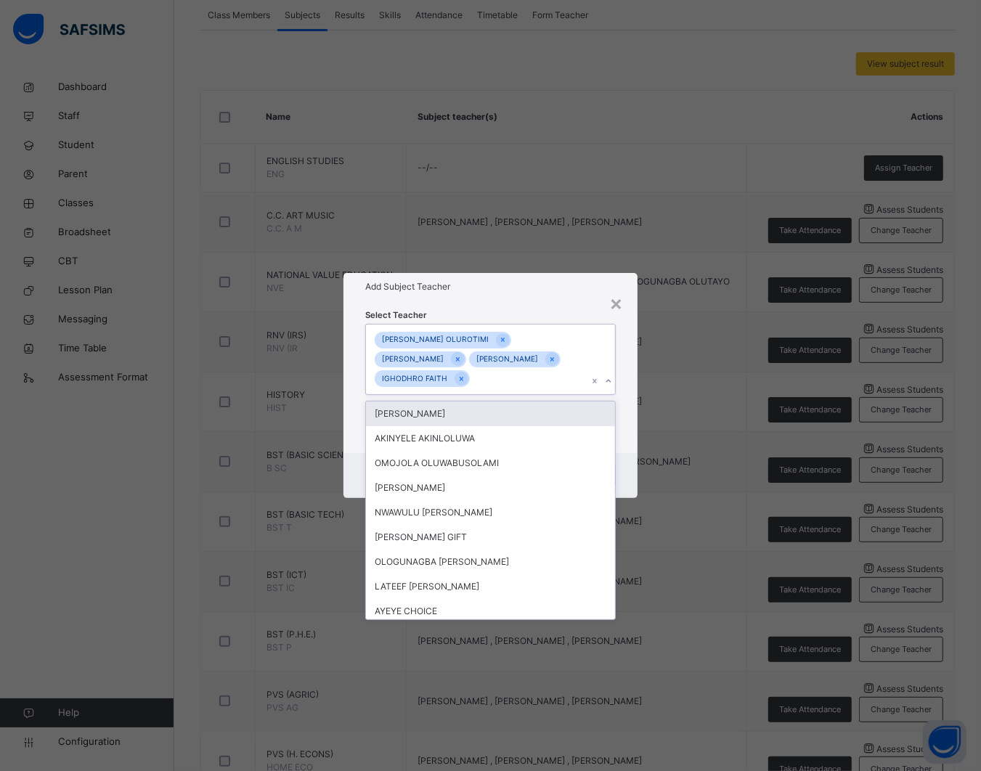
click at [590, 352] on div at bounding box center [601, 360] width 28 height 70
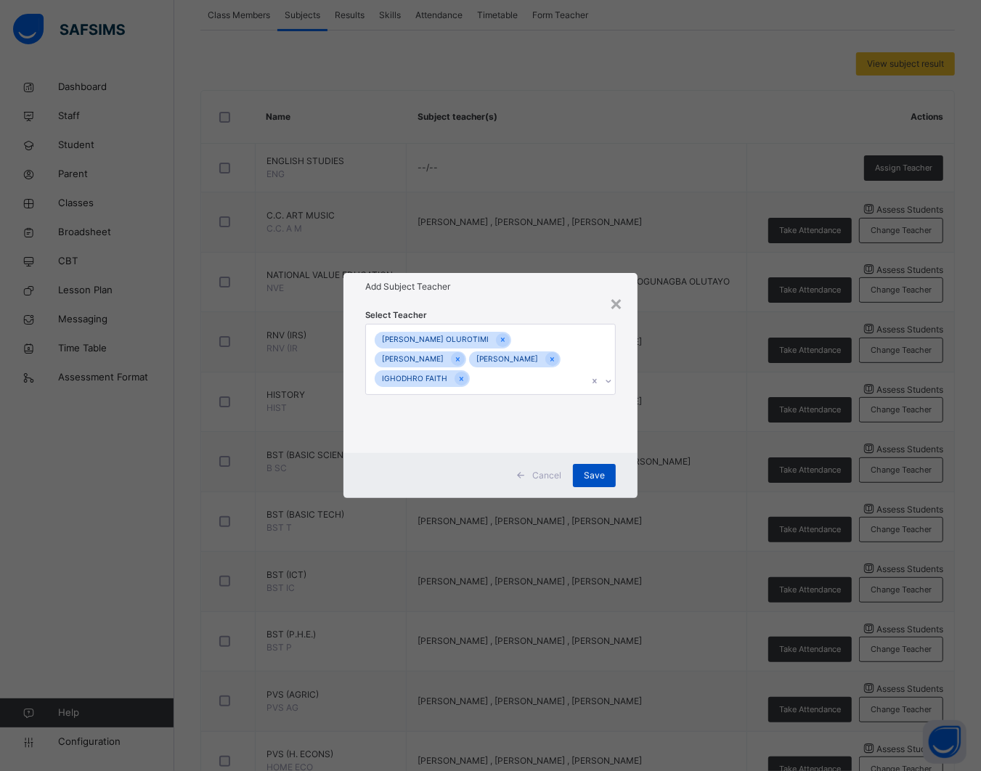
click at [584, 476] on span "Save" at bounding box center [594, 475] width 21 height 13
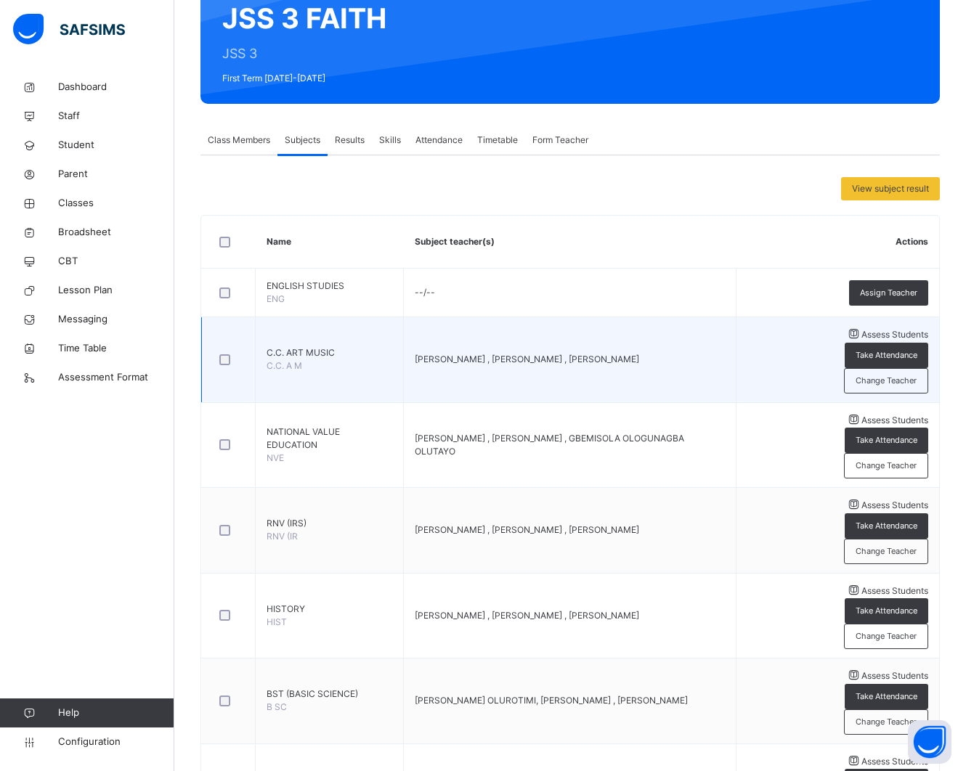
scroll to position [0, 0]
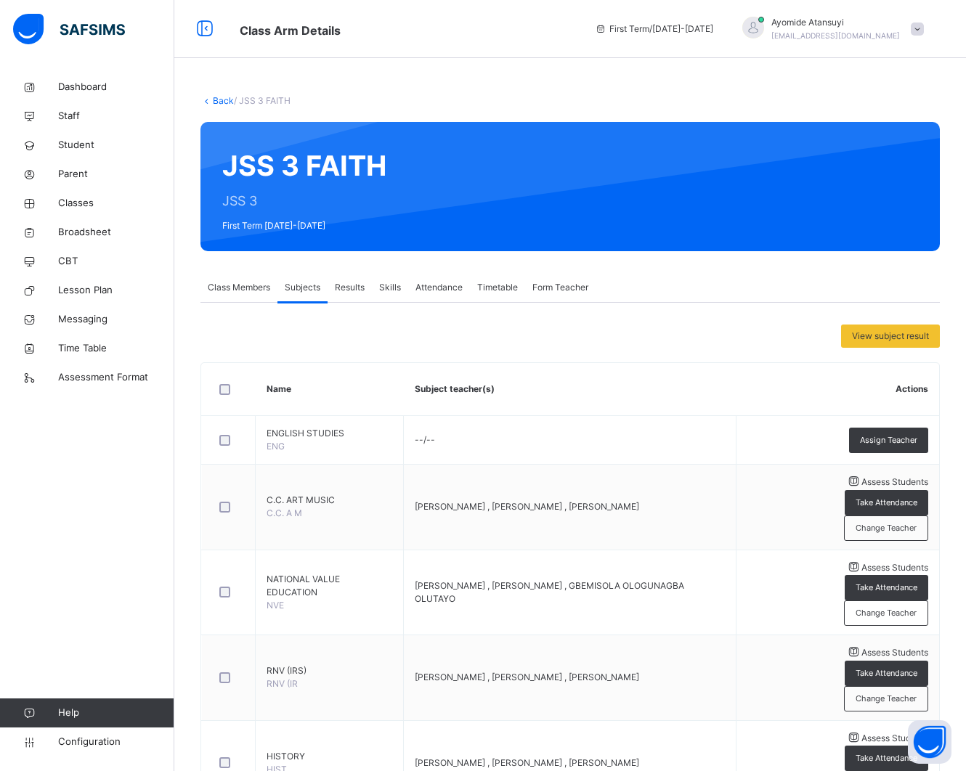
click at [221, 106] on div "Back / JSS 3 FAITH" at bounding box center [569, 100] width 739 height 13
click at [226, 102] on link "Back" at bounding box center [223, 100] width 21 height 11
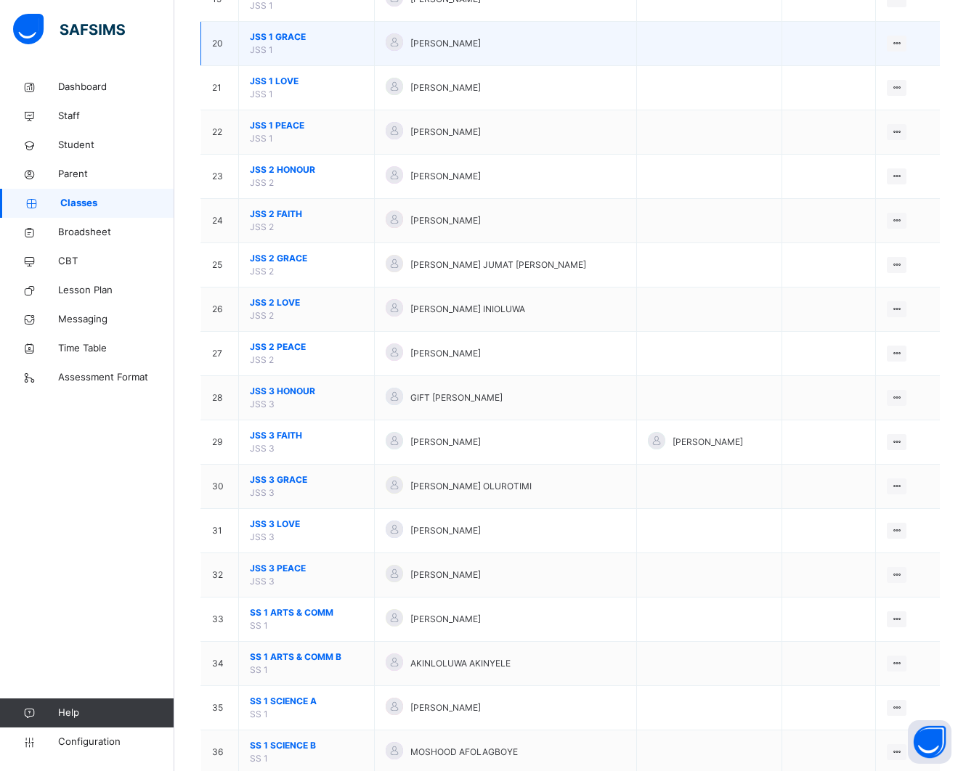
scroll to position [998, 0]
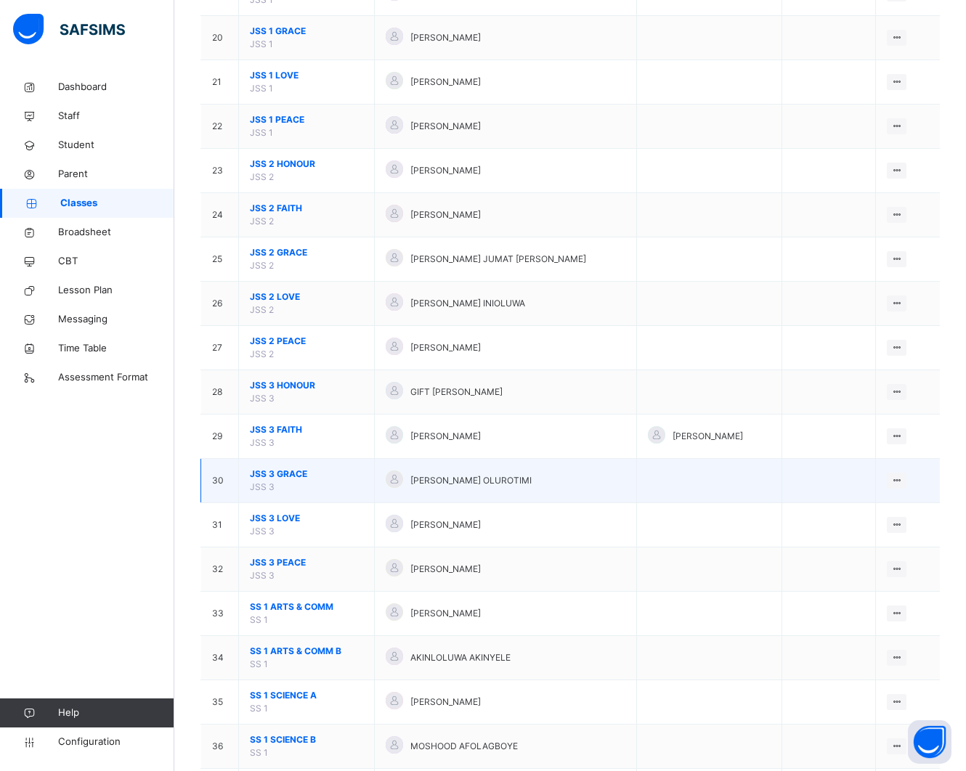
click at [285, 476] on span "JSS 3 GRACE" at bounding box center [306, 474] width 113 height 13
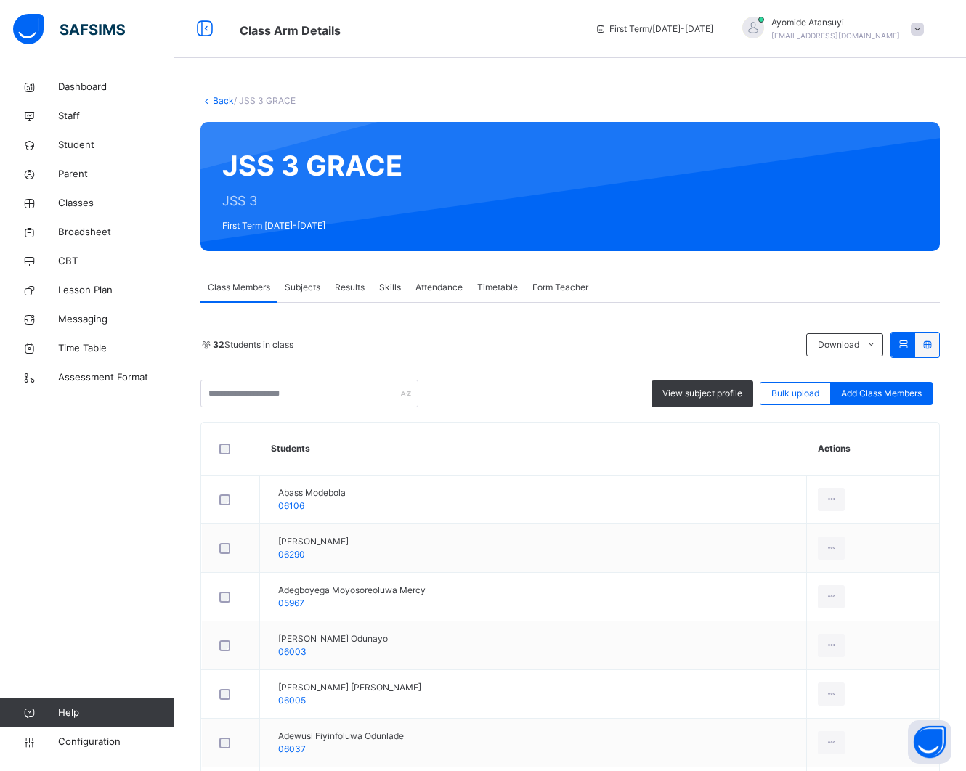
click at [316, 285] on span "Subjects" at bounding box center [303, 287] width 36 height 13
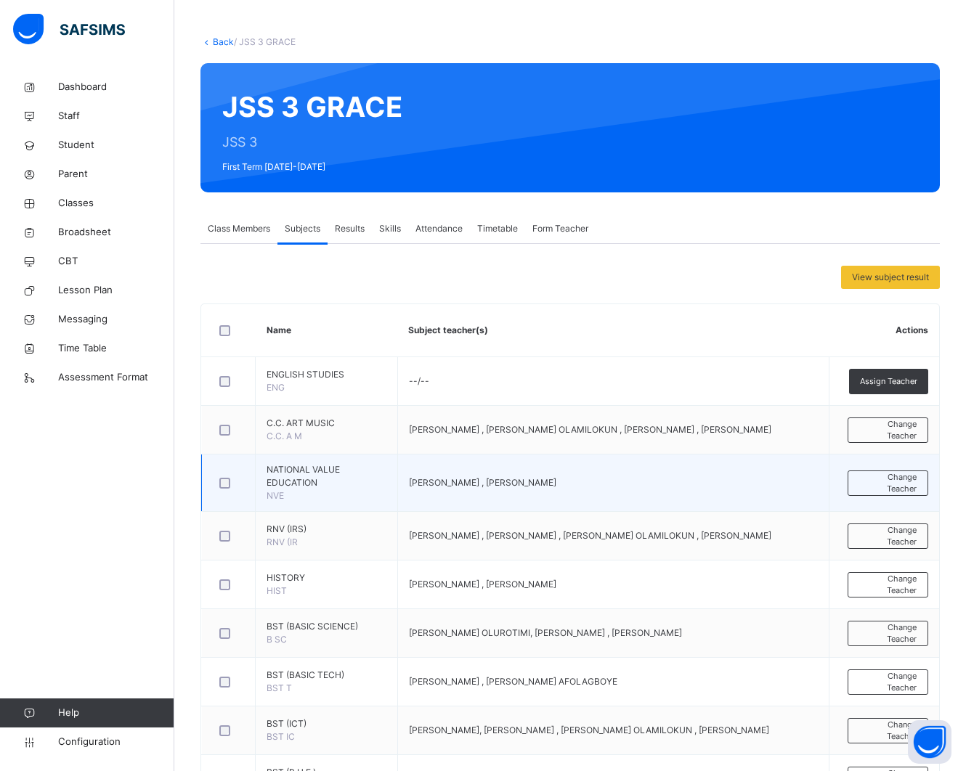
scroll to position [91, 0]
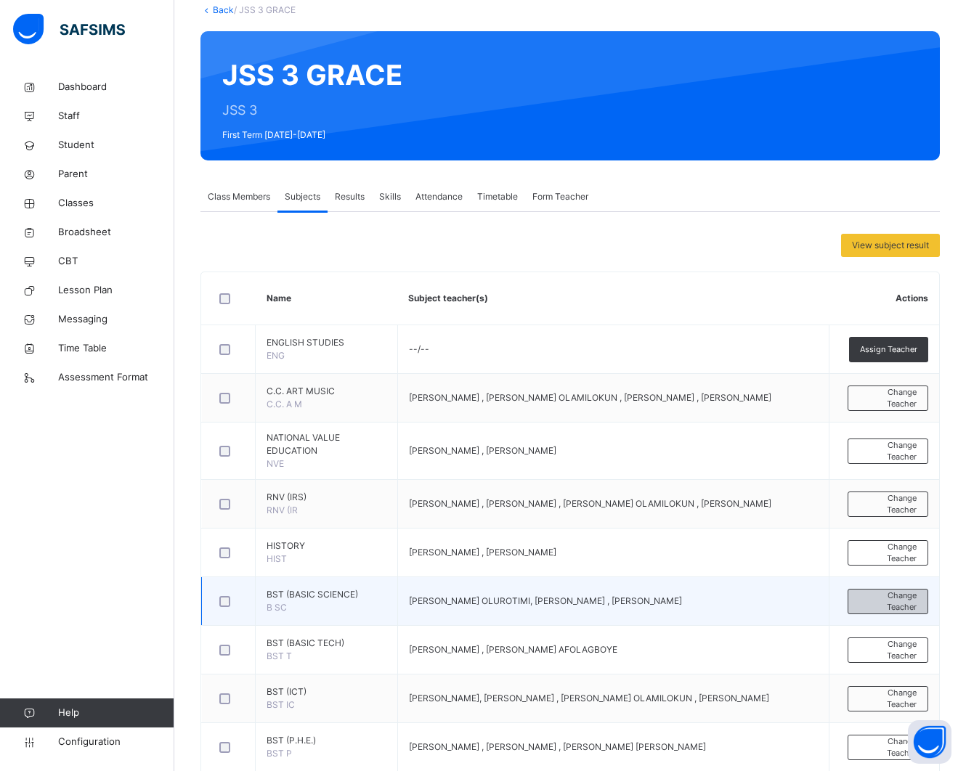
click at [884, 601] on span "Change Teacher" at bounding box center [887, 602] width 57 height 24
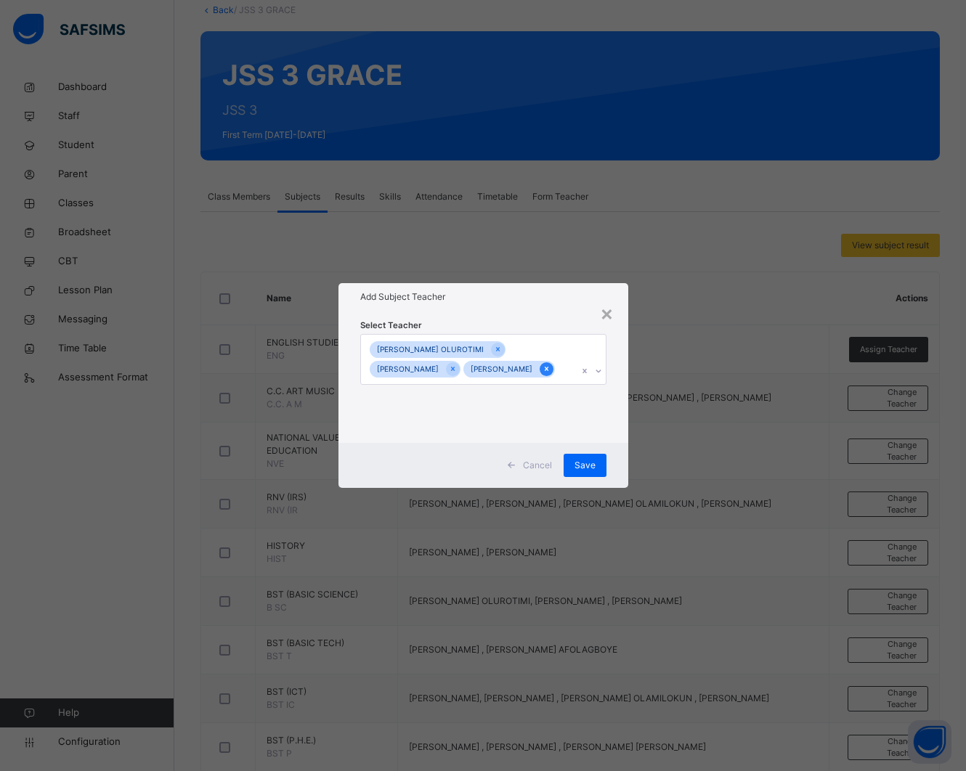
click at [550, 369] on icon at bounding box center [546, 369] width 8 height 10
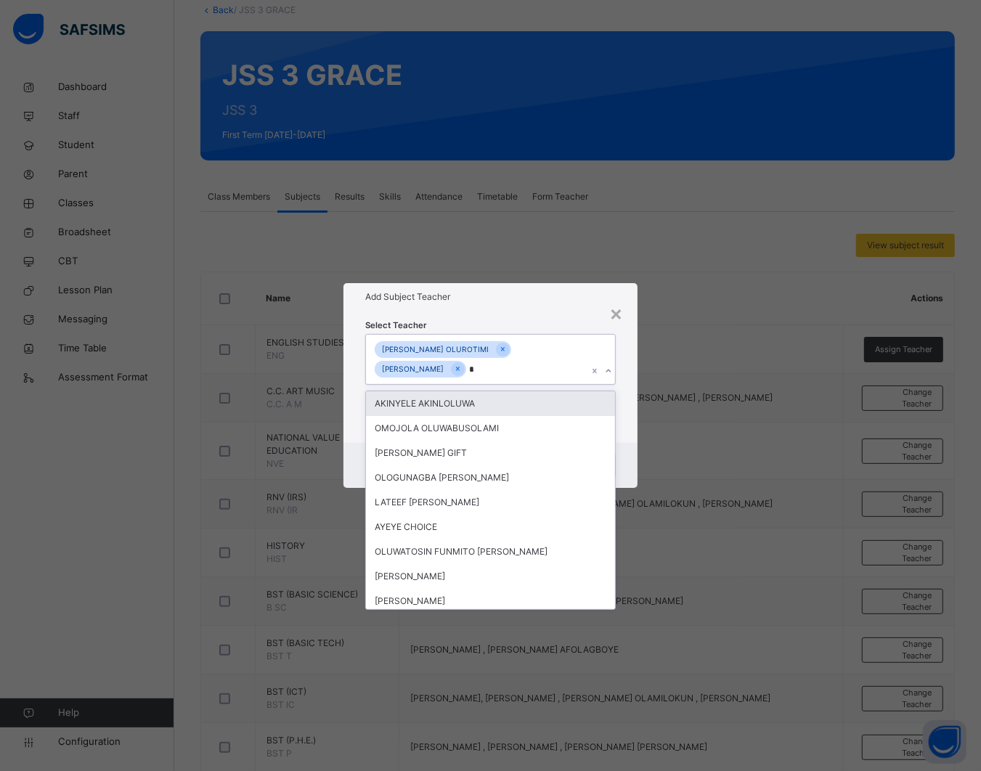
type input "**"
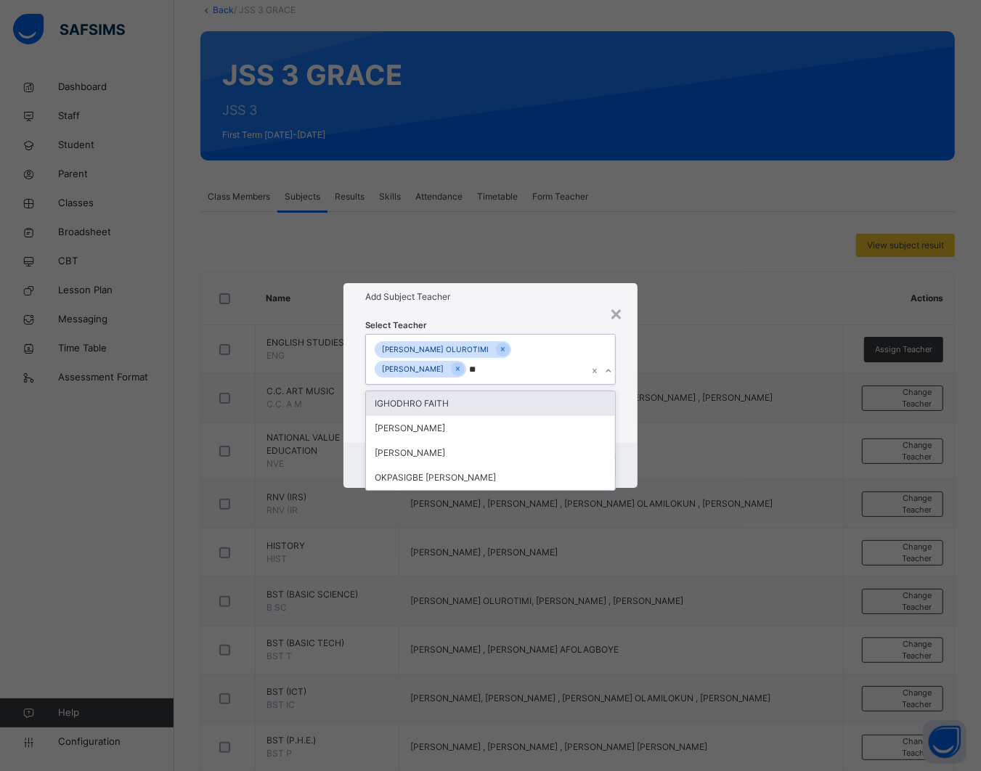
click at [477, 396] on div "IGHODHRO FAITH" at bounding box center [490, 403] width 249 height 25
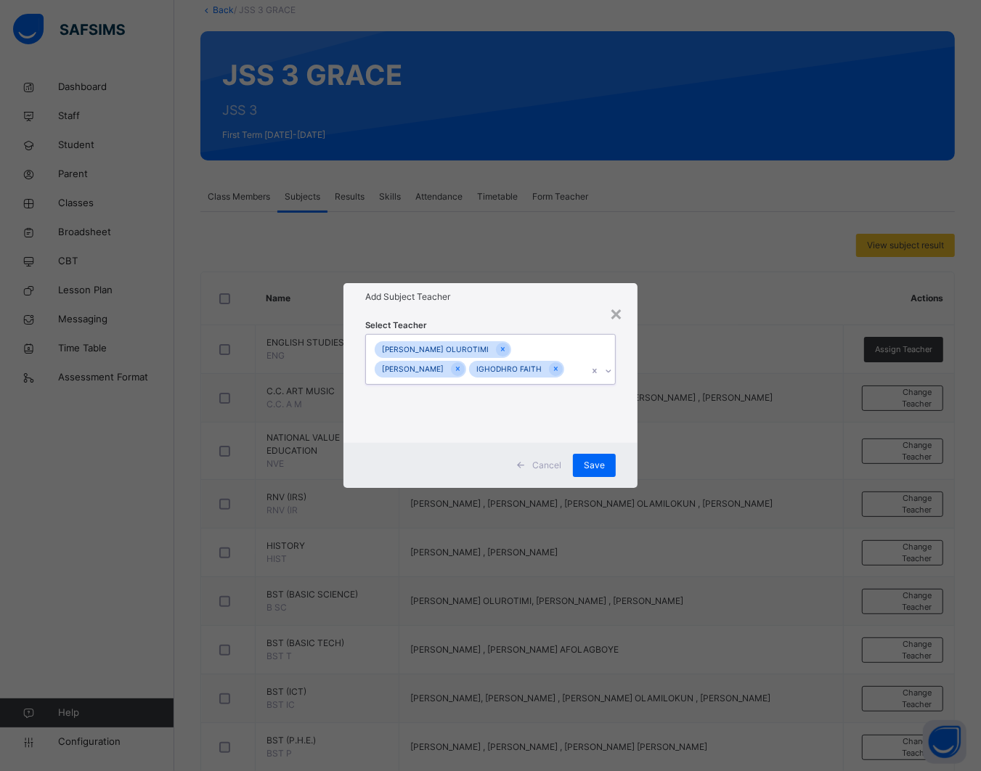
click at [565, 359] on div "[PERSON_NAME] OLUROTIMI [PERSON_NAME] IGHODHRO FAITH" at bounding box center [476, 360] width 221 height 50
click at [601, 465] on span "Save" at bounding box center [594, 465] width 21 height 13
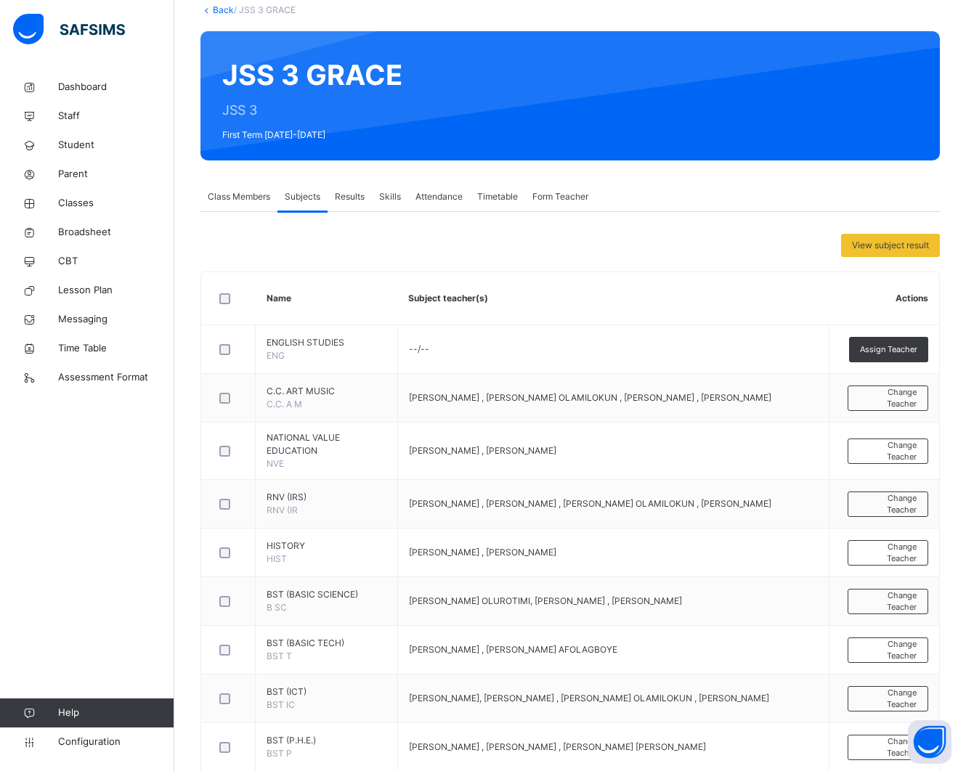
click at [219, 13] on link "Back" at bounding box center [223, 9] width 21 height 11
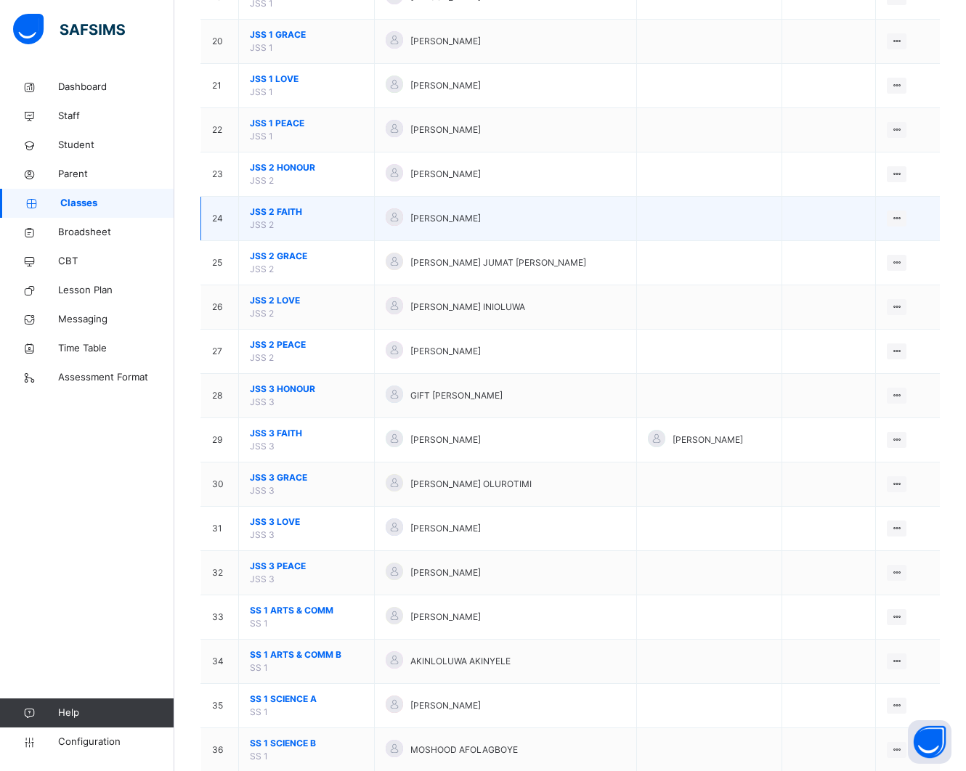
scroll to position [998, 0]
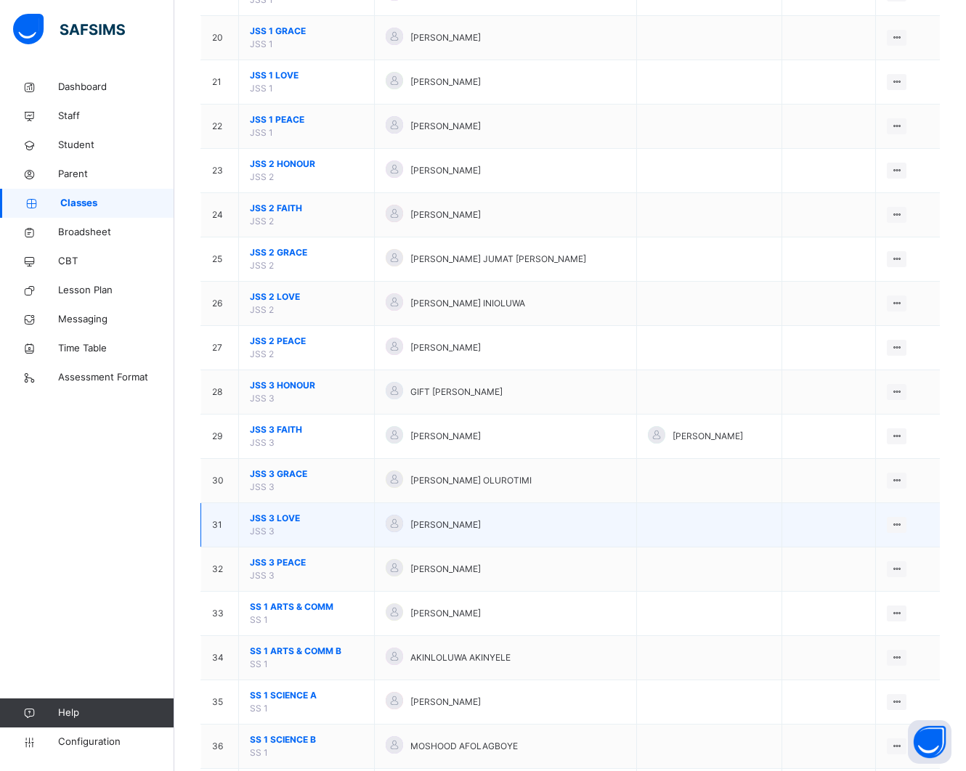
click at [292, 518] on span "JSS 3 LOVE" at bounding box center [306, 518] width 113 height 13
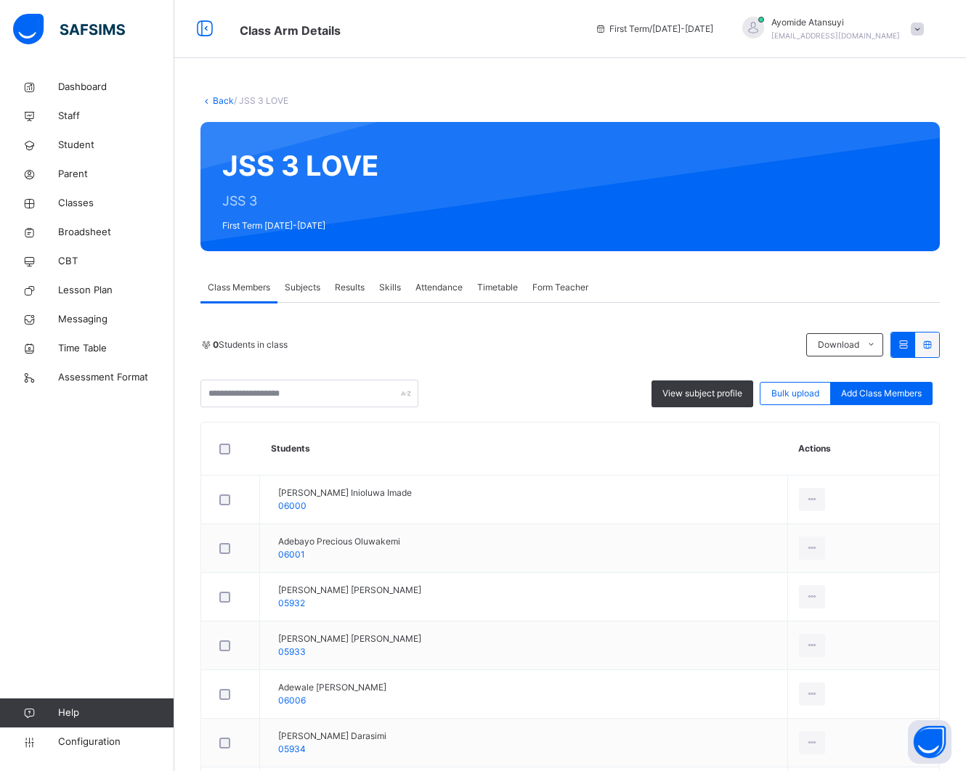
click at [299, 288] on span "Subjects" at bounding box center [303, 287] width 36 height 13
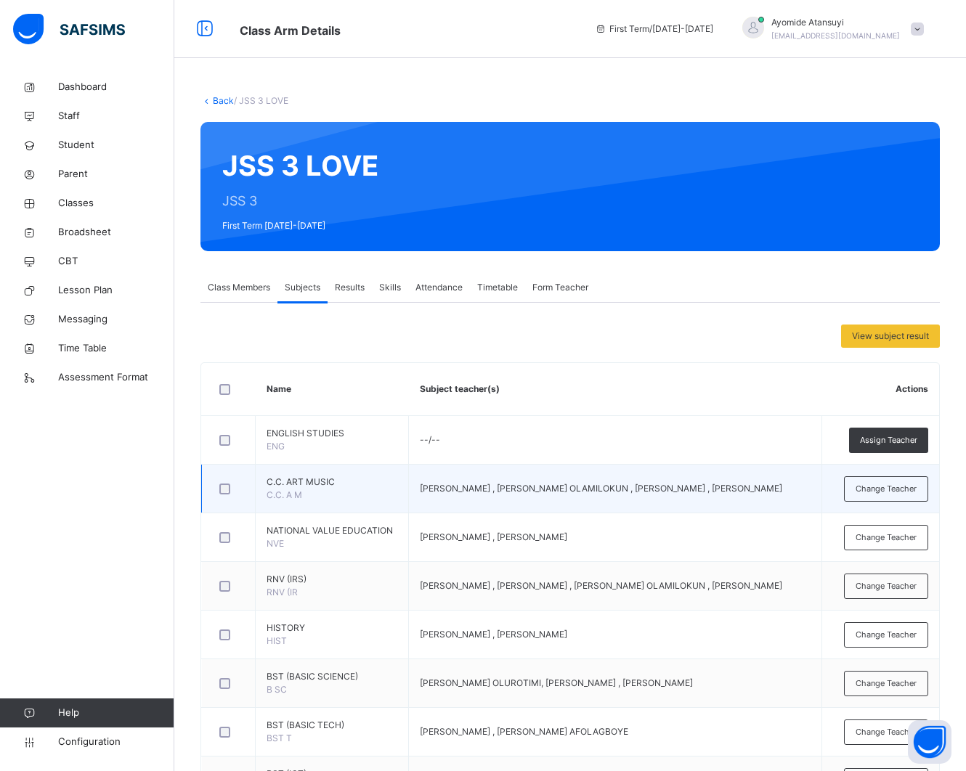
scroll to position [454, 0]
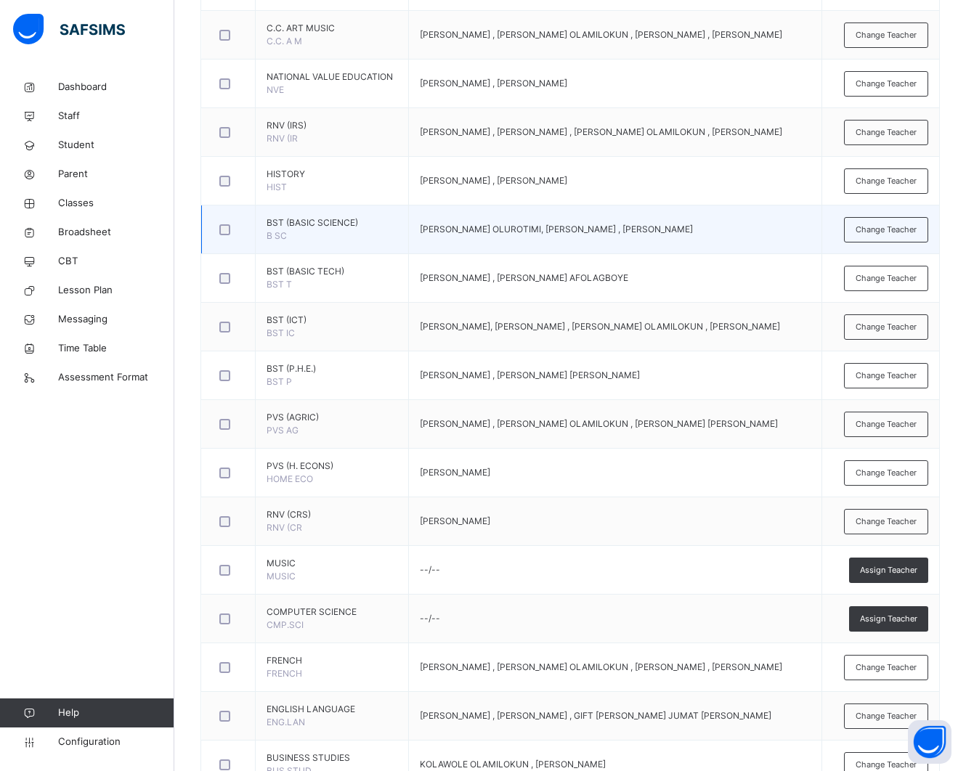
click at [336, 243] on td "BST (BASIC SCIENCE) B SC" at bounding box center [332, 230] width 153 height 49
click at [899, 230] on span "Change Teacher" at bounding box center [885, 230] width 61 height 12
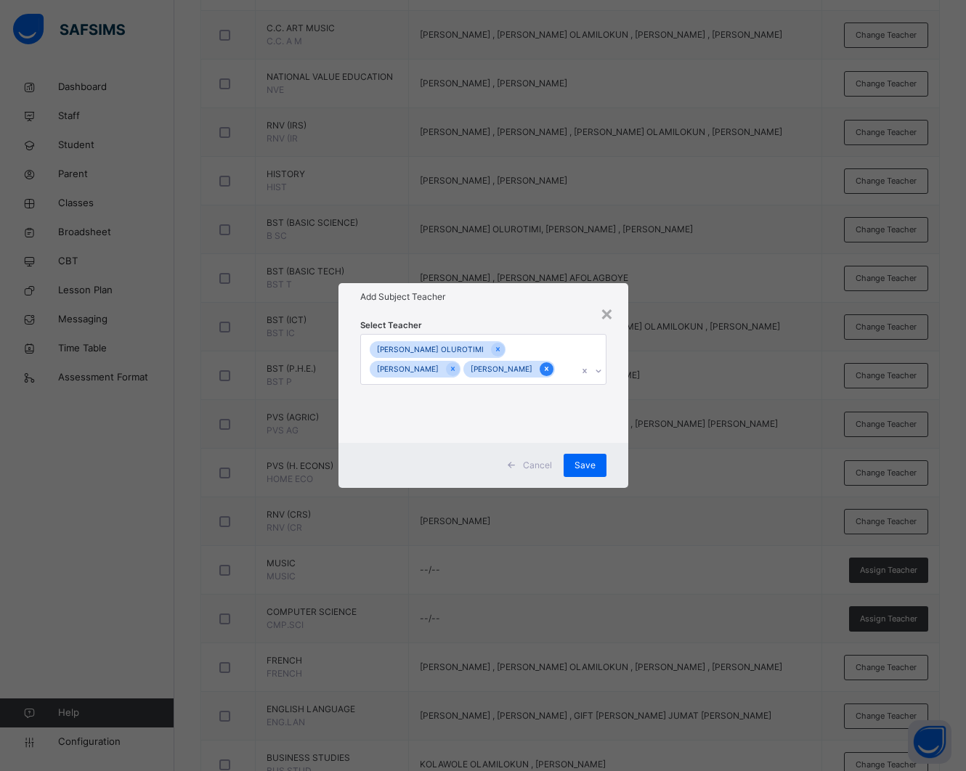
click at [550, 368] on icon at bounding box center [546, 369] width 8 height 10
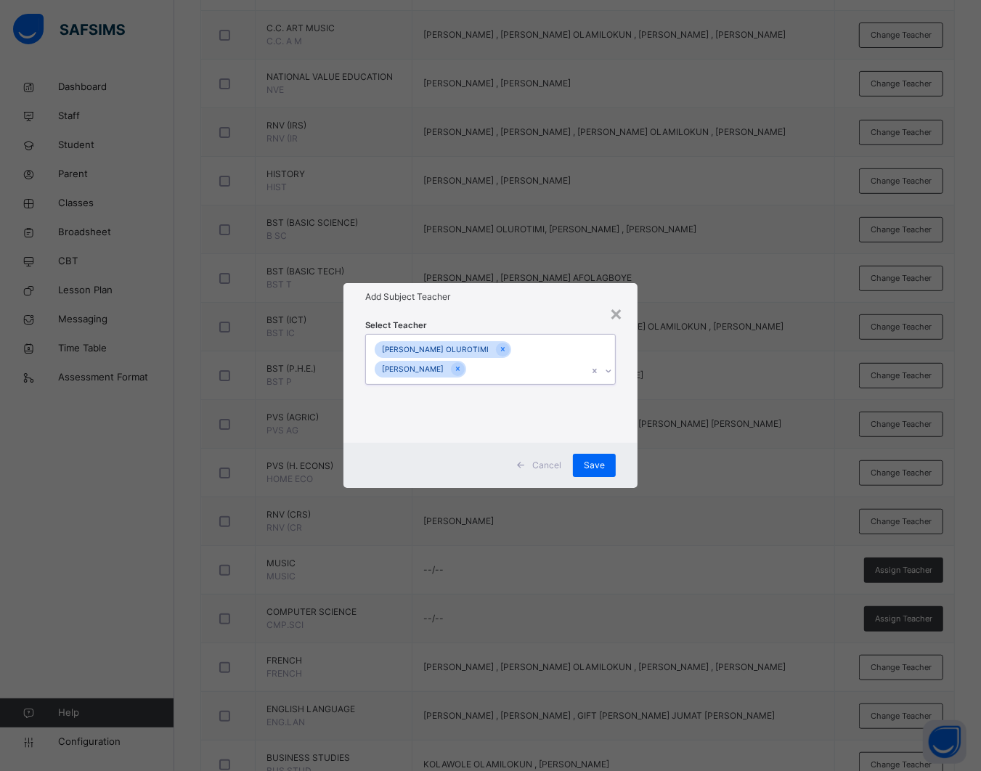
click at [499, 367] on div "[PERSON_NAME] OLUROTIMI [PERSON_NAME]" at bounding box center [476, 360] width 221 height 50
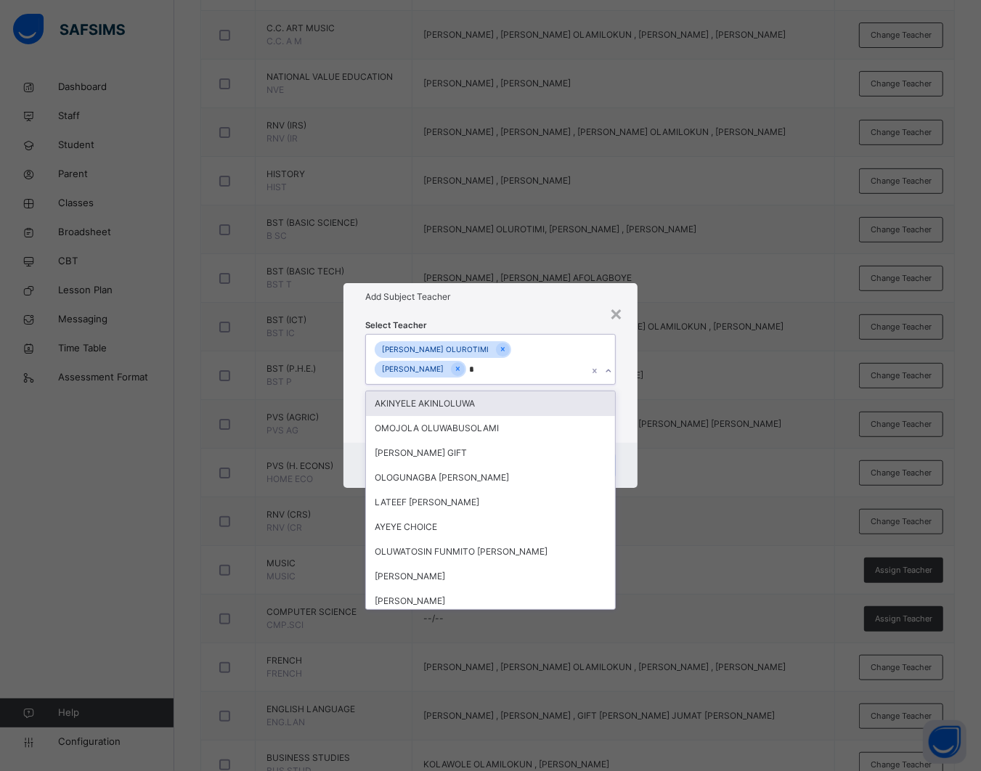
type input "**"
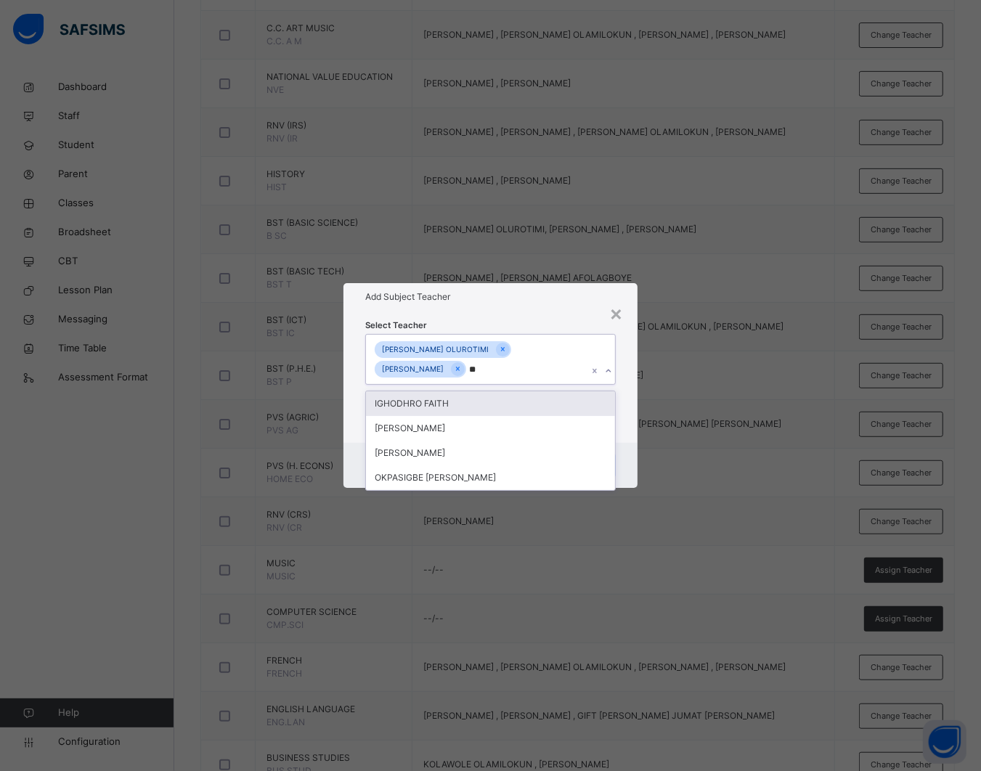
click at [501, 396] on div "IGHODHRO FAITH" at bounding box center [490, 403] width 249 height 25
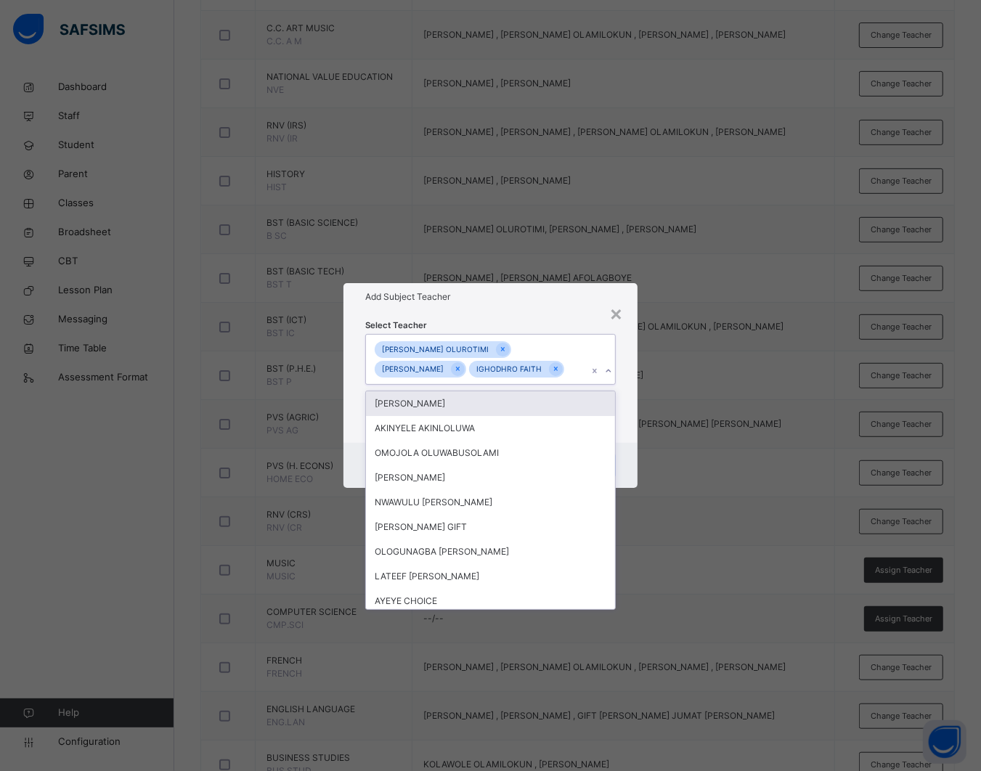
click at [667, 399] on div "× Add Subject Teacher Select Teacher option IGHODHRO FAITH , selected. option […" at bounding box center [490, 385] width 981 height 771
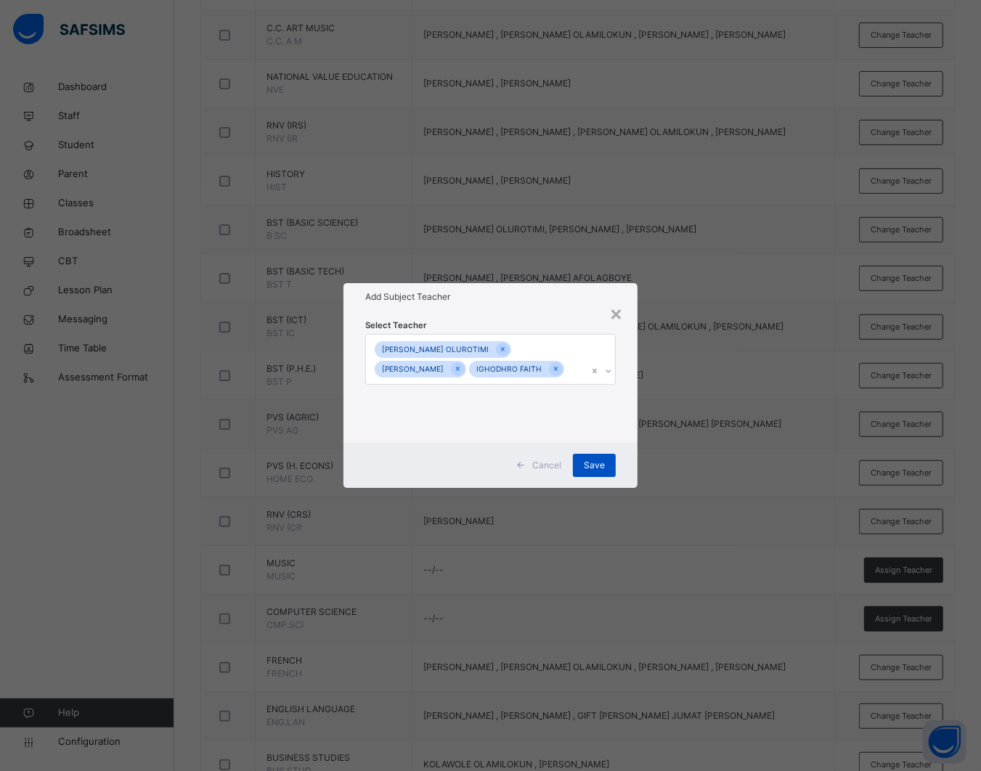
click at [582, 467] on div "Save" at bounding box center [594, 465] width 43 height 23
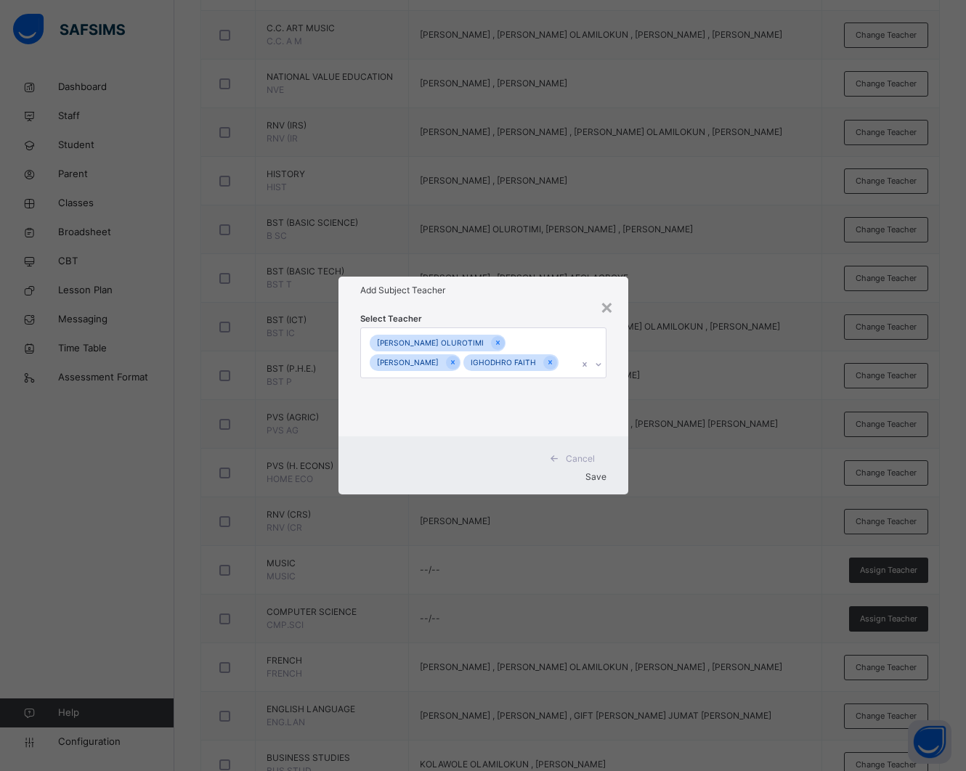
click at [588, 471] on div "Save" at bounding box center [483, 477] width 246 height 13
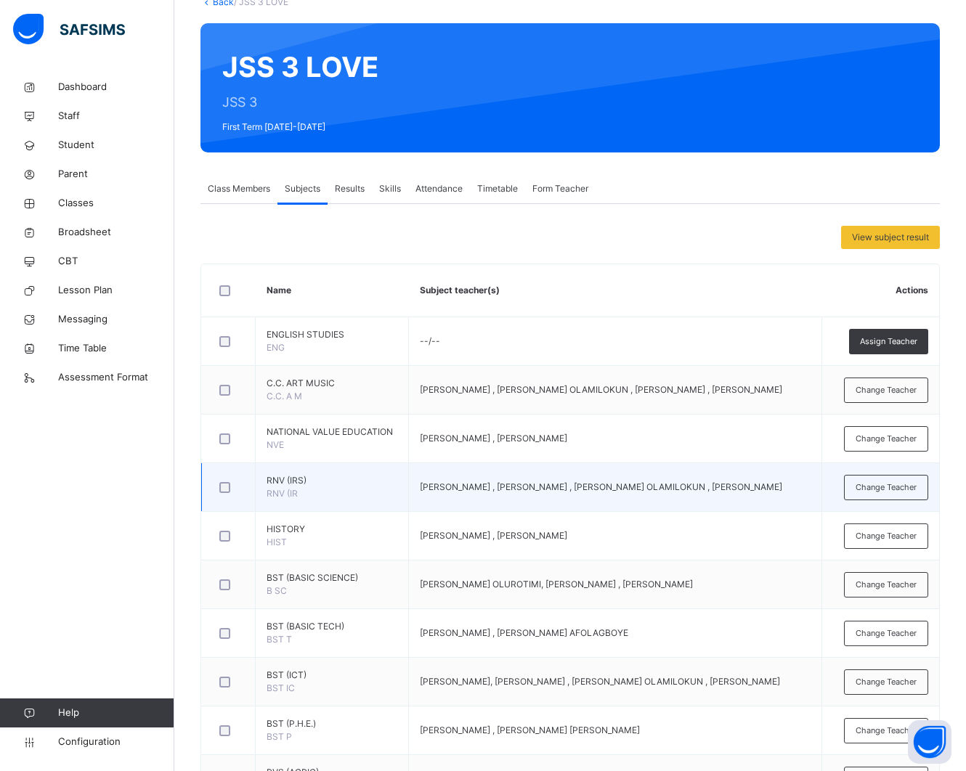
scroll to position [91, 0]
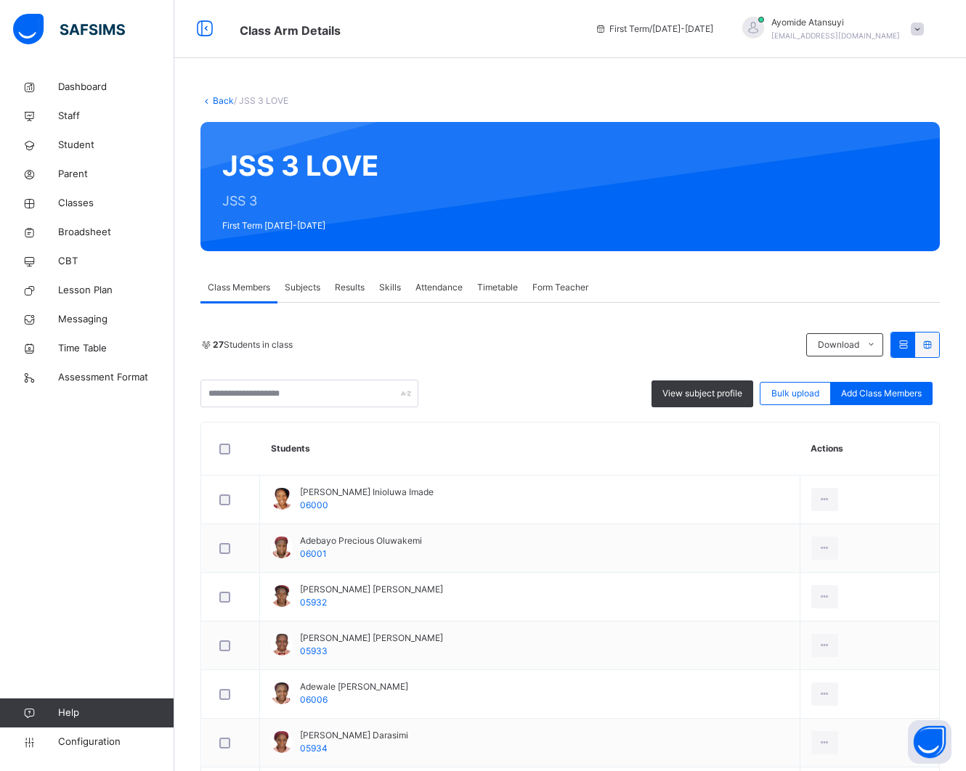
click at [314, 298] on div "Subjects" at bounding box center [302, 287] width 50 height 29
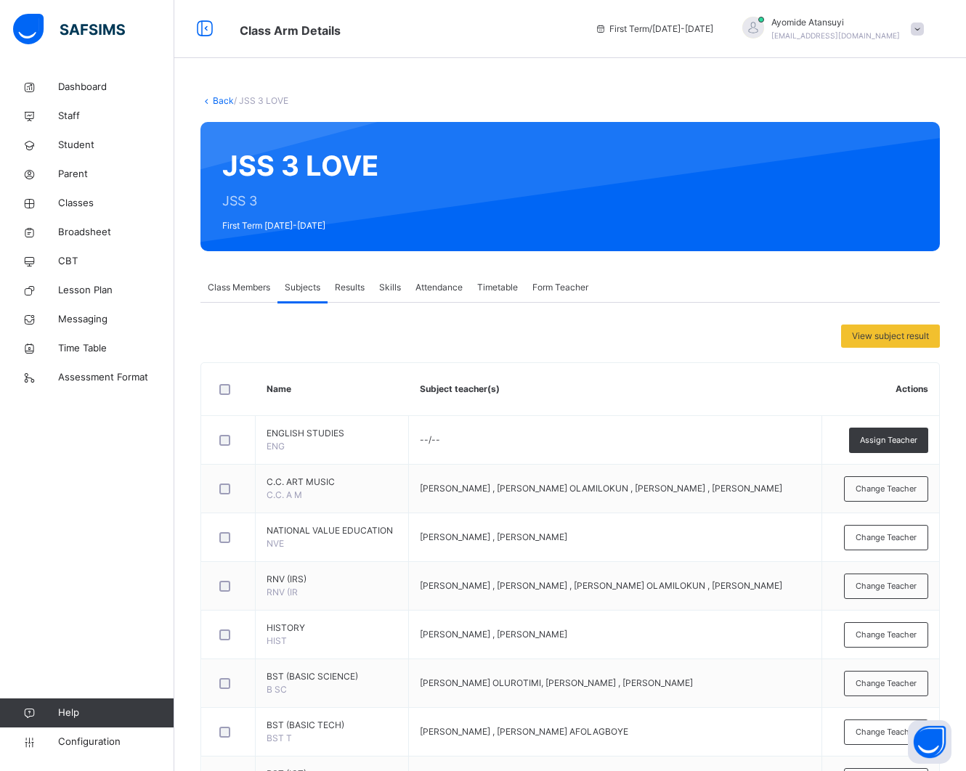
click at [231, 99] on link "Back" at bounding box center [223, 100] width 21 height 11
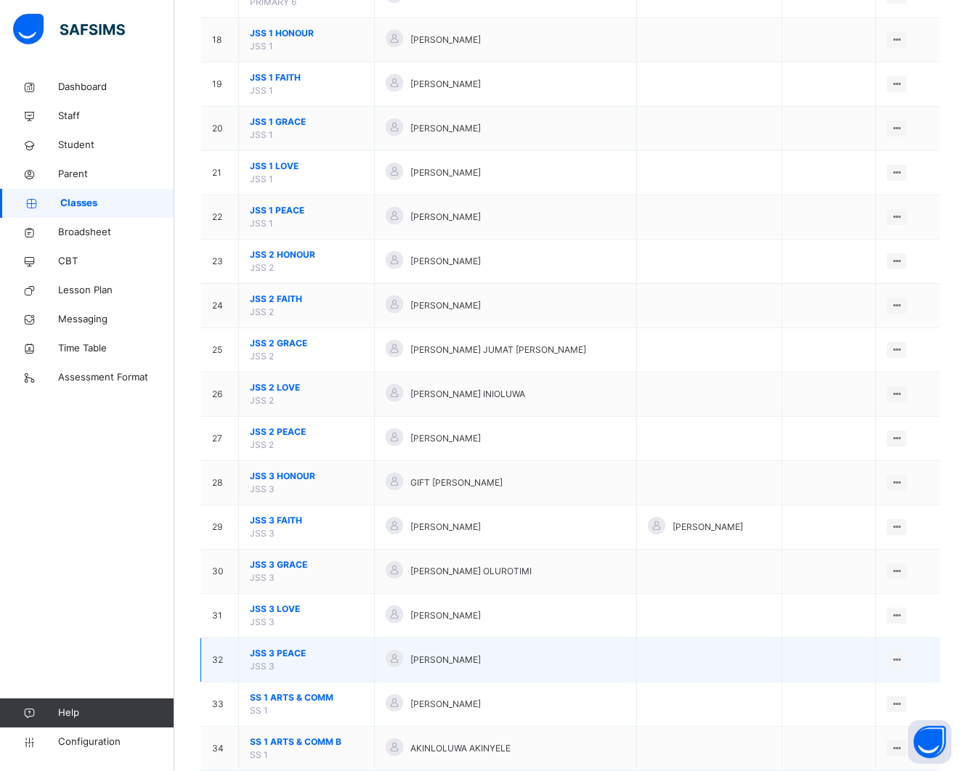
scroll to position [998, 0]
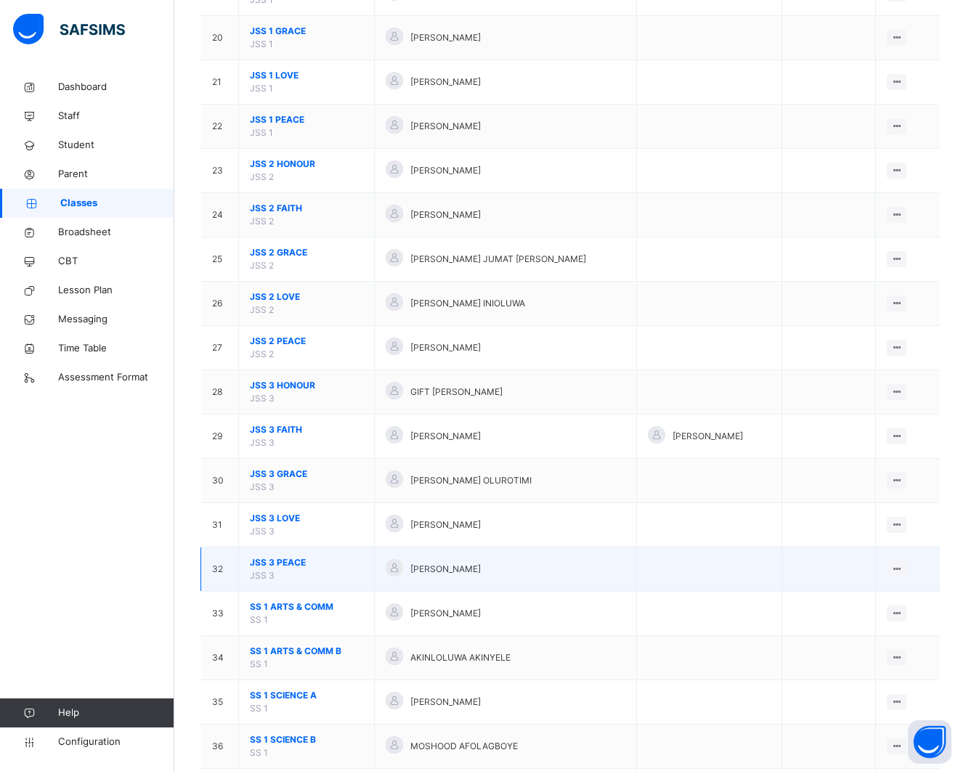
click at [303, 567] on span "JSS 3 PEACE" at bounding box center [306, 562] width 113 height 13
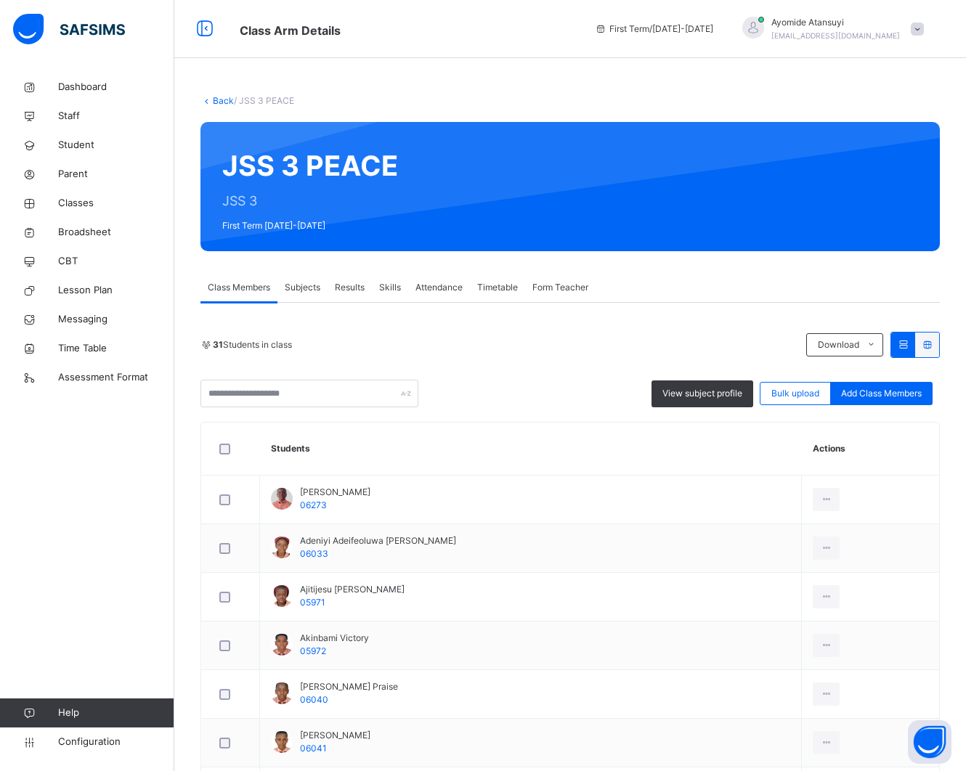
click at [306, 281] on span "Subjects" at bounding box center [303, 287] width 36 height 13
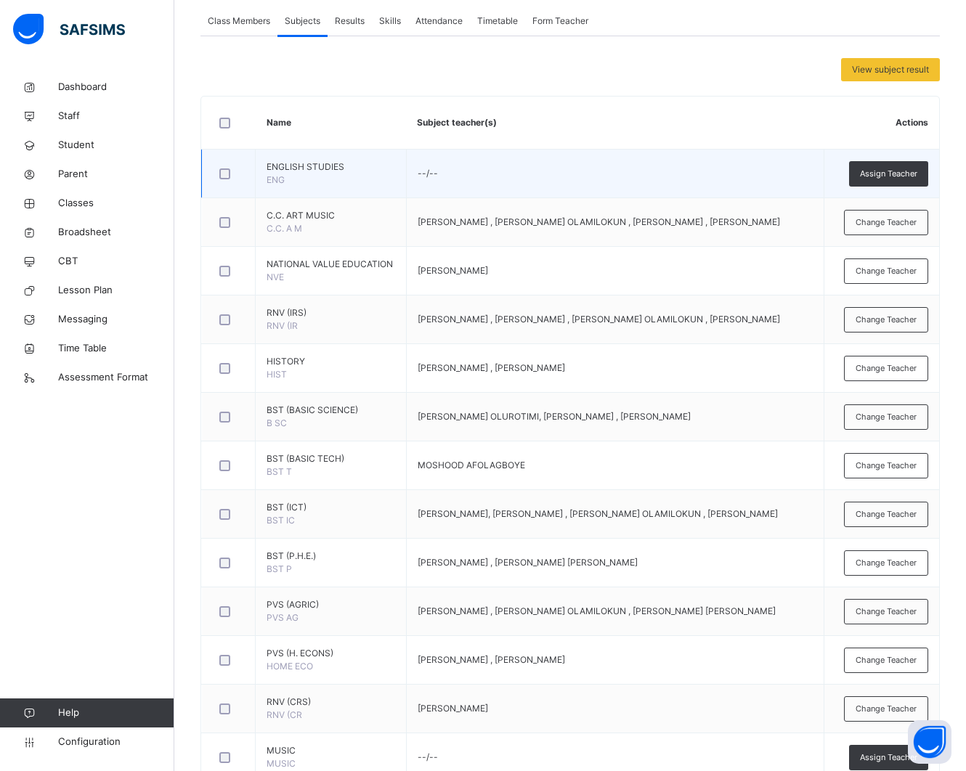
scroll to position [272, 0]
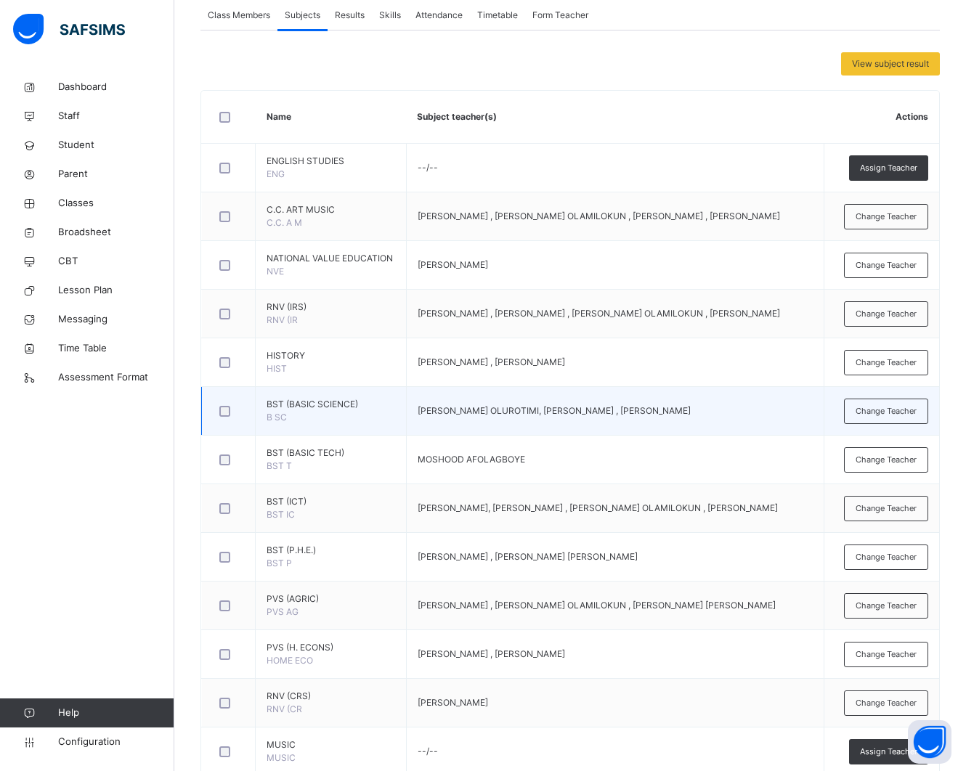
click at [356, 425] on td "BST (BASIC SCIENCE) B SC" at bounding box center [331, 411] width 151 height 49
click at [890, 418] on span "Change Teacher" at bounding box center [885, 411] width 61 height 12
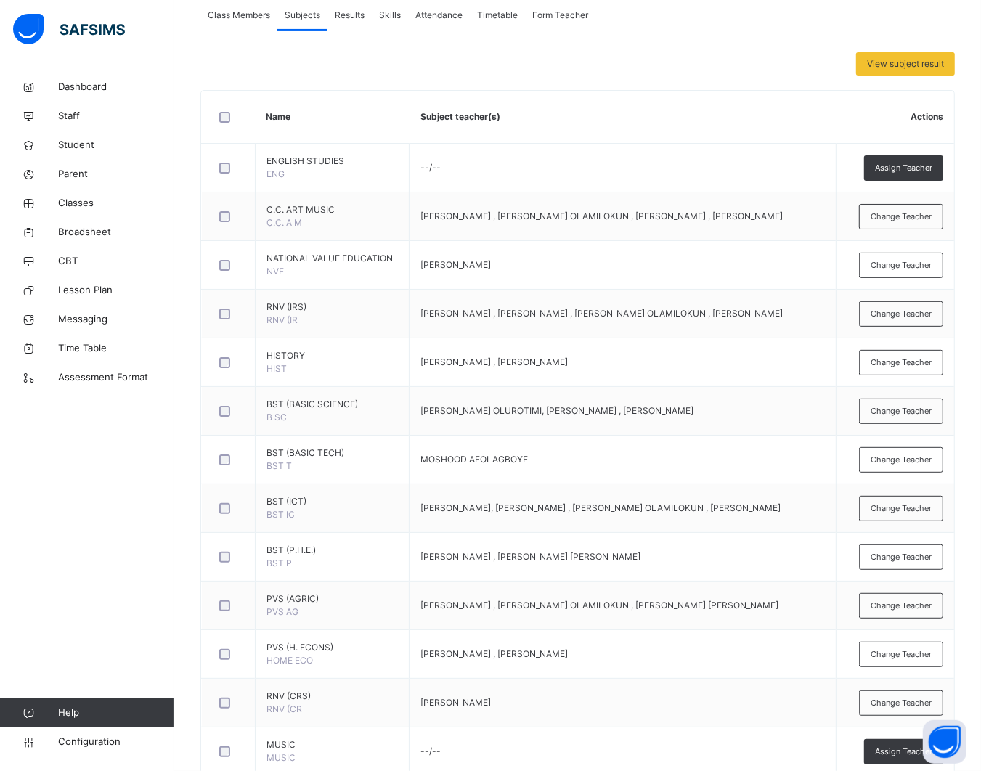
type input "***"
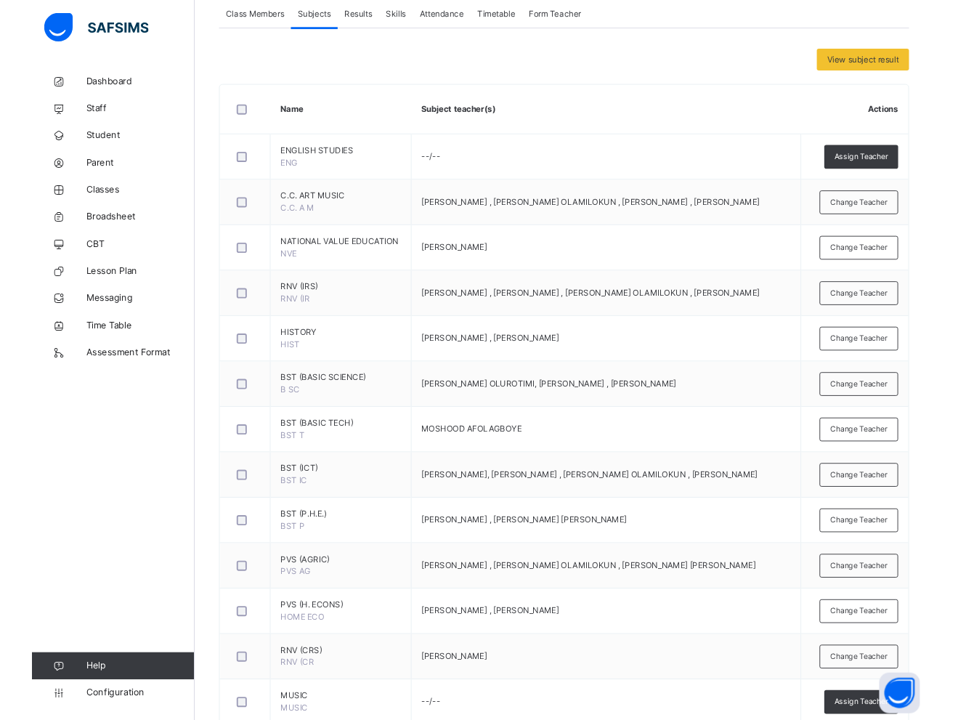
scroll to position [0, 0]
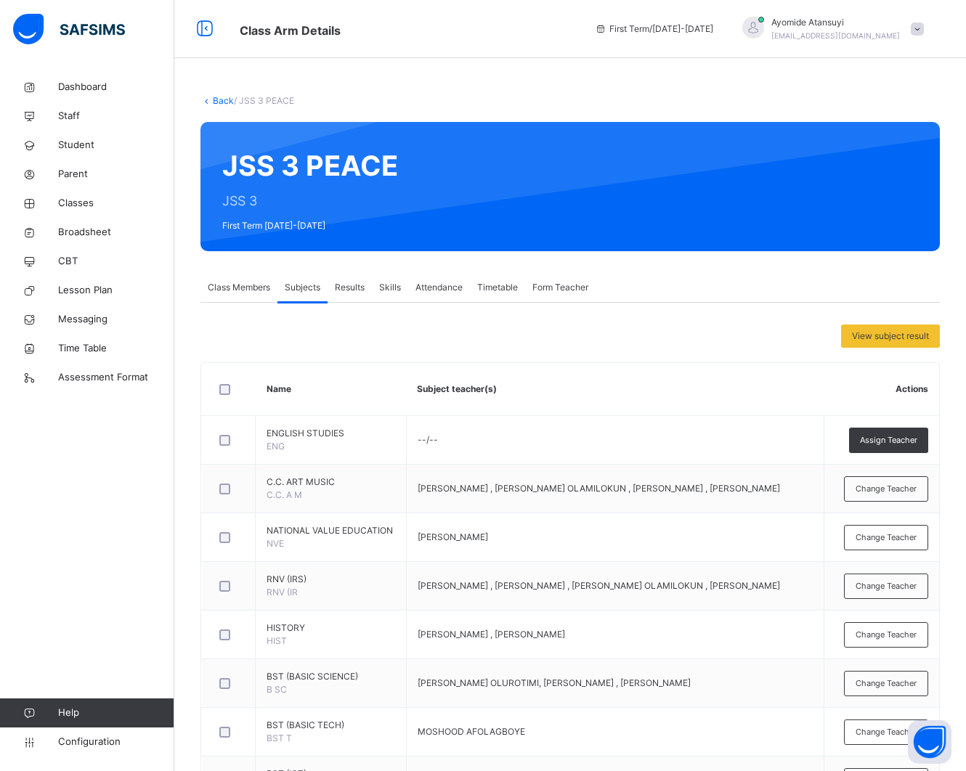
click at [224, 102] on link "Back" at bounding box center [223, 100] width 21 height 11
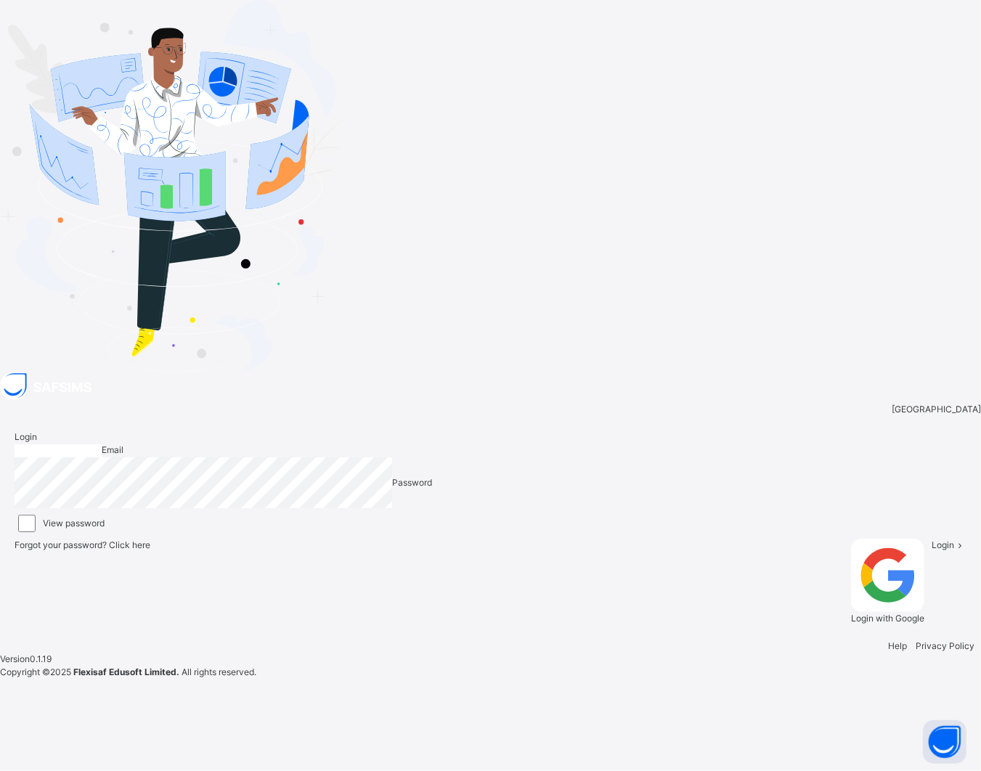
click at [102, 444] on input "email" at bounding box center [58, 450] width 87 height 13
type input "**********"
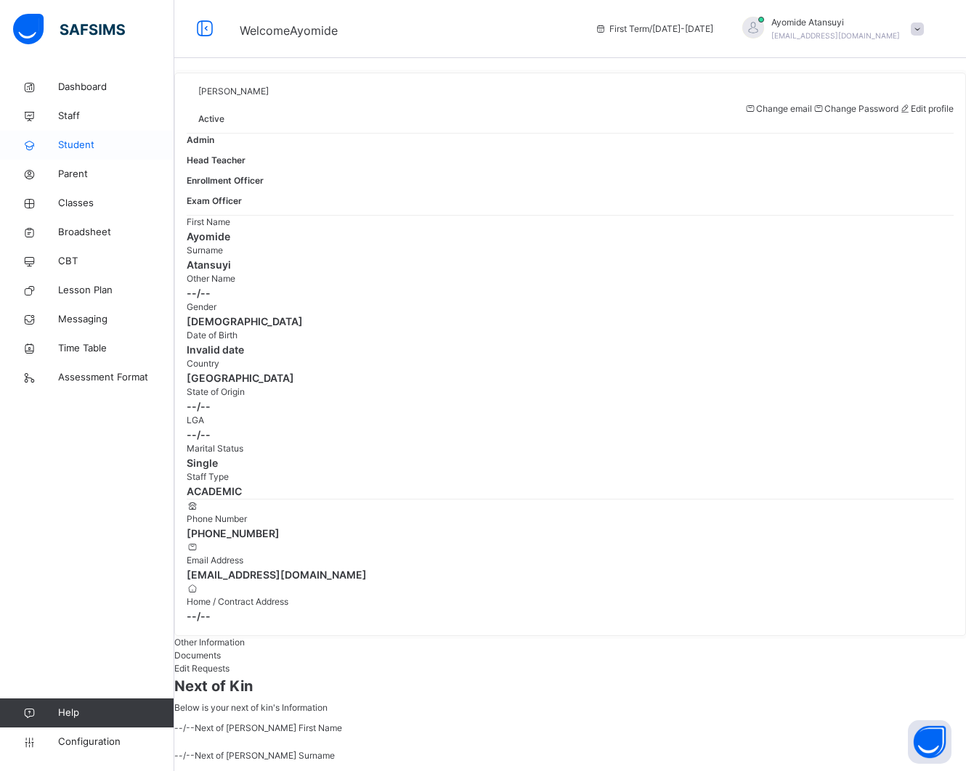
click at [91, 145] on span "Student" at bounding box center [116, 145] width 116 height 15
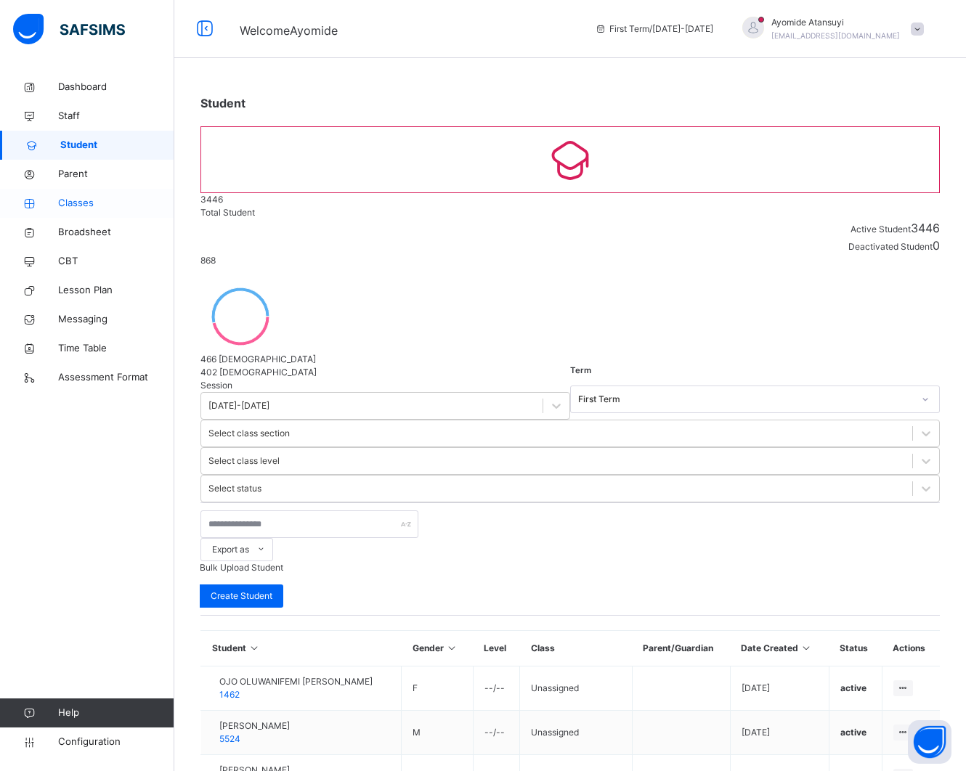
click at [114, 211] on link "Classes" at bounding box center [87, 203] width 174 height 29
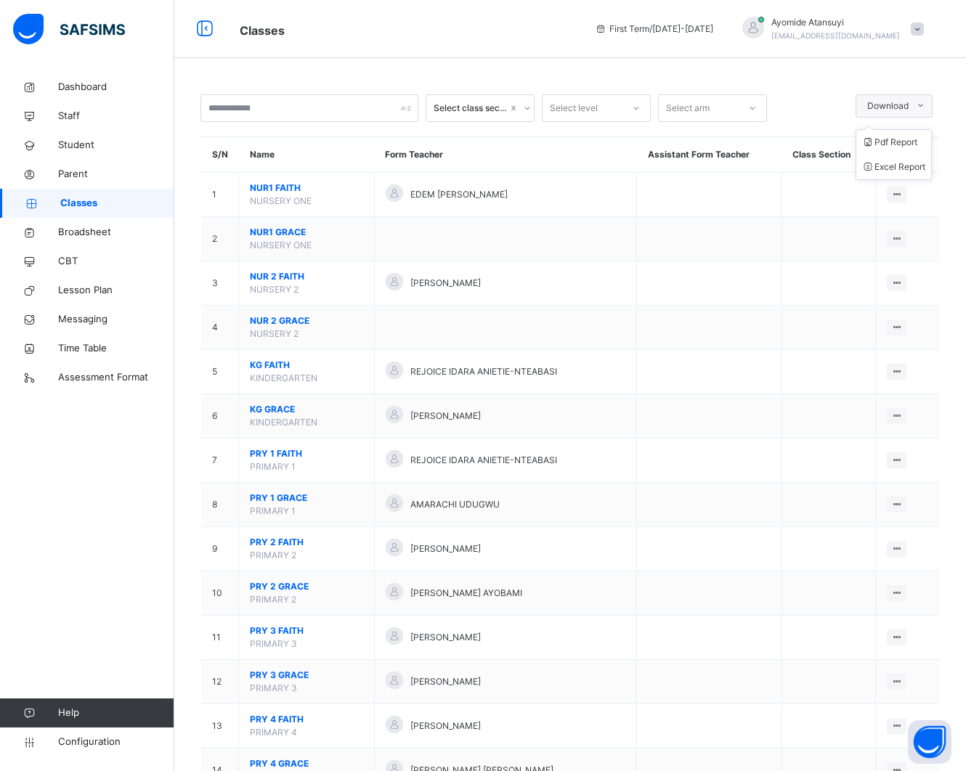
click at [928, 109] on span at bounding box center [919, 105] width 23 height 23
click at [931, 162] on li "Excel Report" at bounding box center [893, 167] width 75 height 25
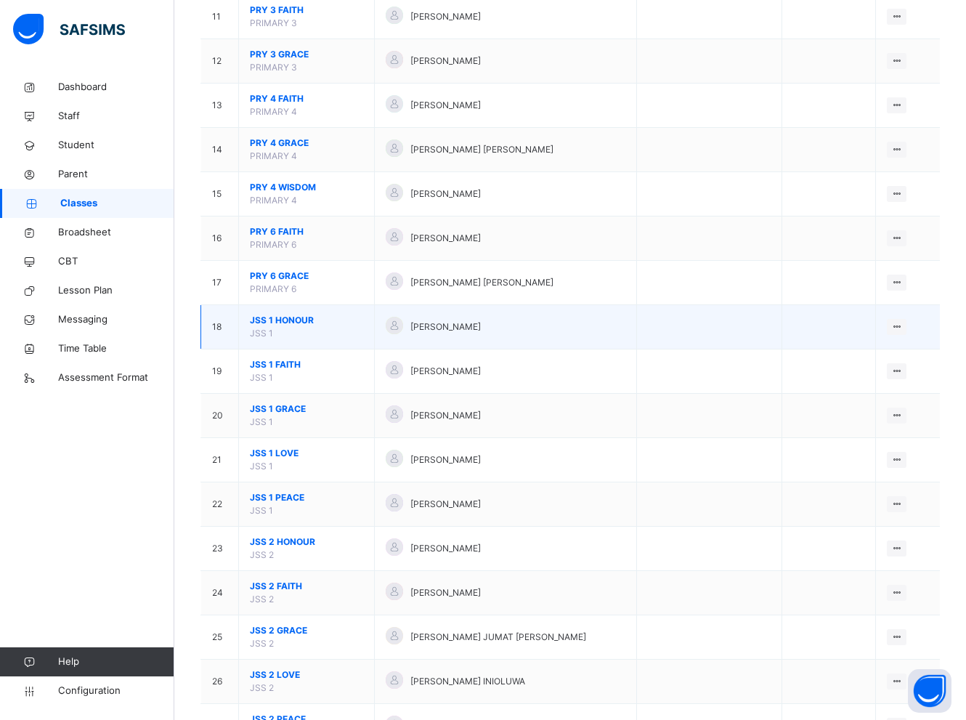
scroll to position [726, 0]
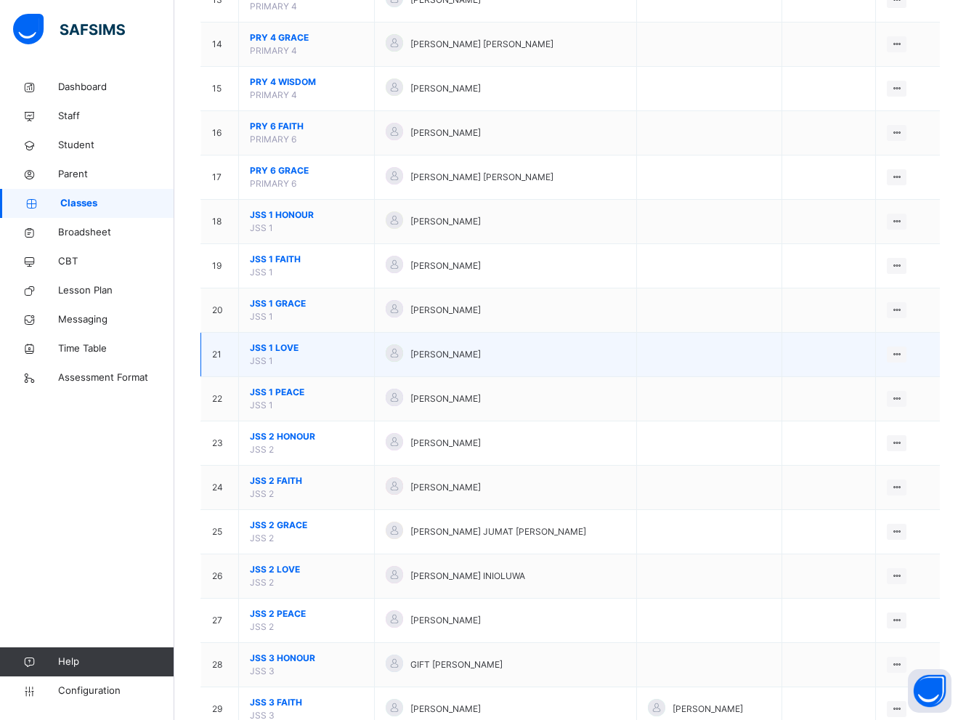
click at [306, 349] on span "JSS 1 LOVE" at bounding box center [306, 347] width 113 height 13
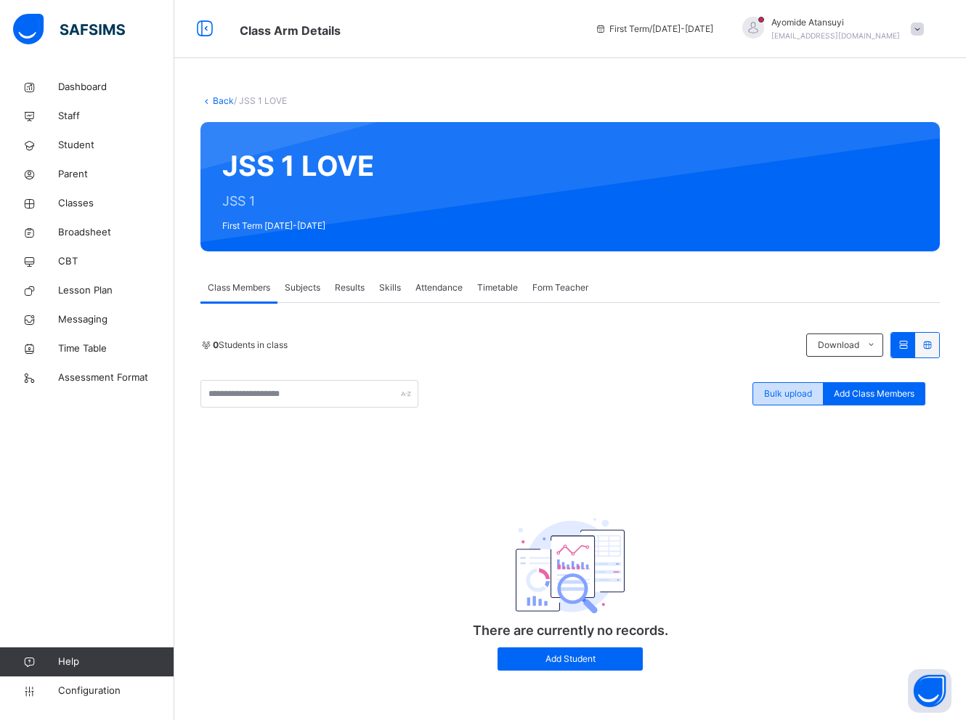
click at [806, 396] on span "Bulk upload" at bounding box center [788, 393] width 48 height 13
